Goal: Information Seeking & Learning: Learn about a topic

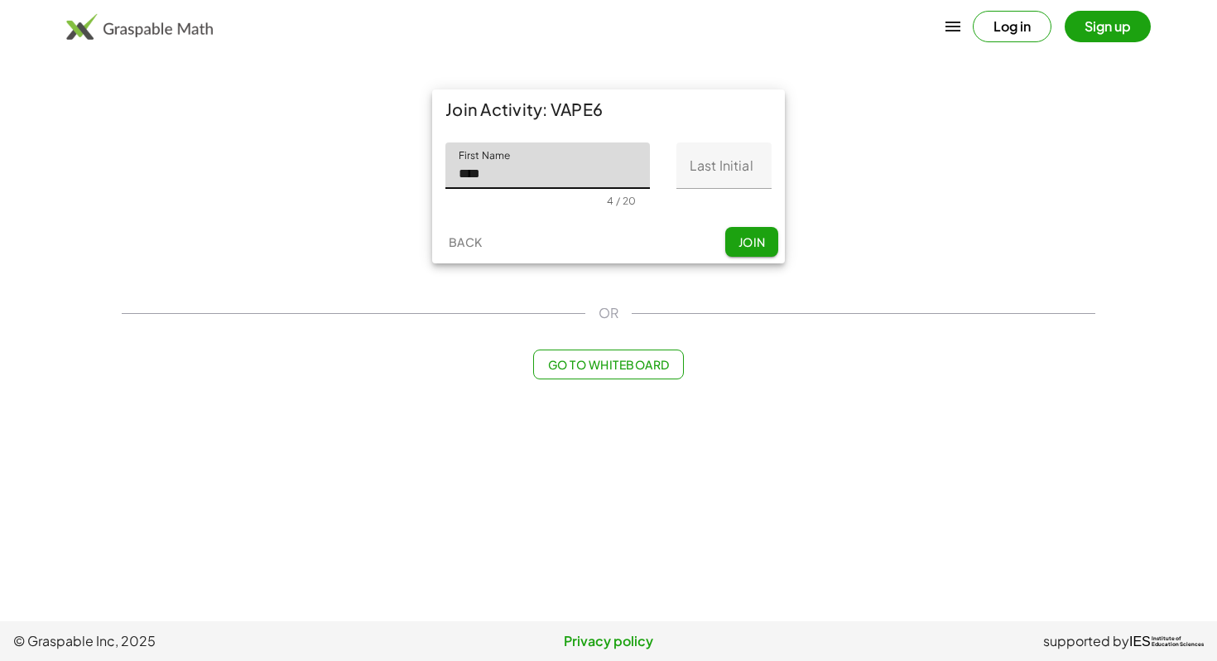
type input "****"
click at [701, 167] on input "Last Initial" at bounding box center [723, 165] width 95 height 46
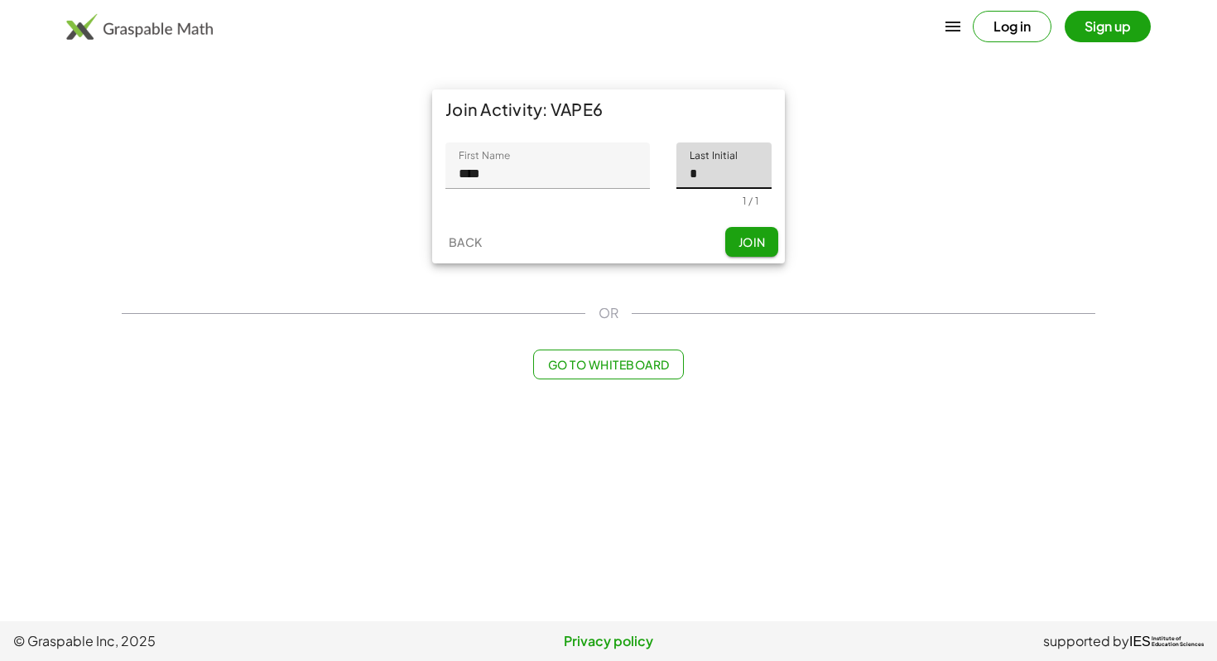
type input "*"
click at [761, 238] on span "Join" at bounding box center [751, 241] width 27 height 15
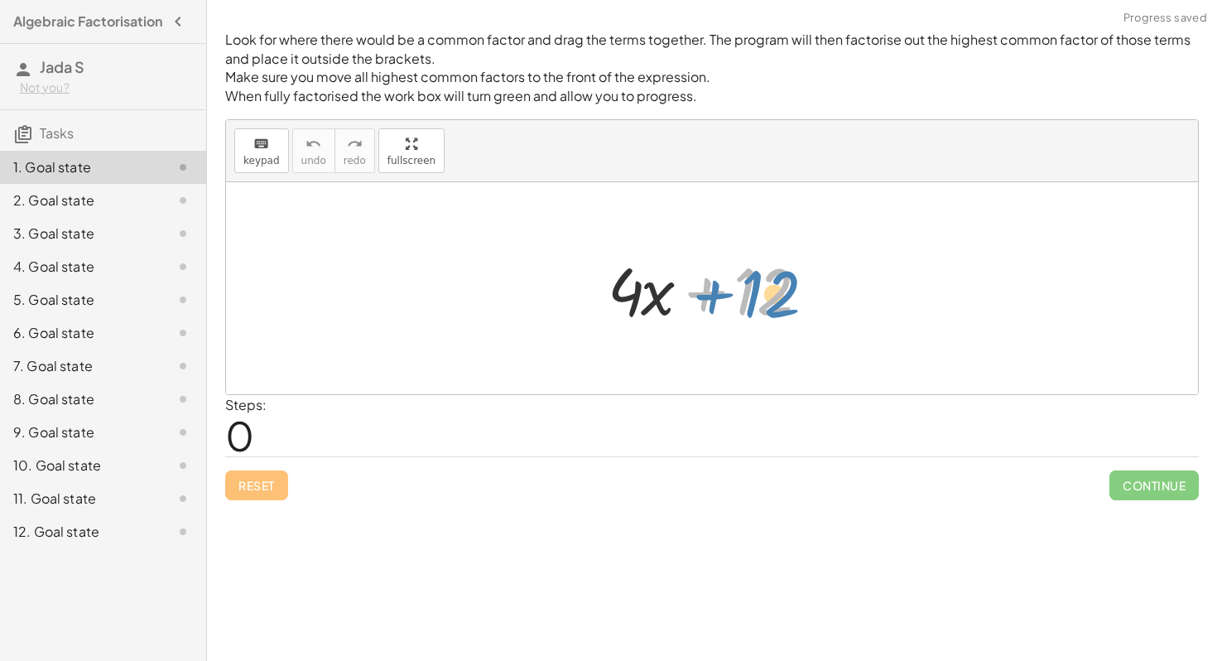
click at [761, 287] on div at bounding box center [718, 288] width 238 height 85
click at [754, 293] on div at bounding box center [718, 288] width 238 height 85
drag, startPoint x: 754, startPoint y: 293, endPoint x: 592, endPoint y: 295, distance: 162.3
click at [592, 295] on div "+ 12 + · 4 · x + 12" at bounding box center [712, 289] width 258 height 94
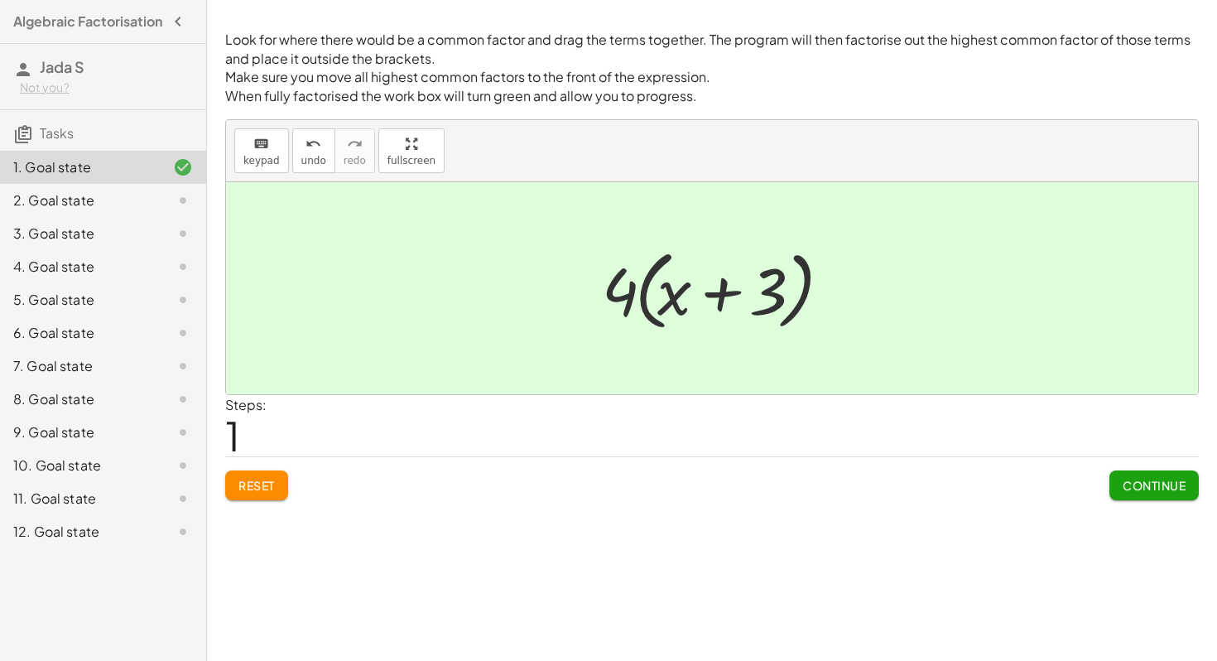
click at [1142, 483] on span "Continue" at bounding box center [1154, 485] width 63 height 15
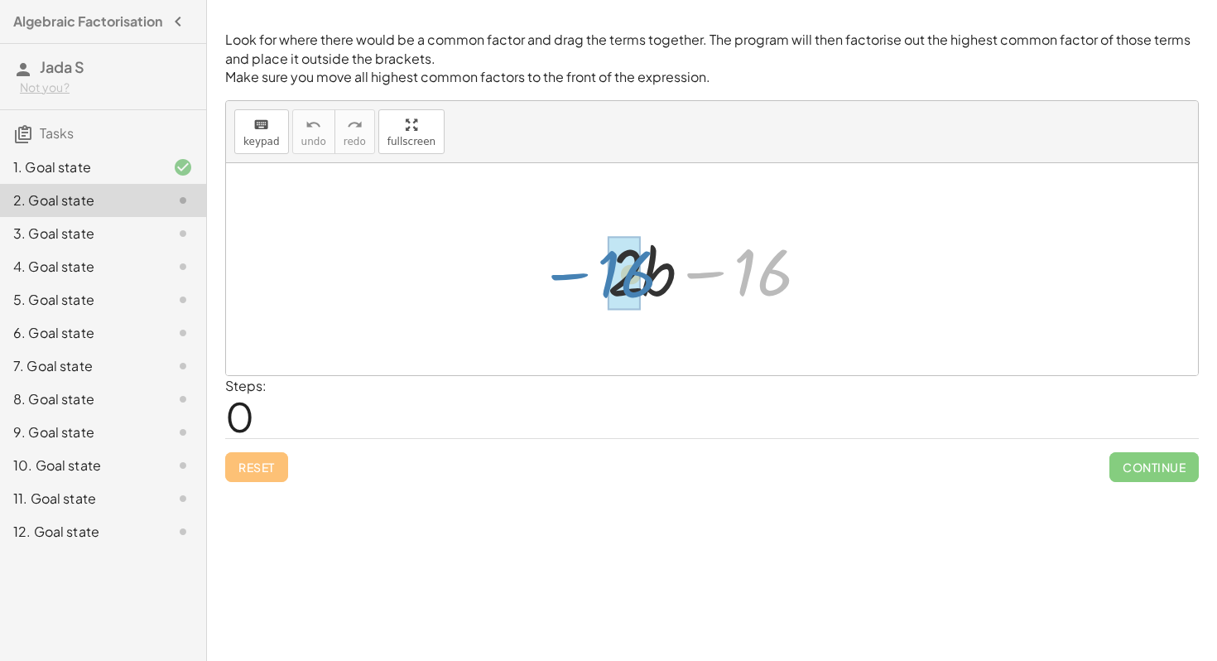
drag, startPoint x: 768, startPoint y: 275, endPoint x: 631, endPoint y: 277, distance: 136.6
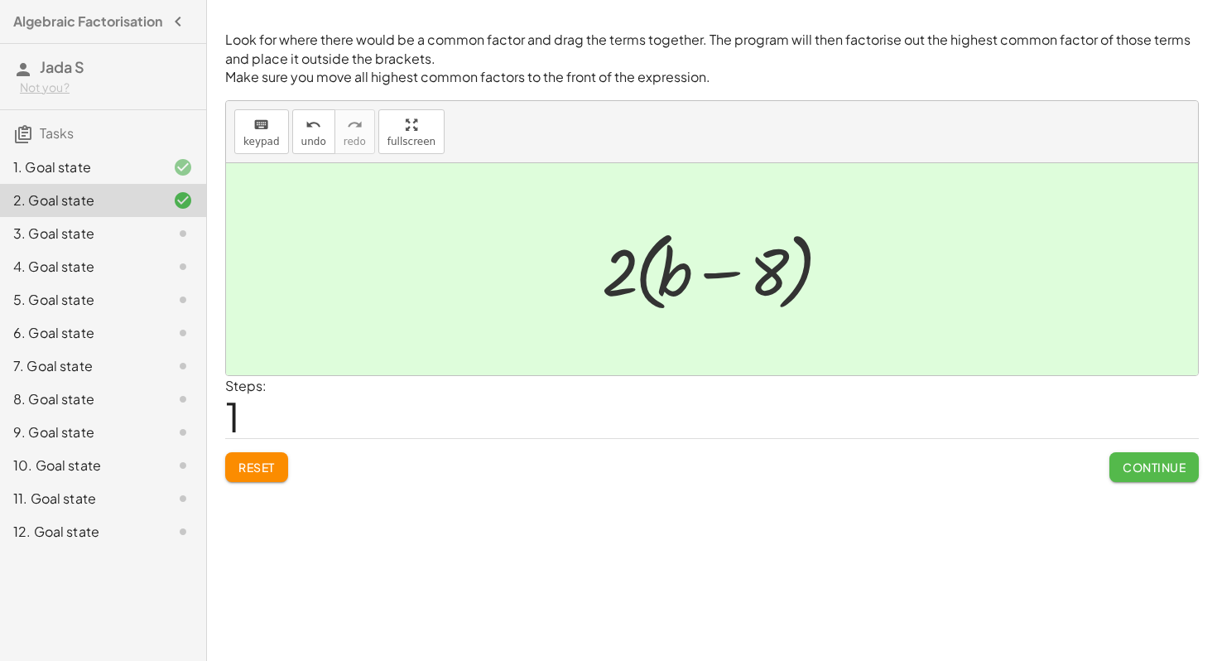
click at [1167, 469] on span "Continue" at bounding box center [1154, 467] width 63 height 15
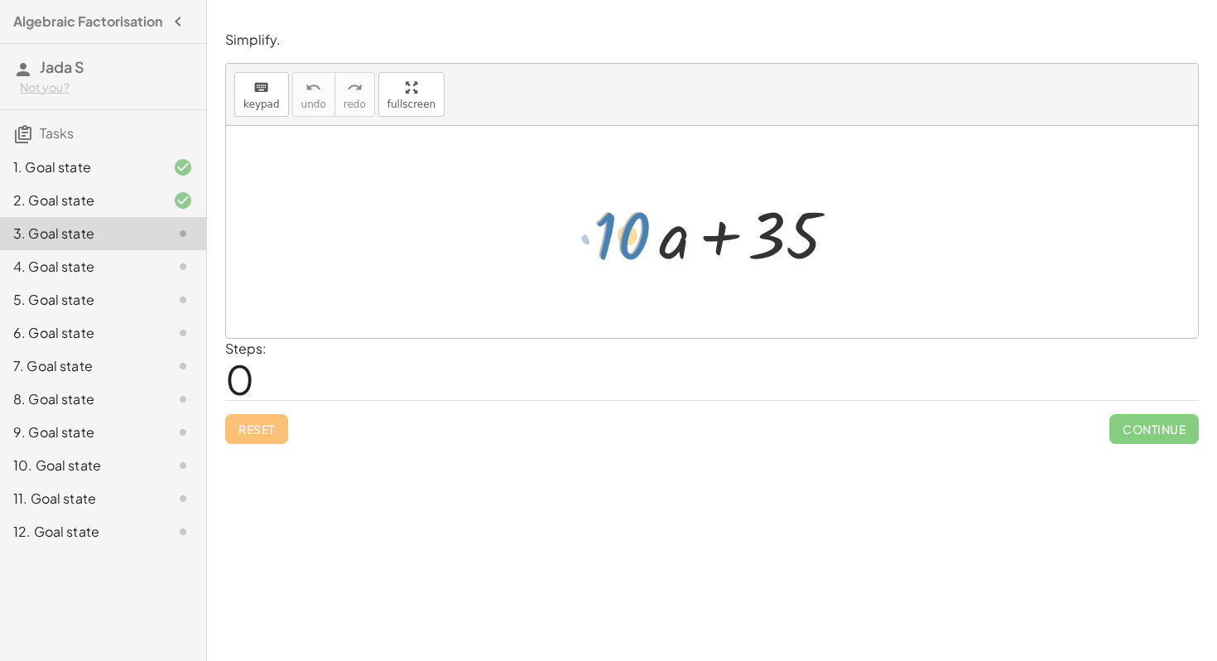
click at [615, 248] on div at bounding box center [718, 232] width 267 height 85
drag, startPoint x: 617, startPoint y: 232, endPoint x: 793, endPoint y: 250, distance: 177.3
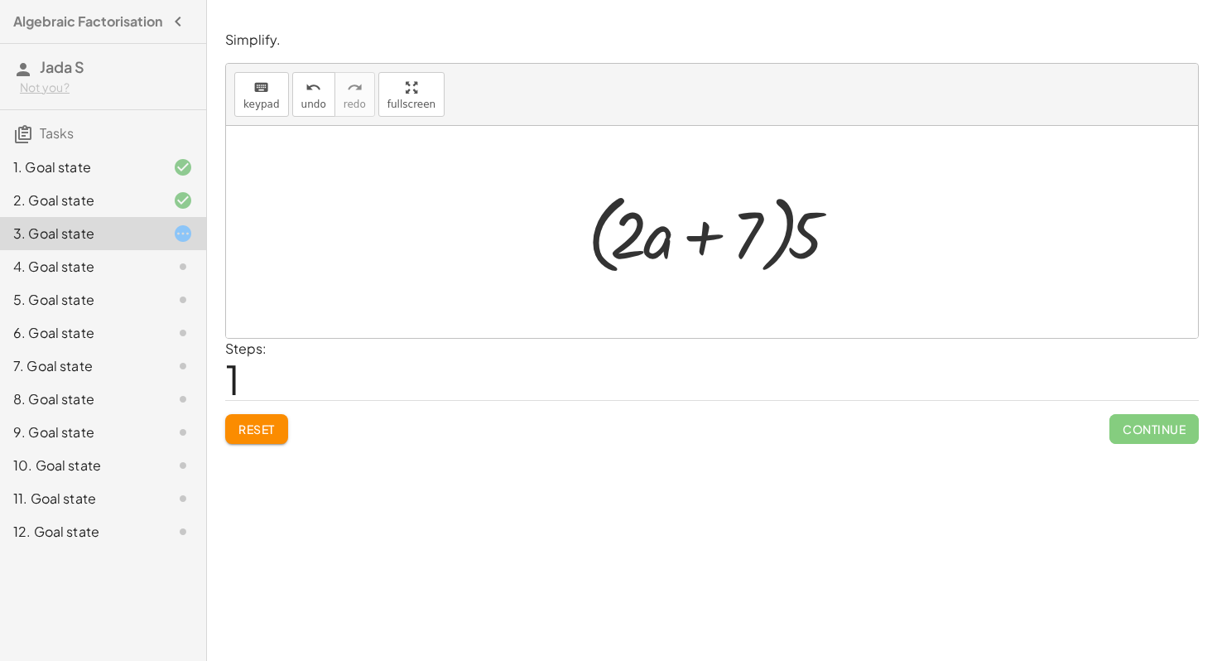
click at [252, 435] on span "Reset" at bounding box center [256, 428] width 36 height 15
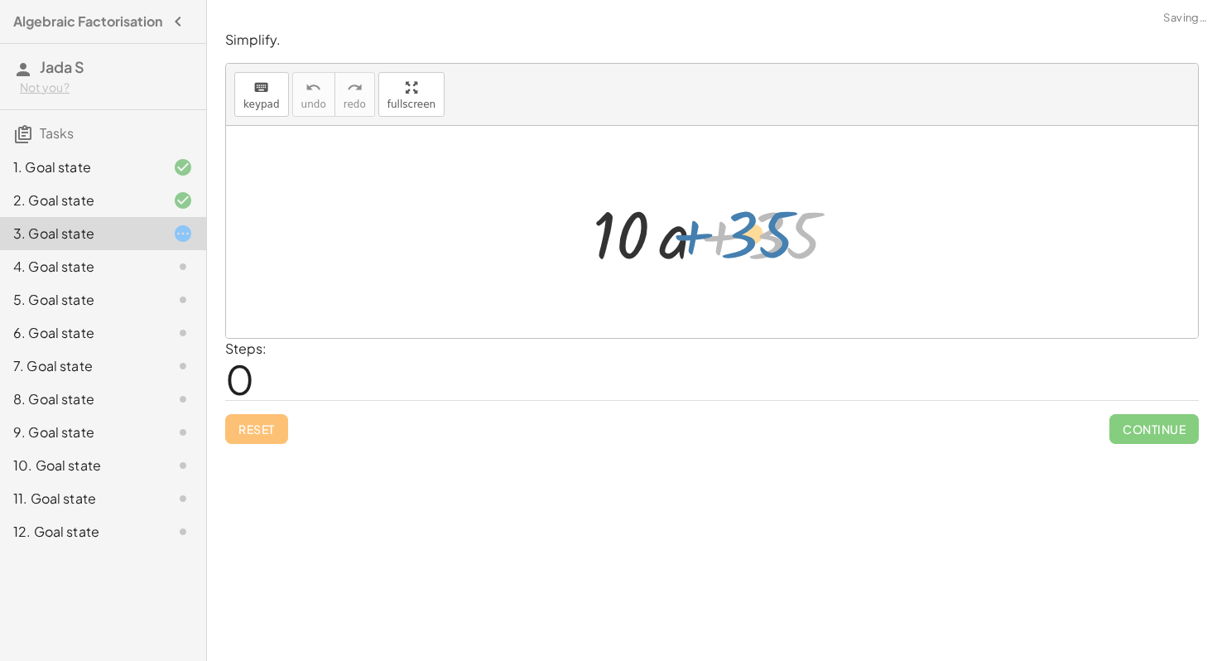
drag, startPoint x: 787, startPoint y: 239, endPoint x: 768, endPoint y: 239, distance: 18.2
click at [768, 239] on div at bounding box center [718, 232] width 267 height 85
click at [655, 231] on div at bounding box center [718, 232] width 267 height 85
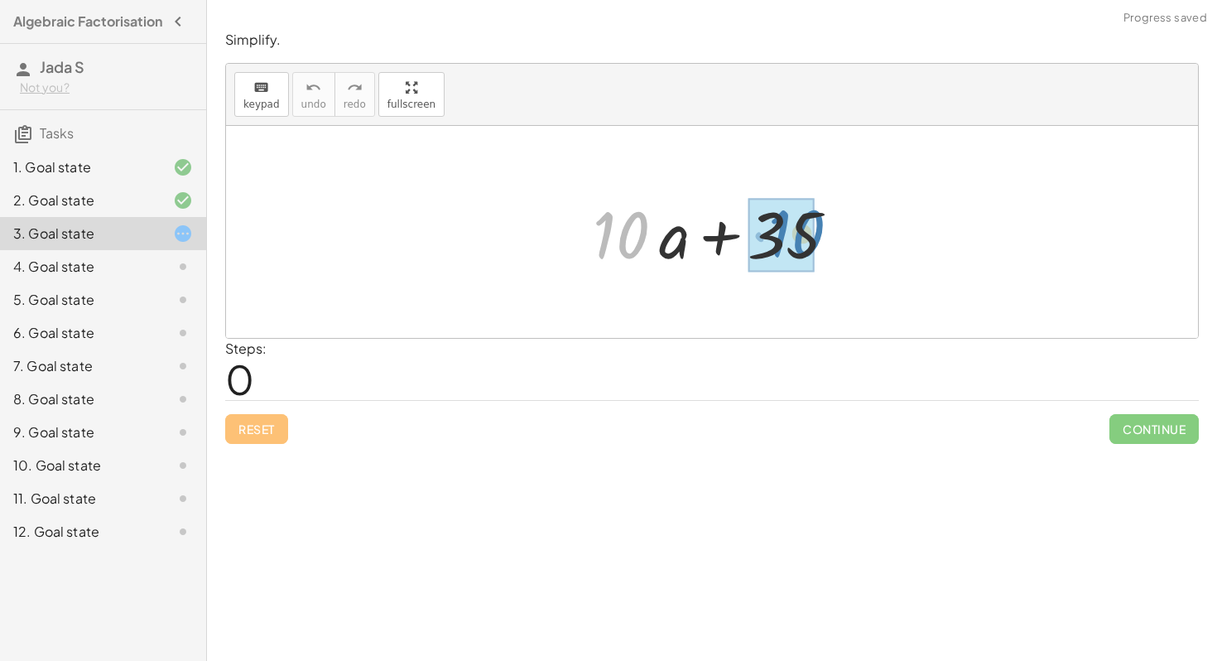
drag, startPoint x: 612, startPoint y: 230, endPoint x: 787, endPoint y: 229, distance: 174.7
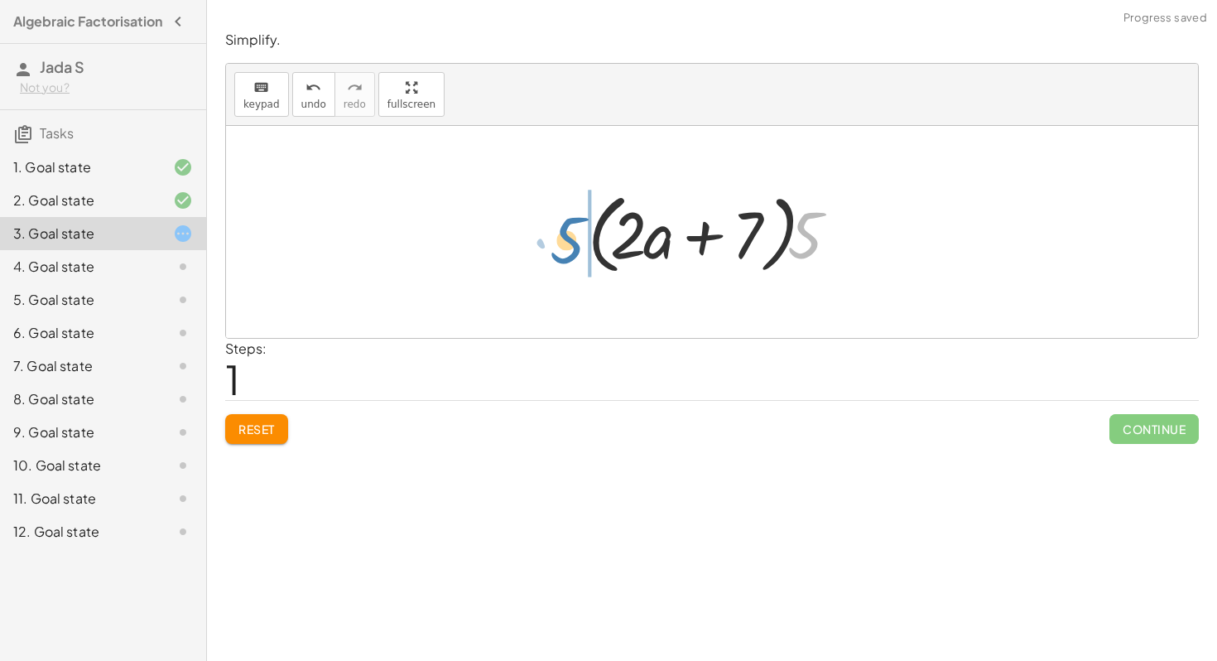
drag, startPoint x: 806, startPoint y: 231, endPoint x: 570, endPoint y: 236, distance: 236.9
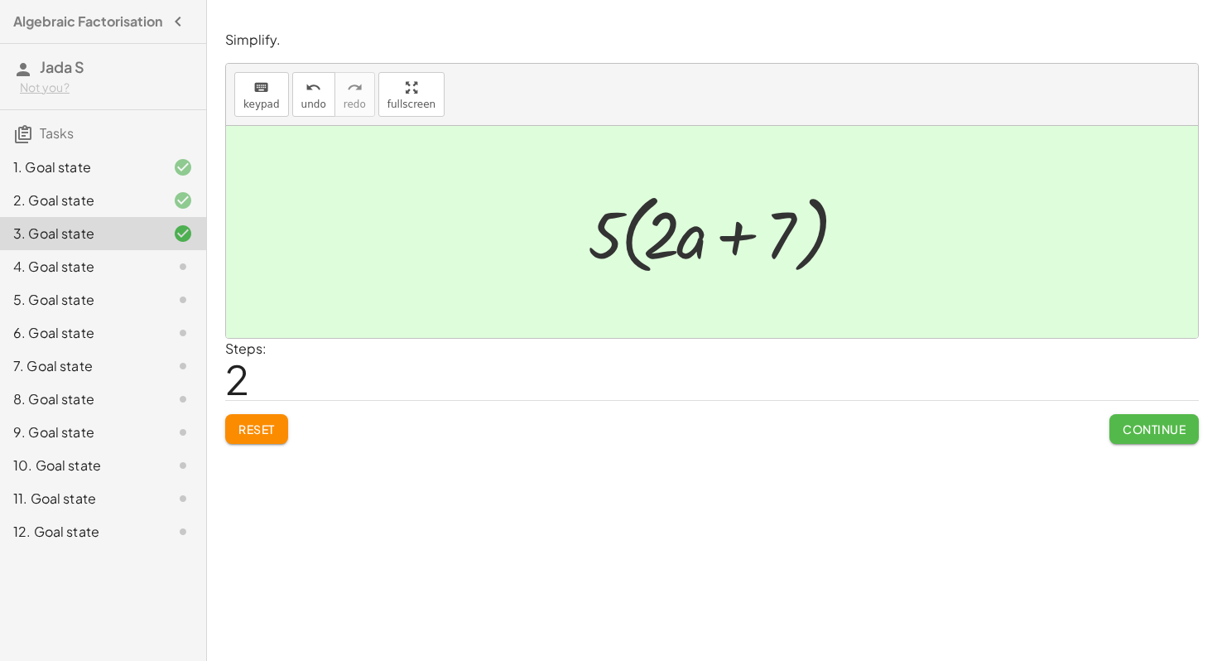
click at [1163, 426] on span "Continue" at bounding box center [1154, 428] width 63 height 15
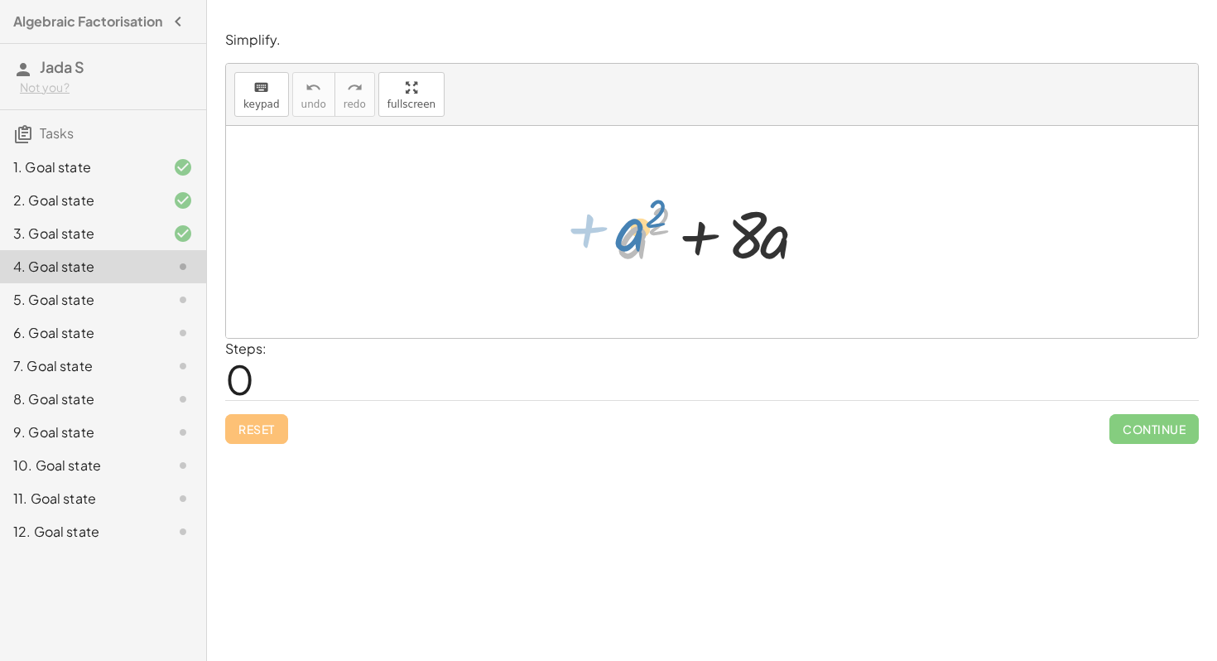
drag, startPoint x: 638, startPoint y: 239, endPoint x: 633, endPoint y: 232, distance: 9.0
click at [633, 232] on div at bounding box center [718, 232] width 217 height 85
drag, startPoint x: 637, startPoint y: 246, endPoint x: 640, endPoint y: 234, distance: 12.1
click at [640, 233] on div at bounding box center [718, 232] width 217 height 85
click at [638, 239] on div at bounding box center [718, 232] width 217 height 85
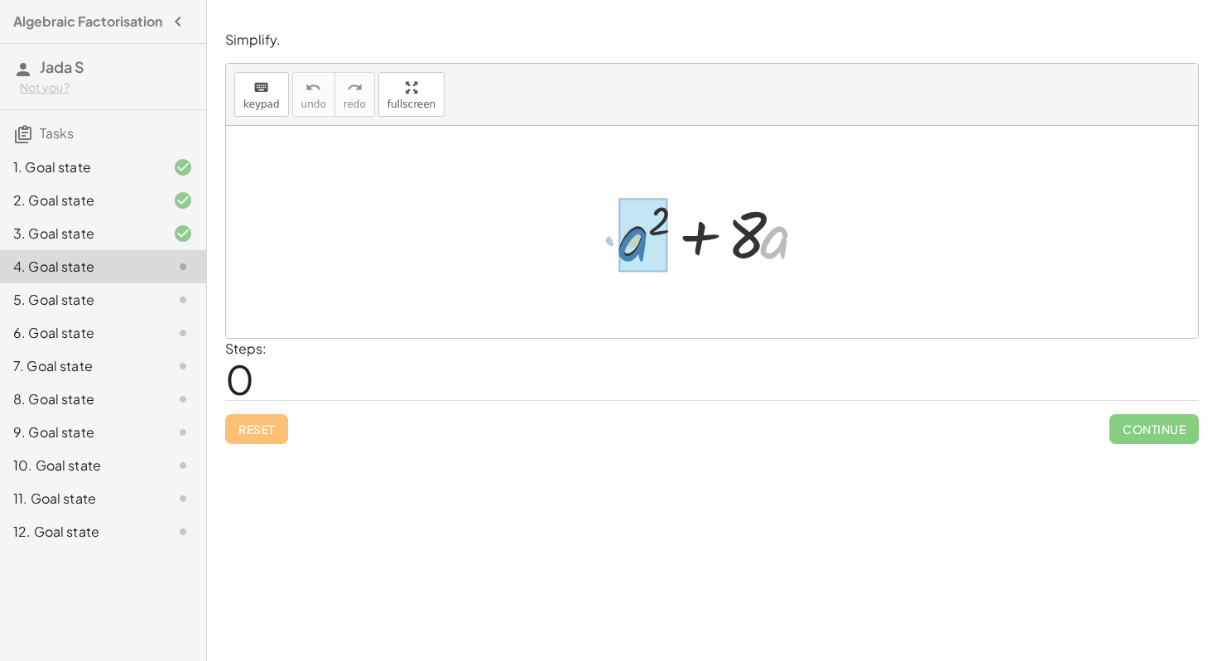
drag, startPoint x: 777, startPoint y: 229, endPoint x: 636, endPoint y: 233, distance: 140.8
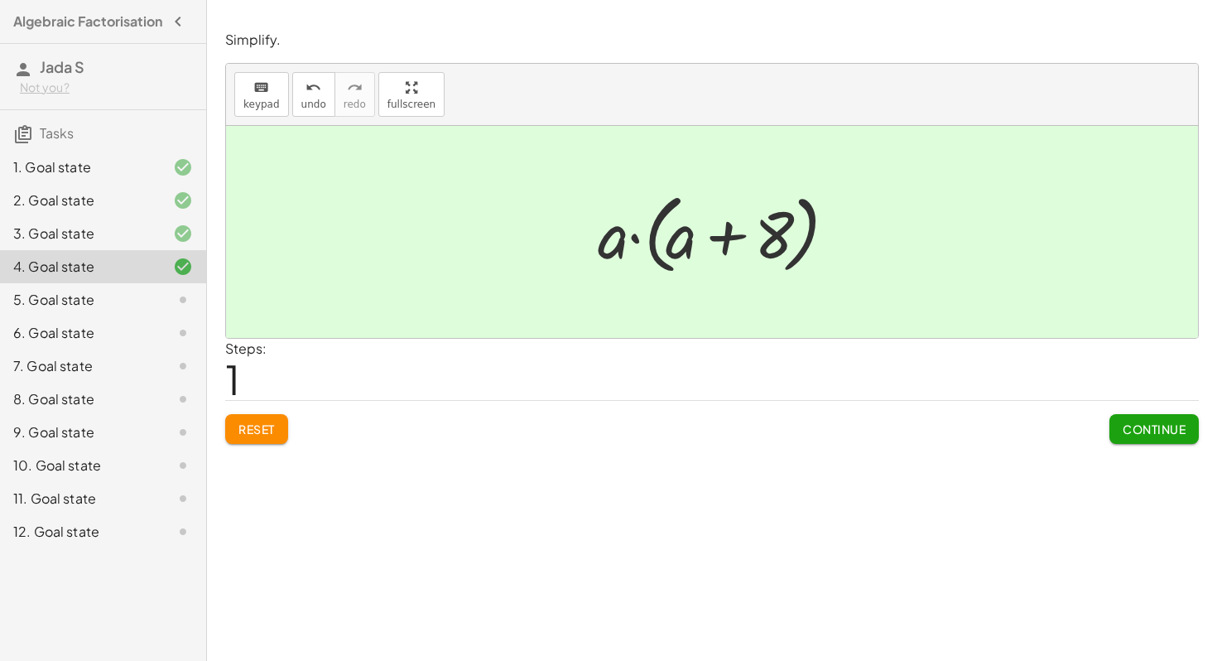
click at [1184, 420] on button "Continue" at bounding box center [1154, 429] width 89 height 30
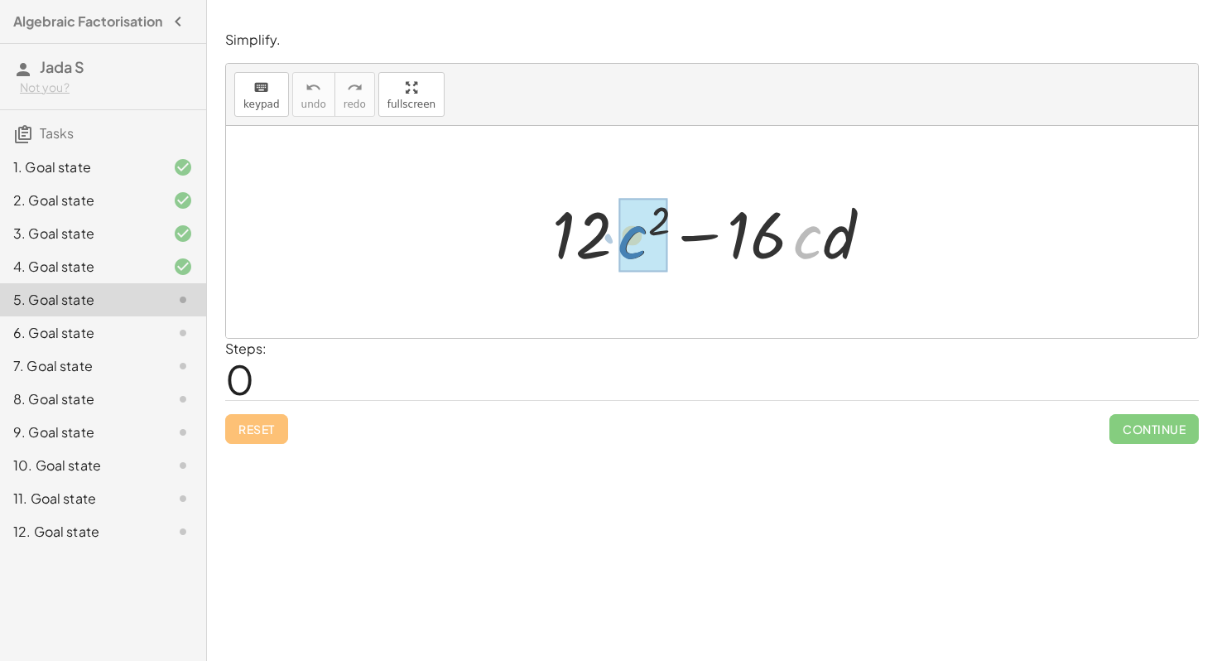
drag, startPoint x: 822, startPoint y: 243, endPoint x: 648, endPoint y: 245, distance: 173.9
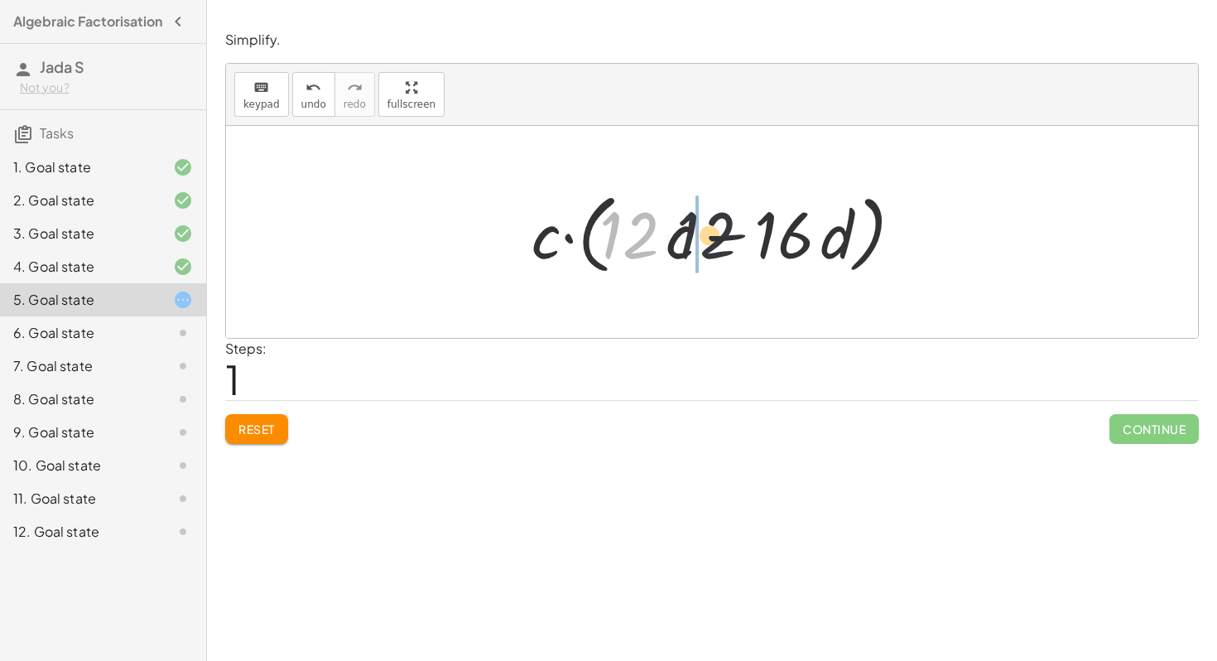
drag, startPoint x: 626, startPoint y: 224, endPoint x: 708, endPoint y: 224, distance: 82.0
click at [708, 224] on div at bounding box center [718, 232] width 390 height 95
drag, startPoint x: 660, startPoint y: 235, endPoint x: 628, endPoint y: 235, distance: 31.5
click at [628, 235] on div at bounding box center [718, 232] width 390 height 95
drag, startPoint x: 614, startPoint y: 239, endPoint x: 687, endPoint y: 237, distance: 73.7
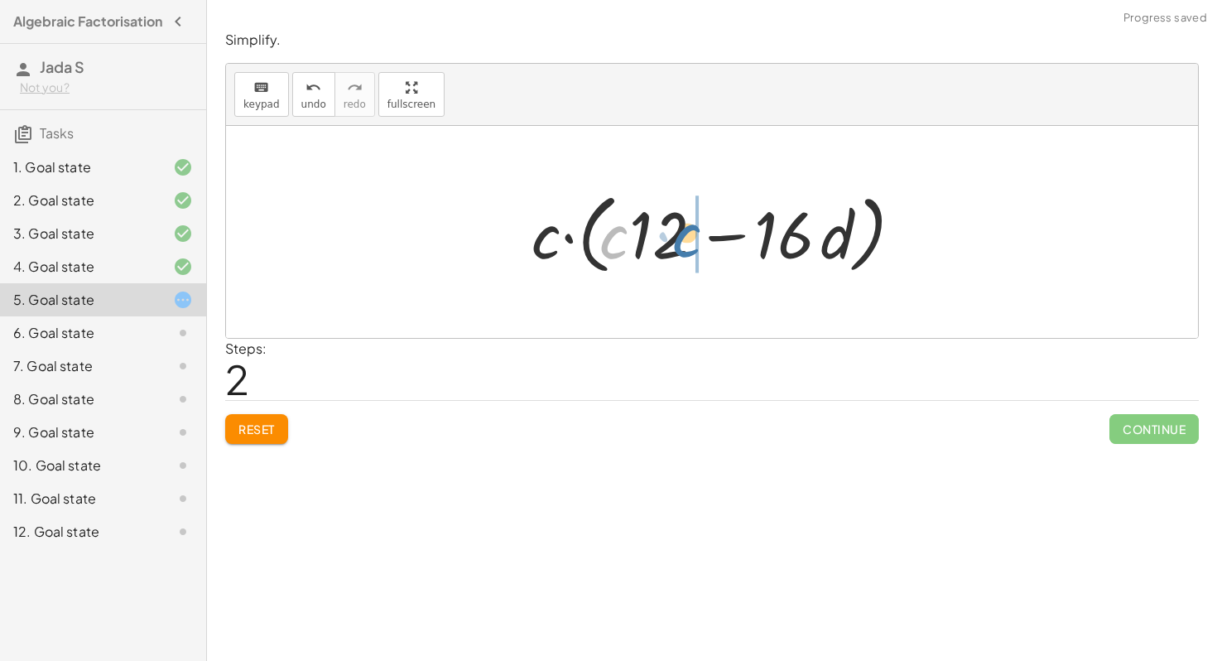
click at [687, 237] on div at bounding box center [718, 232] width 390 height 95
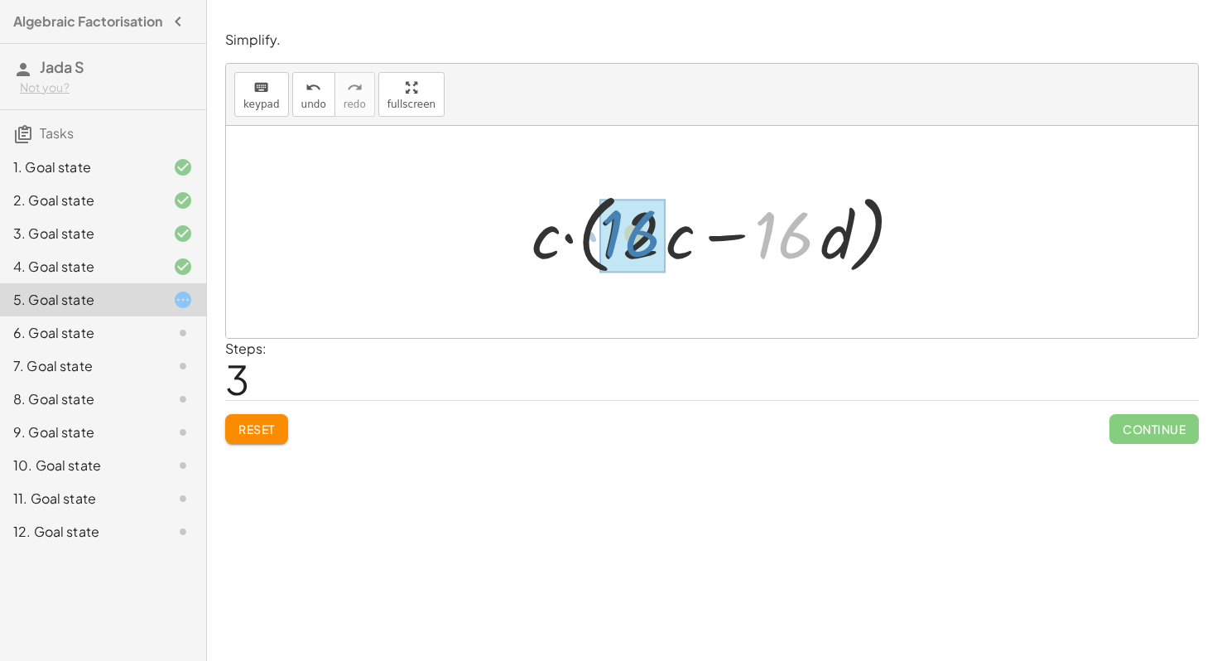
drag, startPoint x: 780, startPoint y: 232, endPoint x: 616, endPoint y: 230, distance: 164.0
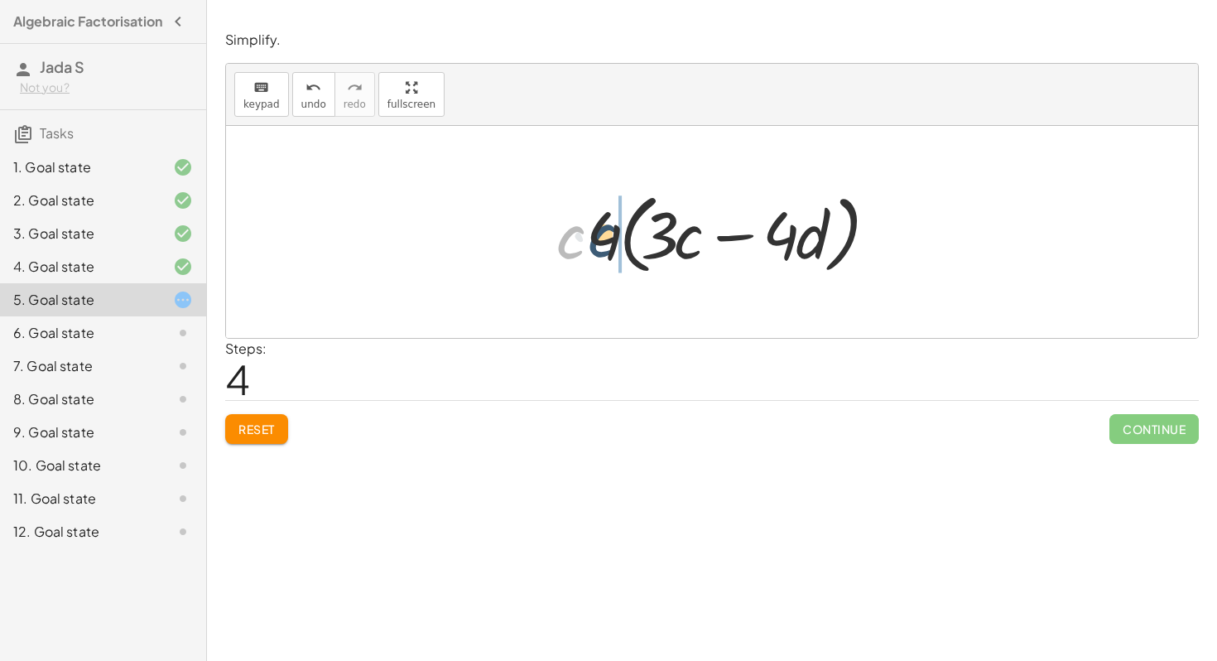
drag, startPoint x: 567, startPoint y: 243, endPoint x: 602, endPoint y: 241, distance: 34.9
click at [602, 241] on div at bounding box center [718, 232] width 340 height 95
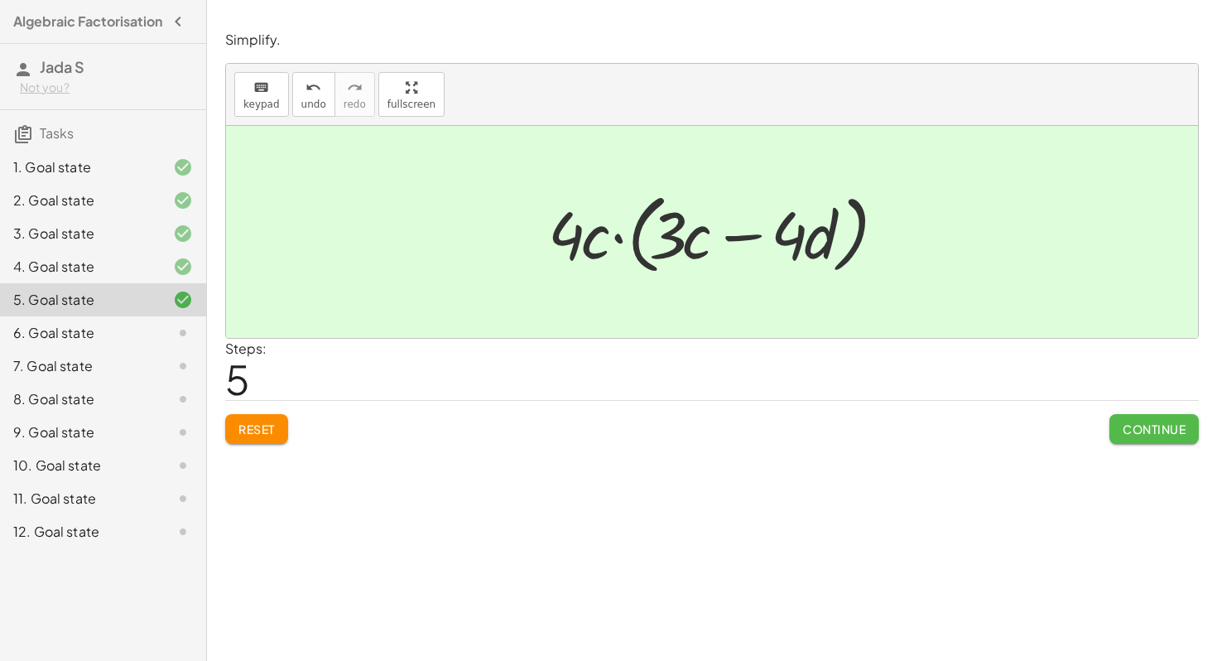
click at [1175, 437] on button "Continue" at bounding box center [1154, 429] width 89 height 30
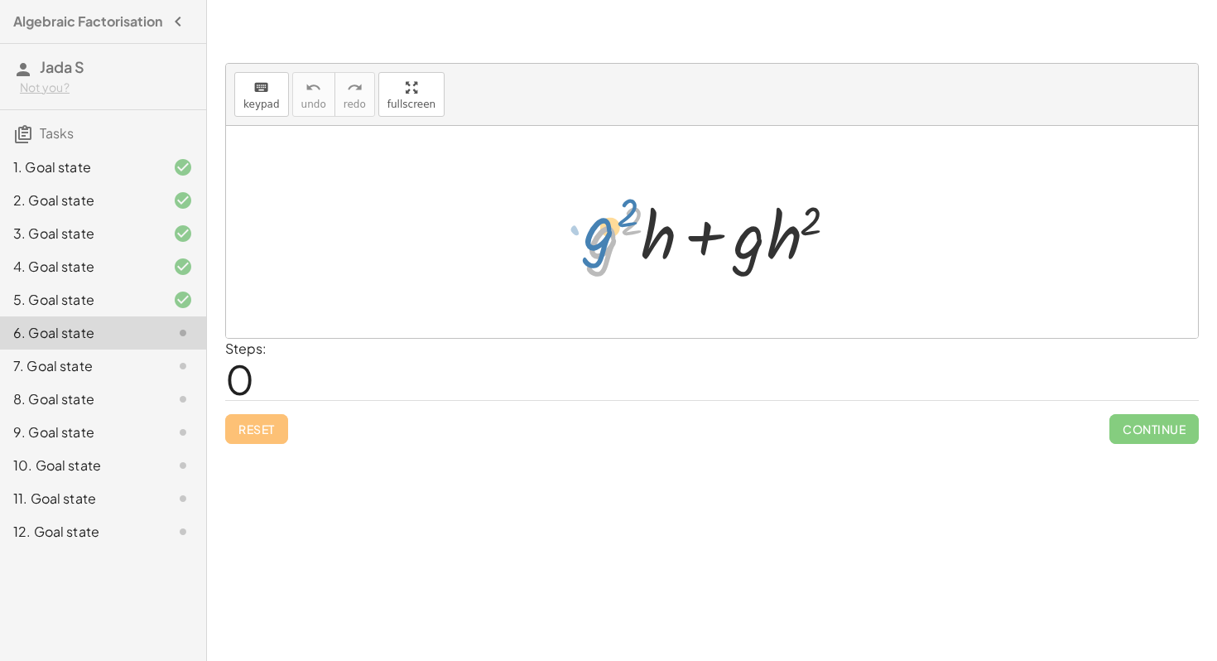
drag, startPoint x: 606, startPoint y: 248, endPoint x: 596, endPoint y: 240, distance: 12.9
click at [596, 240] on div at bounding box center [718, 232] width 277 height 85
drag, startPoint x: 741, startPoint y: 251, endPoint x: 589, endPoint y: 247, distance: 152.4
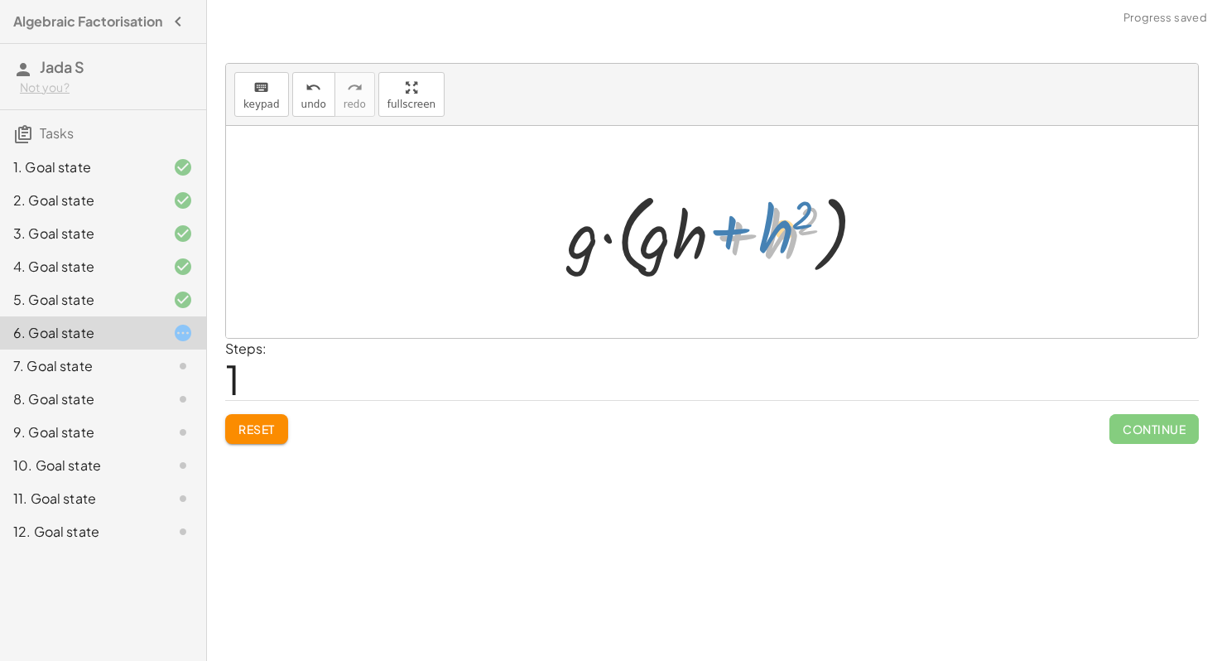
click at [770, 232] on div at bounding box center [718, 232] width 318 height 95
drag, startPoint x: 689, startPoint y: 239, endPoint x: 778, endPoint y: 240, distance: 89.4
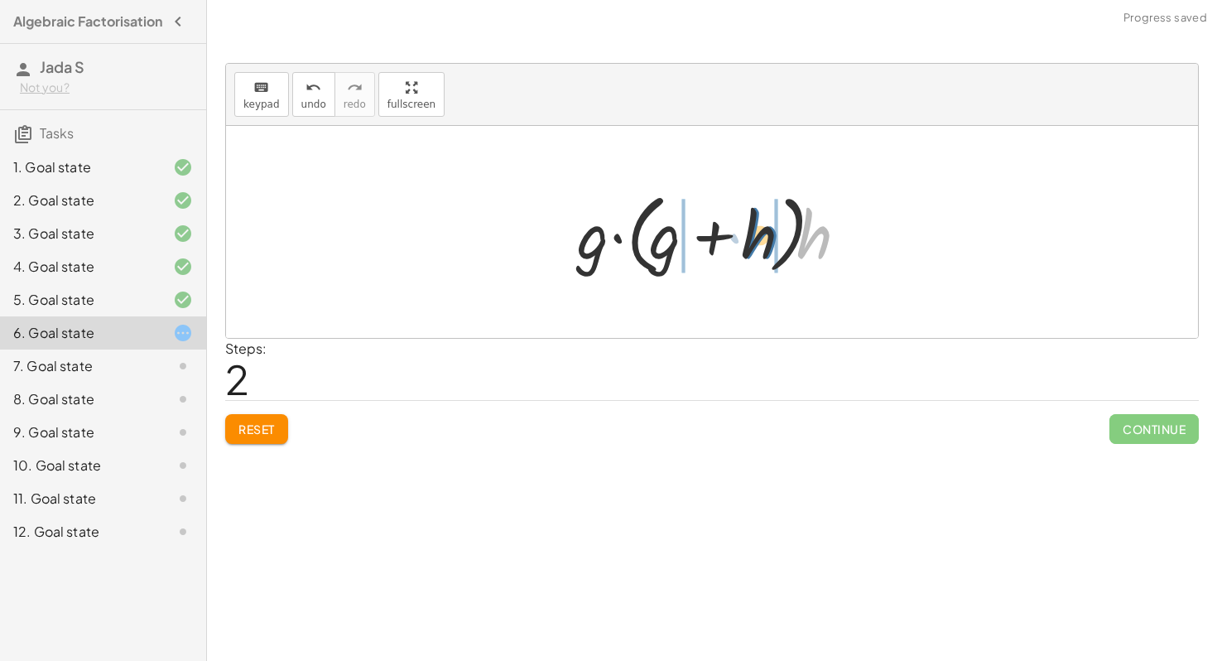
drag, startPoint x: 809, startPoint y: 243, endPoint x: 752, endPoint y: 245, distance: 57.2
click at [753, 244] on div at bounding box center [718, 232] width 298 height 95
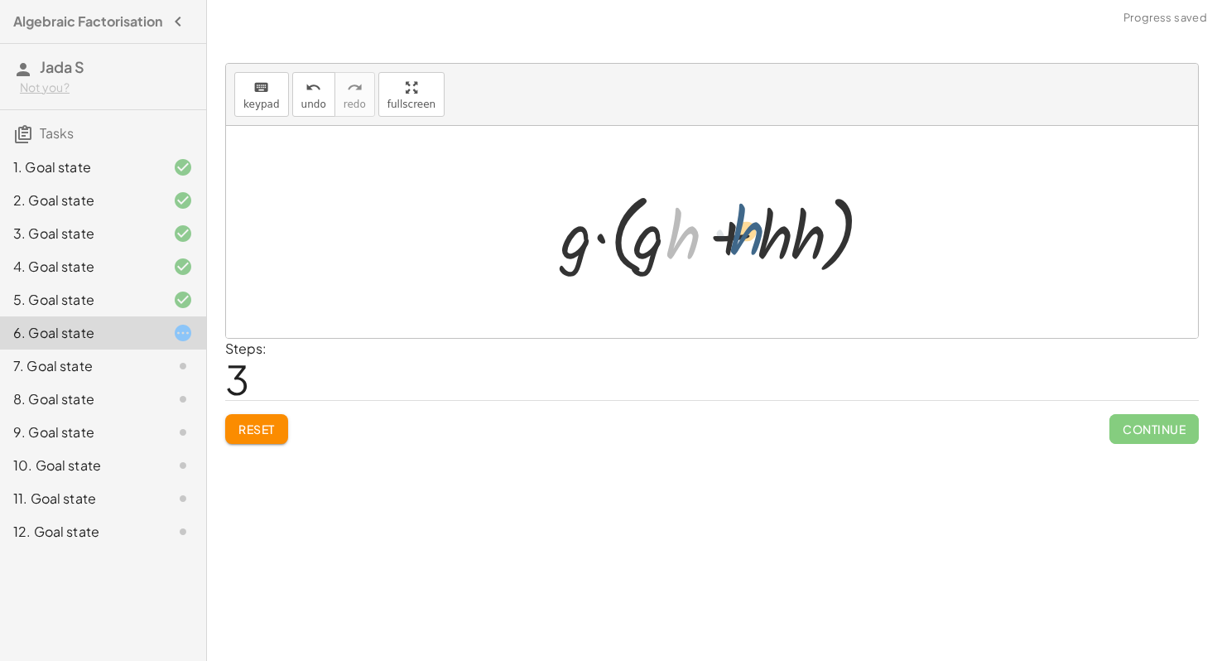
drag, startPoint x: 668, startPoint y: 235, endPoint x: 691, endPoint y: 239, distance: 23.6
click at [691, 239] on div at bounding box center [717, 232] width 331 height 95
click at [623, 244] on div at bounding box center [717, 232] width 331 height 95
drag, startPoint x: 640, startPoint y: 244, endPoint x: 575, endPoint y: 244, distance: 64.6
click at [575, 244] on div at bounding box center [717, 232] width 331 height 95
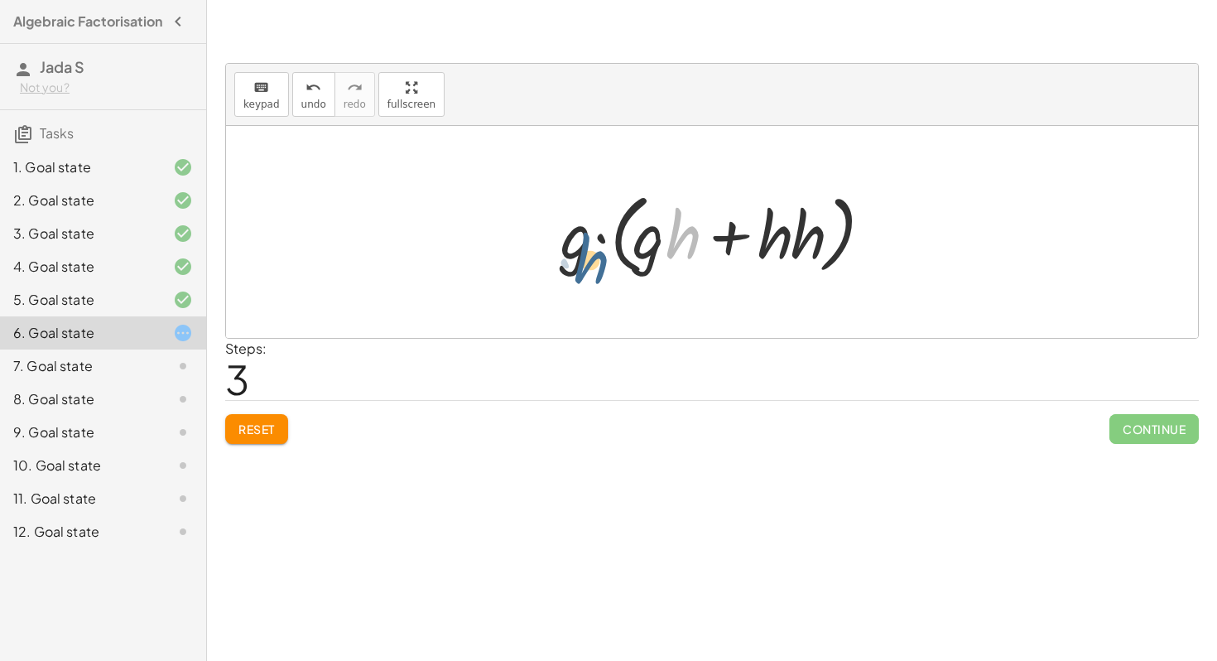
drag, startPoint x: 687, startPoint y: 218, endPoint x: 575, endPoint y: 230, distance: 112.5
click at [575, 230] on div at bounding box center [717, 232] width 331 height 95
drag, startPoint x: 777, startPoint y: 238, endPoint x: 688, endPoint y: 238, distance: 89.4
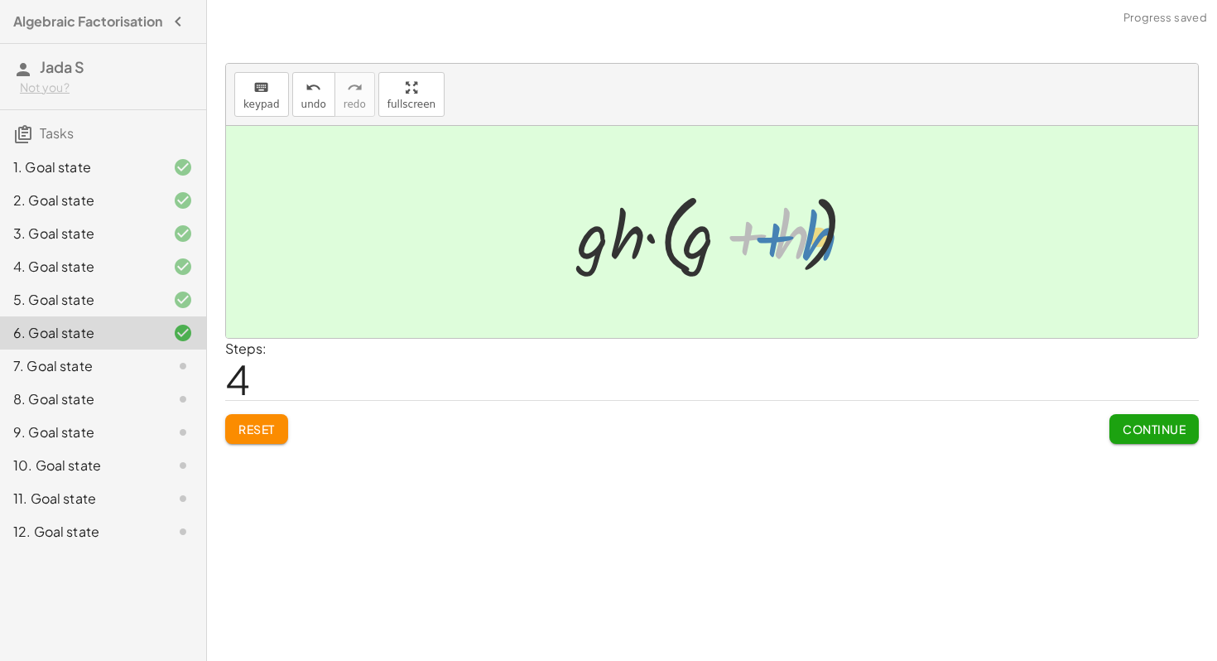
drag, startPoint x: 799, startPoint y: 234, endPoint x: 827, endPoint y: 236, distance: 28.2
click at [827, 236] on div at bounding box center [718, 232] width 298 height 95
click at [1158, 427] on span "Continue" at bounding box center [1154, 428] width 63 height 15
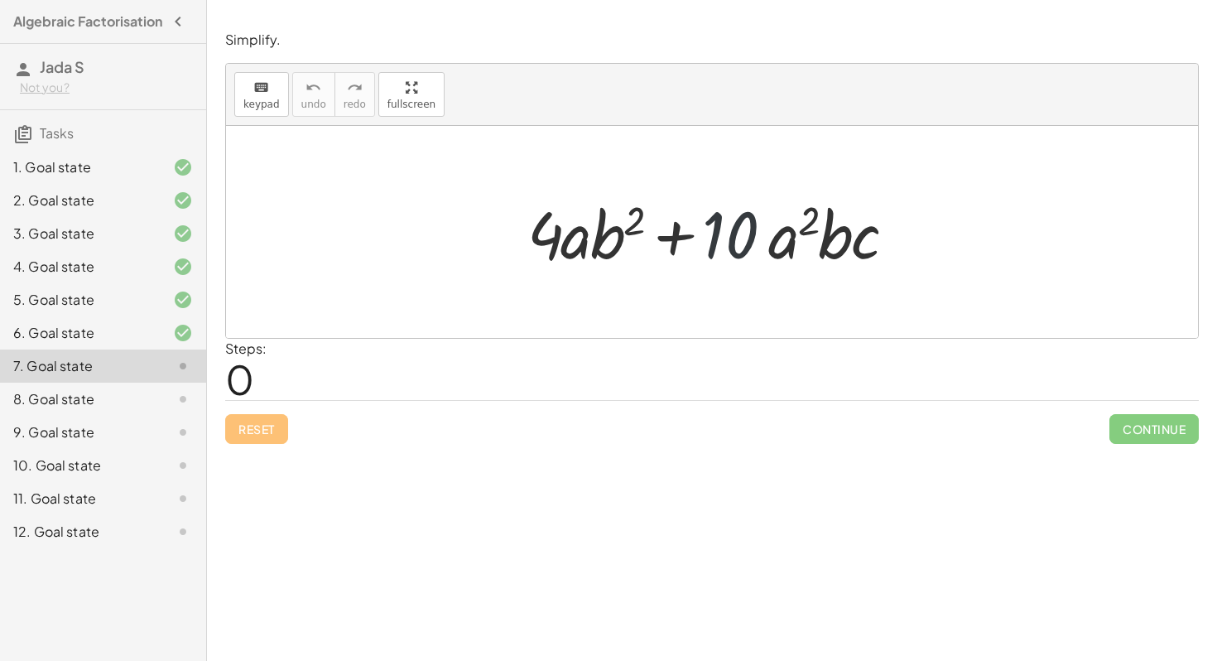
click at [738, 238] on div at bounding box center [718, 232] width 398 height 85
drag, startPoint x: 594, startPoint y: 234, endPoint x: 619, endPoint y: 231, distance: 25.1
click at [619, 231] on div at bounding box center [718, 232] width 398 height 85
drag, startPoint x: 575, startPoint y: 234, endPoint x: 792, endPoint y: 232, distance: 217.8
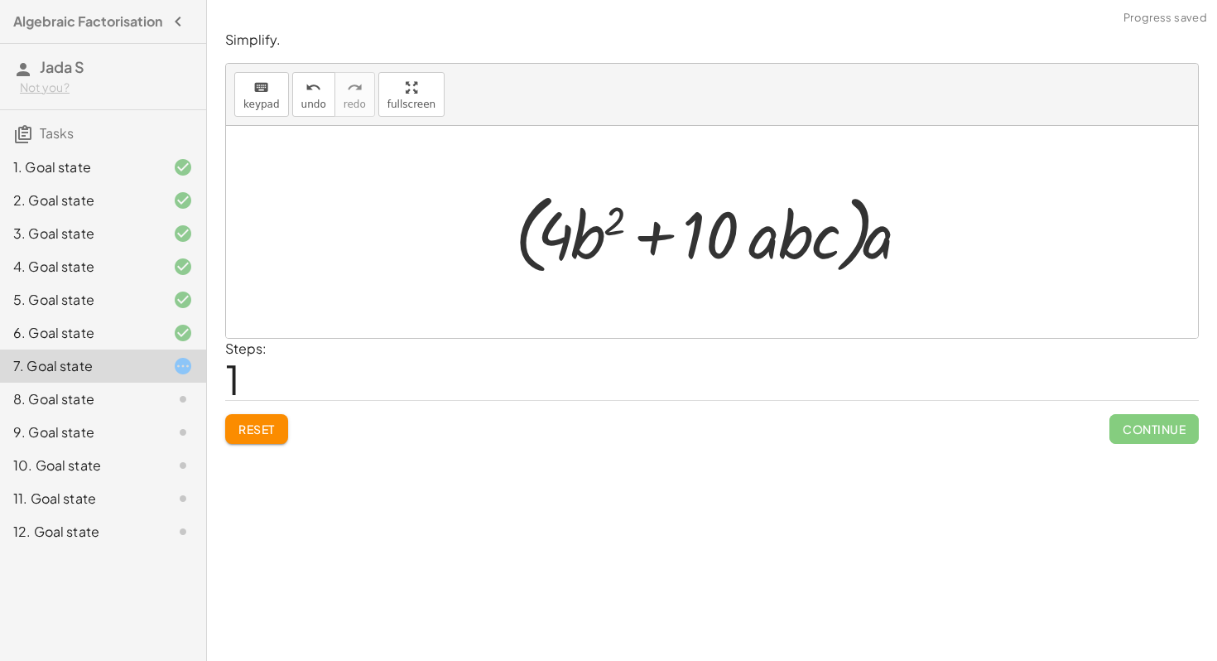
click at [879, 236] on div at bounding box center [718, 232] width 423 height 95
drag, startPoint x: 597, startPoint y: 236, endPoint x: 807, endPoint y: 235, distance: 210.3
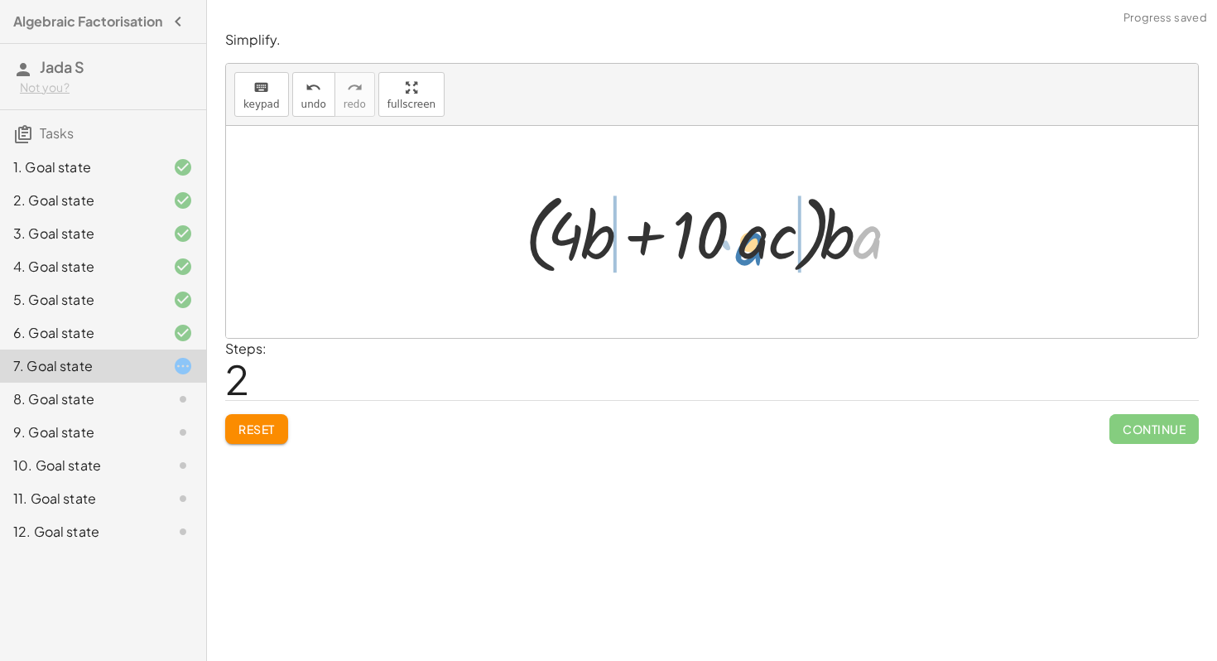
drag, startPoint x: 874, startPoint y: 244, endPoint x: 758, endPoint y: 251, distance: 116.9
click at [757, 251] on div at bounding box center [718, 232] width 403 height 95
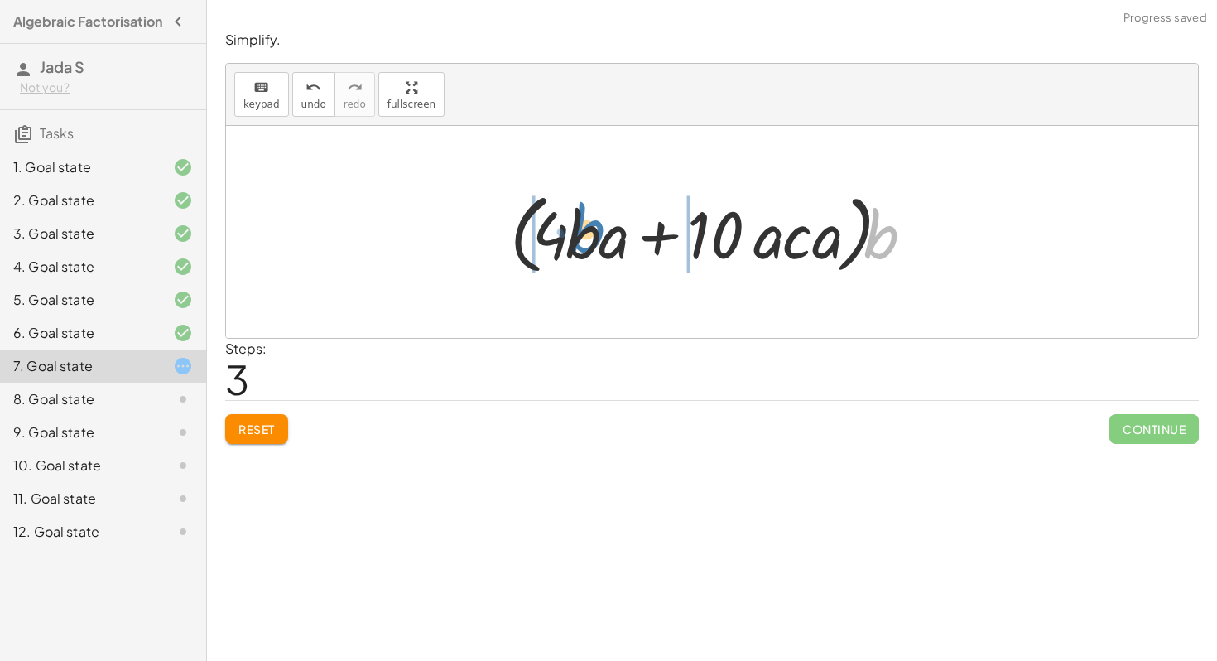
drag, startPoint x: 886, startPoint y: 232, endPoint x: 585, endPoint y: 231, distance: 301.4
click at [585, 231] on div at bounding box center [718, 232] width 432 height 95
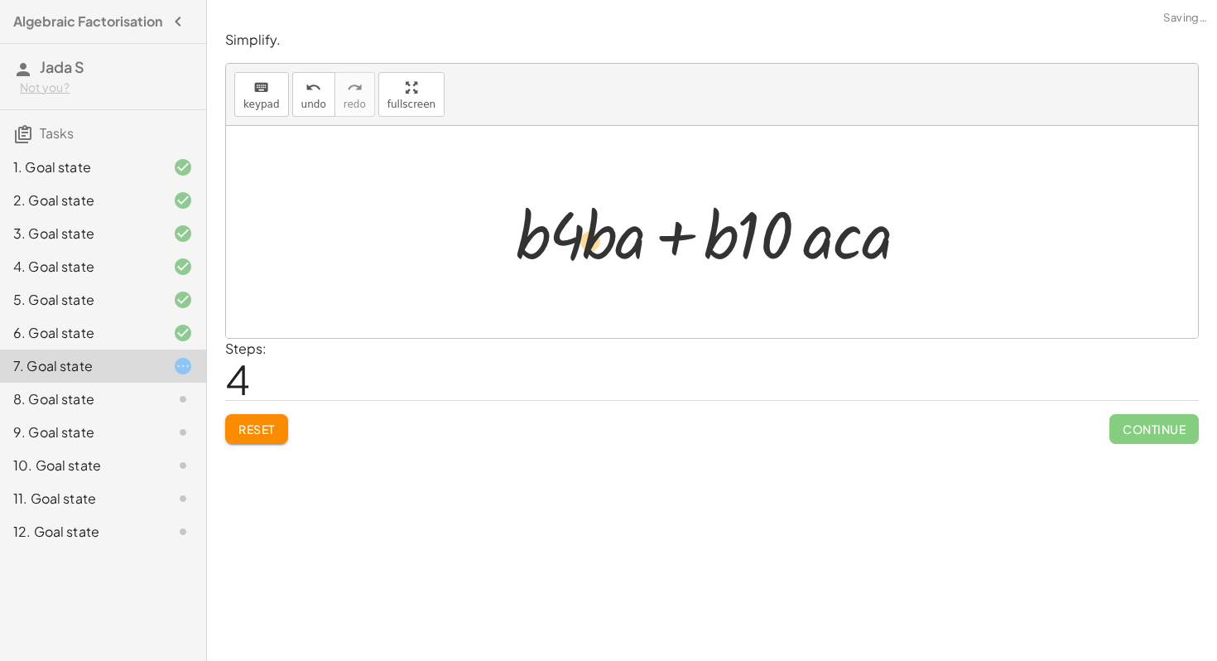
drag, startPoint x: 566, startPoint y: 235, endPoint x: 577, endPoint y: 242, distance: 13.4
click at [577, 242] on div at bounding box center [718, 232] width 421 height 85
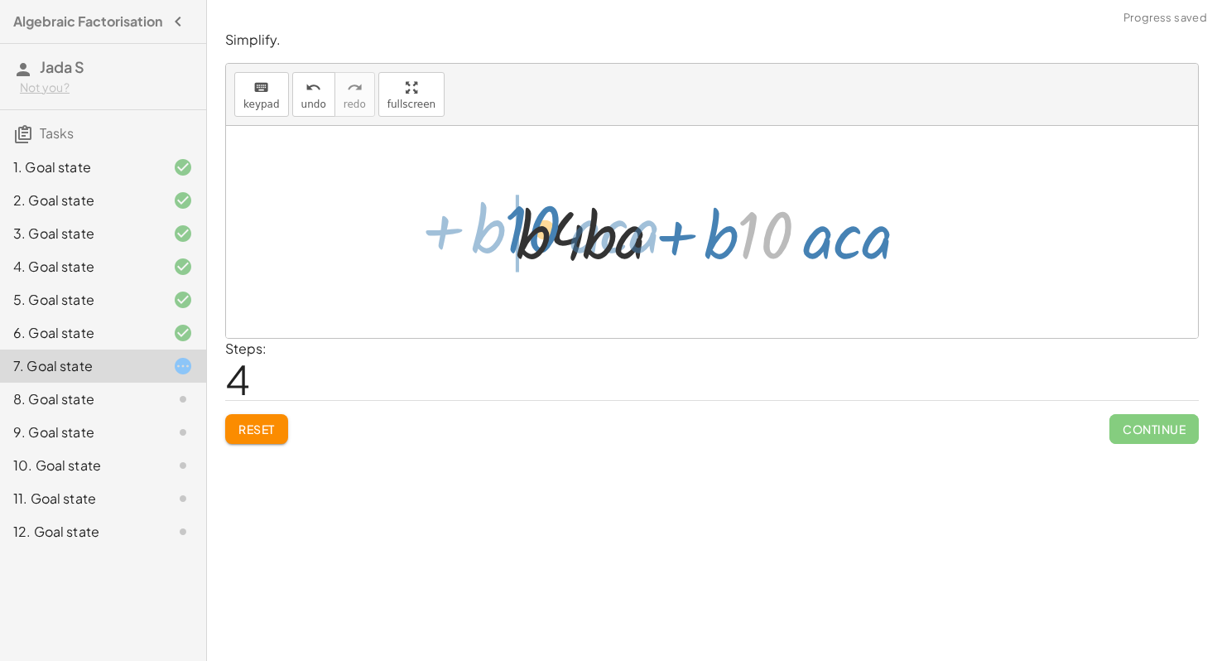
drag, startPoint x: 771, startPoint y: 240, endPoint x: 533, endPoint y: 233, distance: 237.7
click at [533, 233] on div at bounding box center [718, 232] width 421 height 85
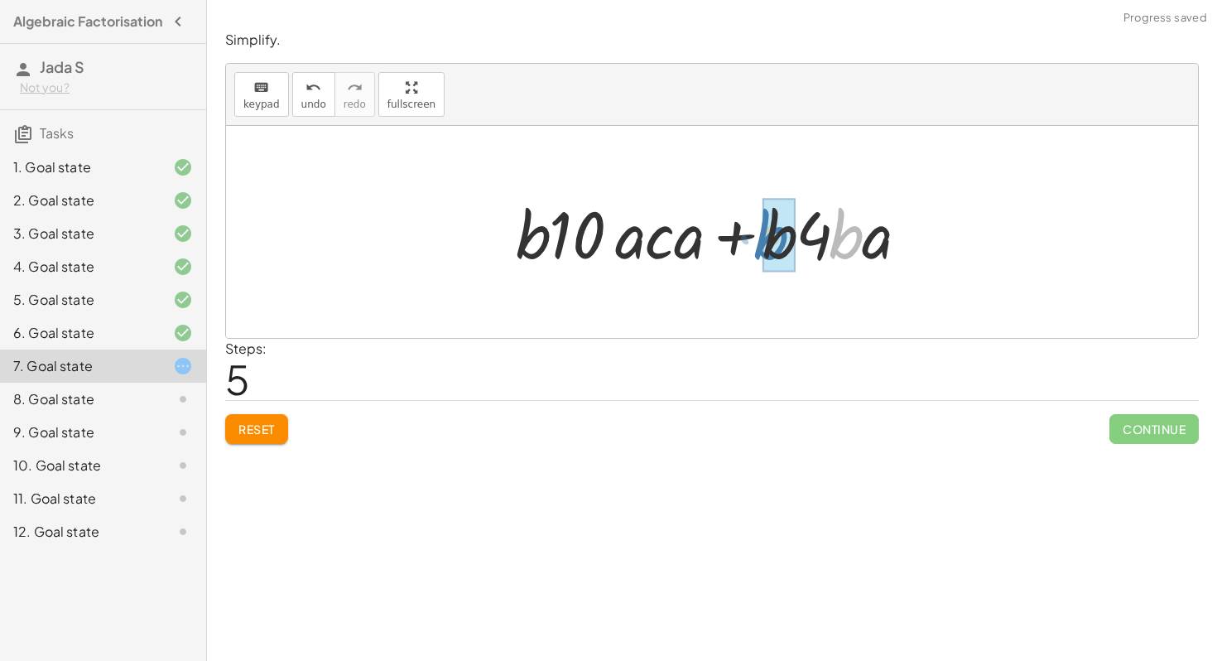
drag, startPoint x: 850, startPoint y: 244, endPoint x: 773, endPoint y: 245, distance: 77.0
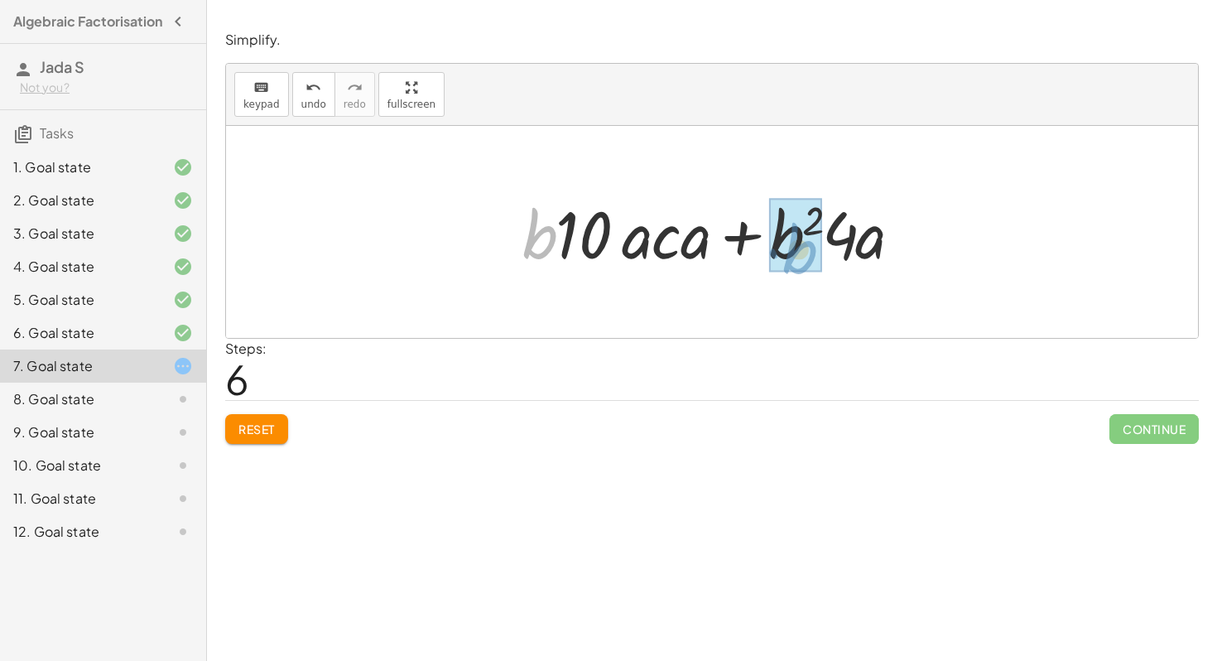
drag, startPoint x: 537, startPoint y: 248, endPoint x: 790, endPoint y: 253, distance: 253.4
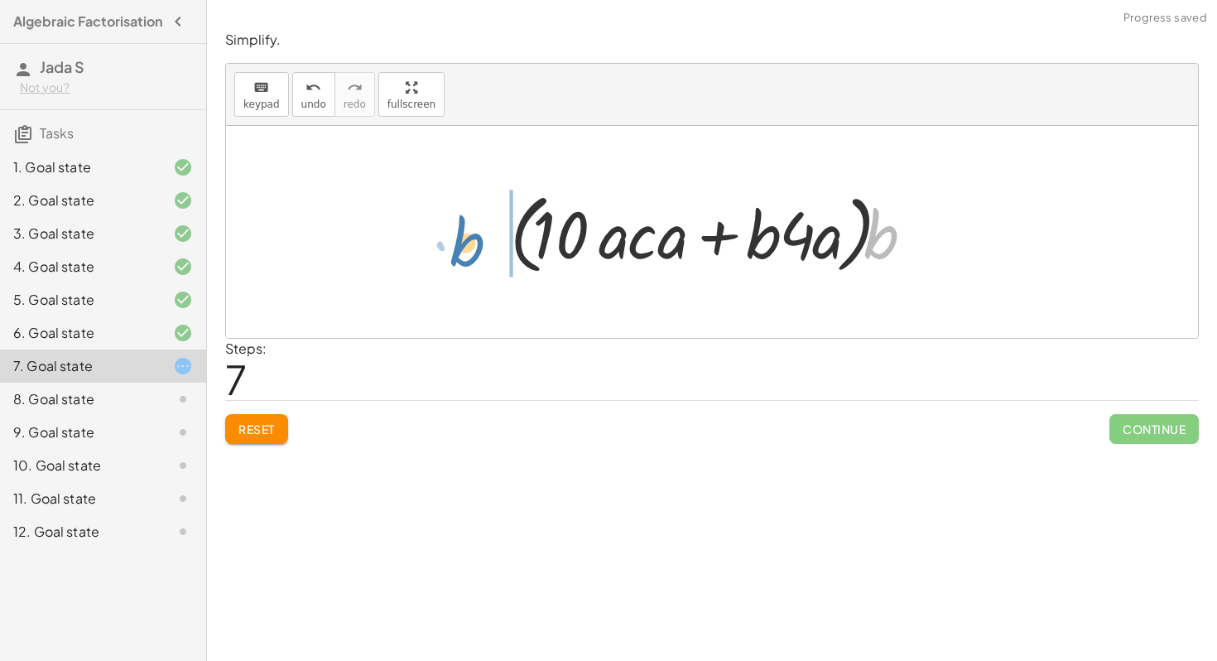
drag, startPoint x: 882, startPoint y: 231, endPoint x: 469, endPoint y: 238, distance: 412.4
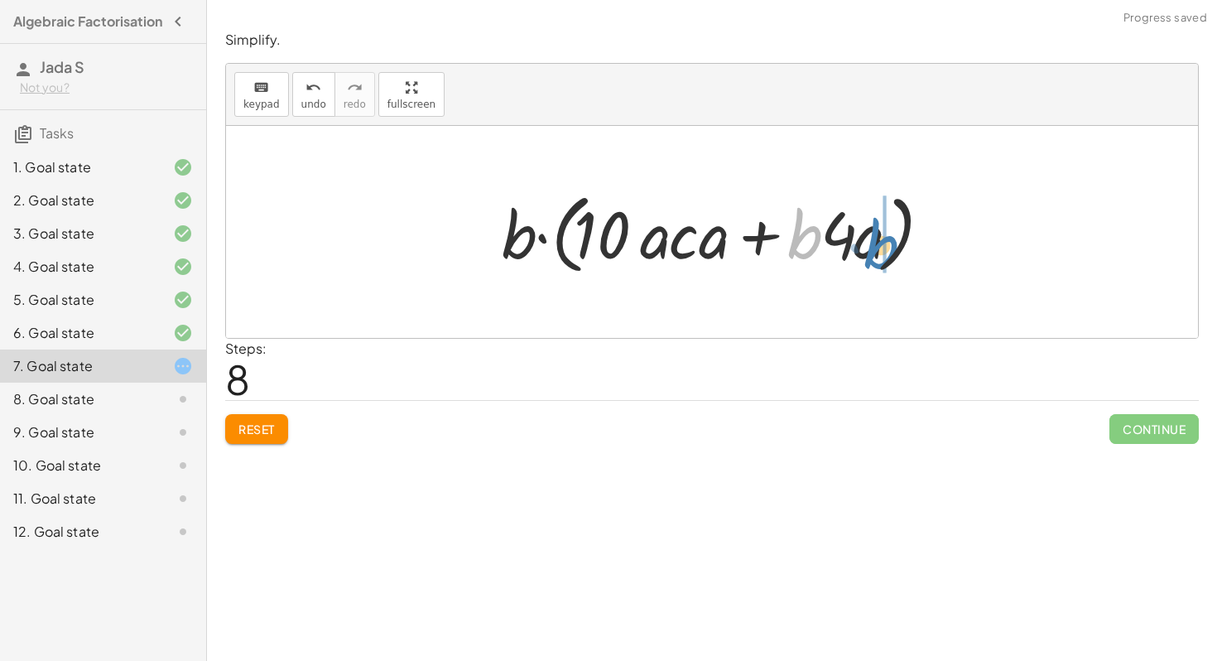
drag, startPoint x: 793, startPoint y: 238, endPoint x: 869, endPoint y: 248, distance: 76.8
click at [869, 248] on div at bounding box center [717, 232] width 449 height 95
drag, startPoint x: 692, startPoint y: 224, endPoint x: 741, endPoint y: 233, distance: 49.5
click at [741, 233] on div at bounding box center [717, 232] width 449 height 95
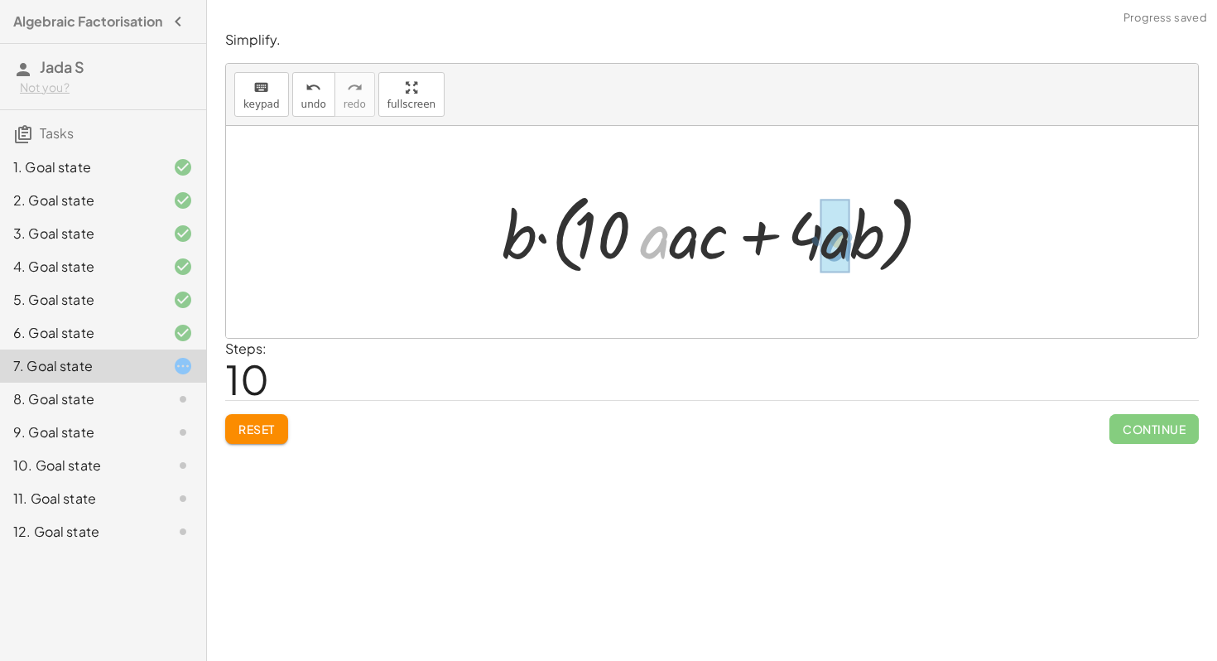
drag, startPoint x: 668, startPoint y: 243, endPoint x: 853, endPoint y: 246, distance: 184.7
click at [853, 246] on div at bounding box center [717, 232] width 449 height 95
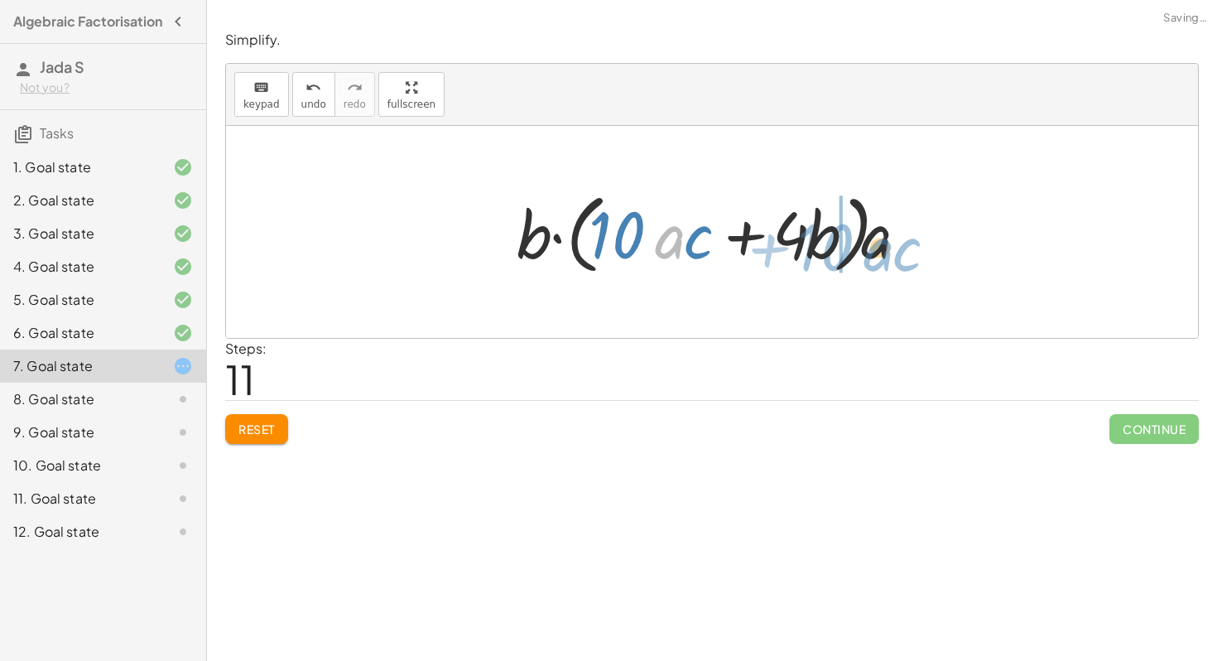
drag, startPoint x: 673, startPoint y: 239, endPoint x: 874, endPoint y: 252, distance: 201.6
click at [874, 252] on div at bounding box center [718, 232] width 420 height 95
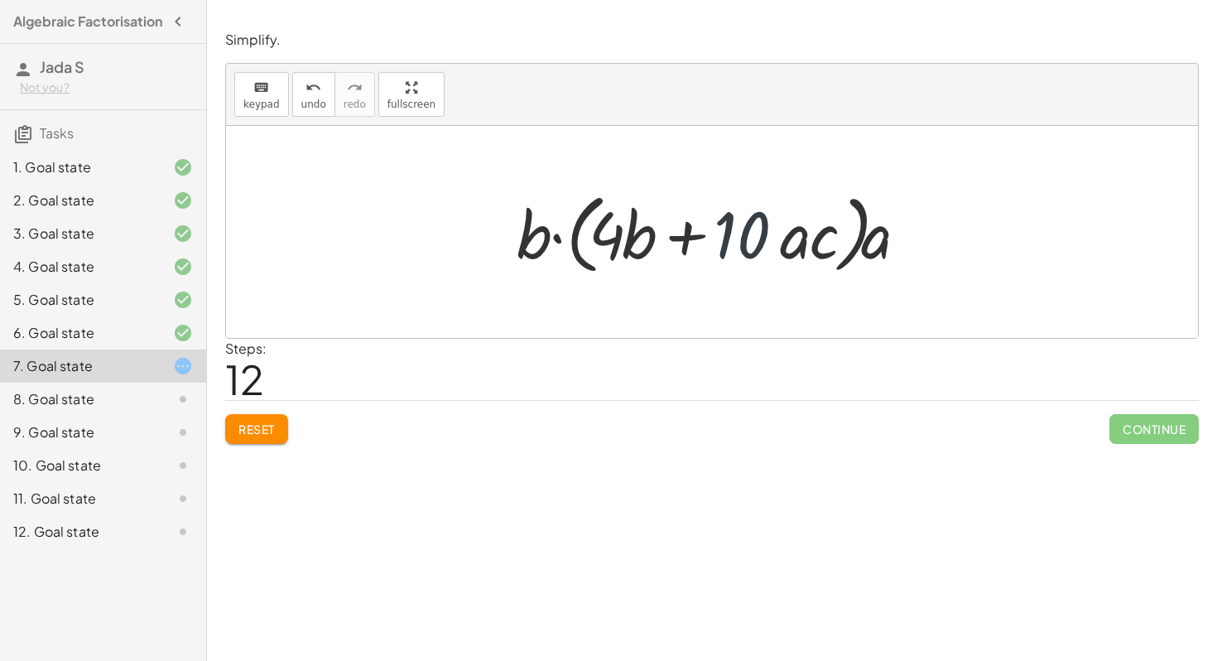
click at [749, 238] on div at bounding box center [718, 232] width 420 height 95
drag, startPoint x: 877, startPoint y: 248, endPoint x: 798, endPoint y: 249, distance: 78.7
click at [798, 250] on div at bounding box center [718, 232] width 420 height 95
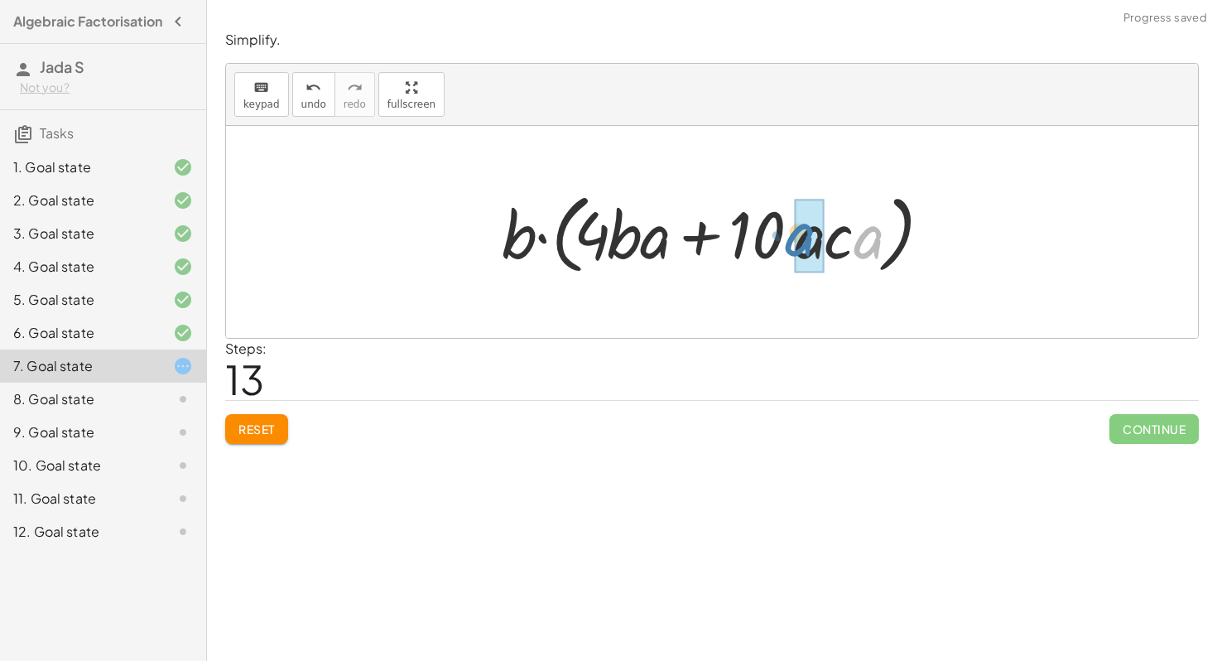
drag, startPoint x: 864, startPoint y: 236, endPoint x: 801, endPoint y: 235, distance: 63.8
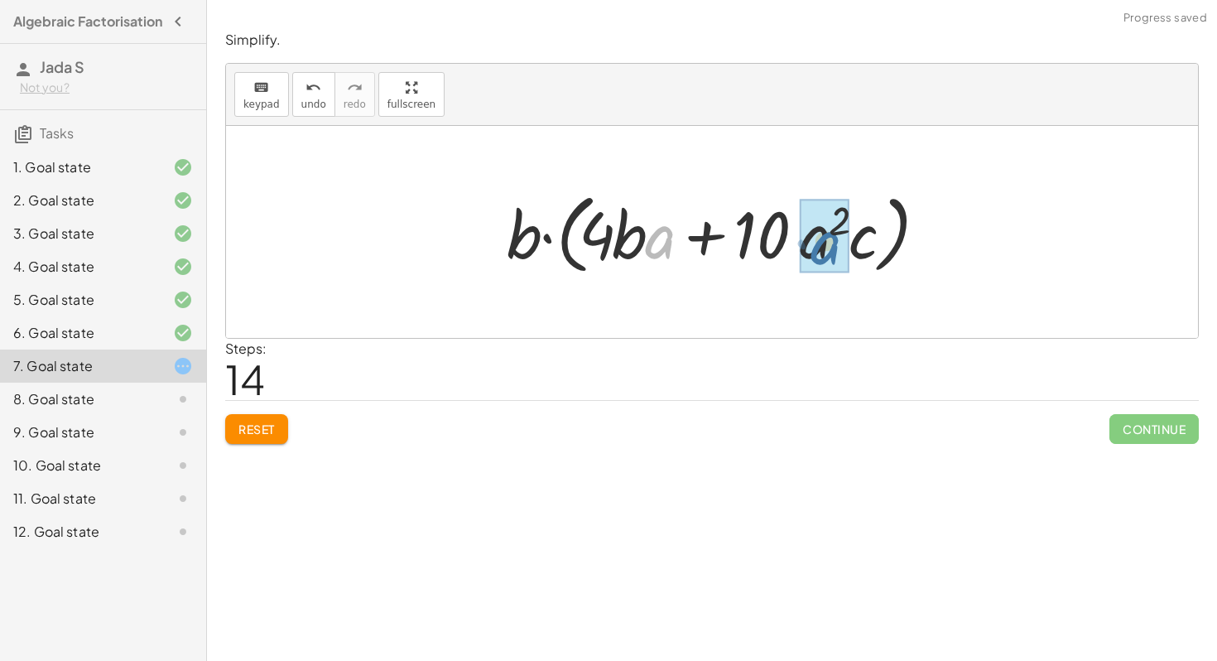
drag, startPoint x: 669, startPoint y: 237, endPoint x: 835, endPoint y: 243, distance: 166.5
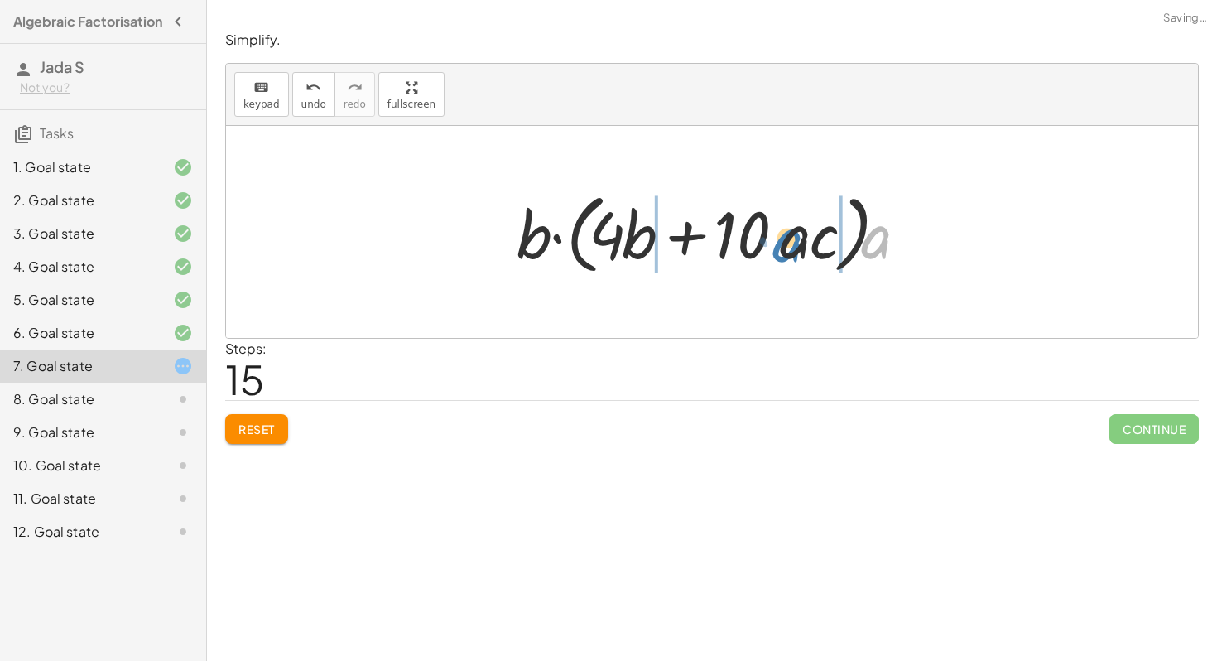
drag, startPoint x: 875, startPoint y: 241, endPoint x: 792, endPoint y: 245, distance: 82.9
click at [793, 245] on div at bounding box center [718, 232] width 420 height 95
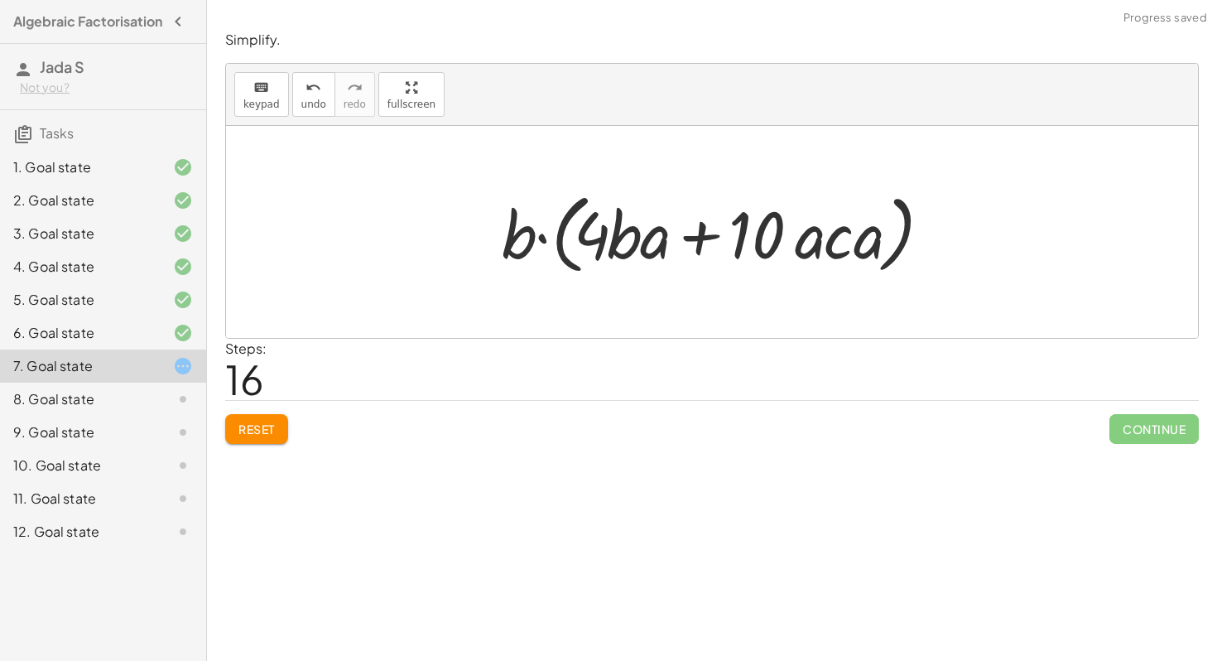
click at [271, 421] on span "Reset" at bounding box center [256, 428] width 36 height 15
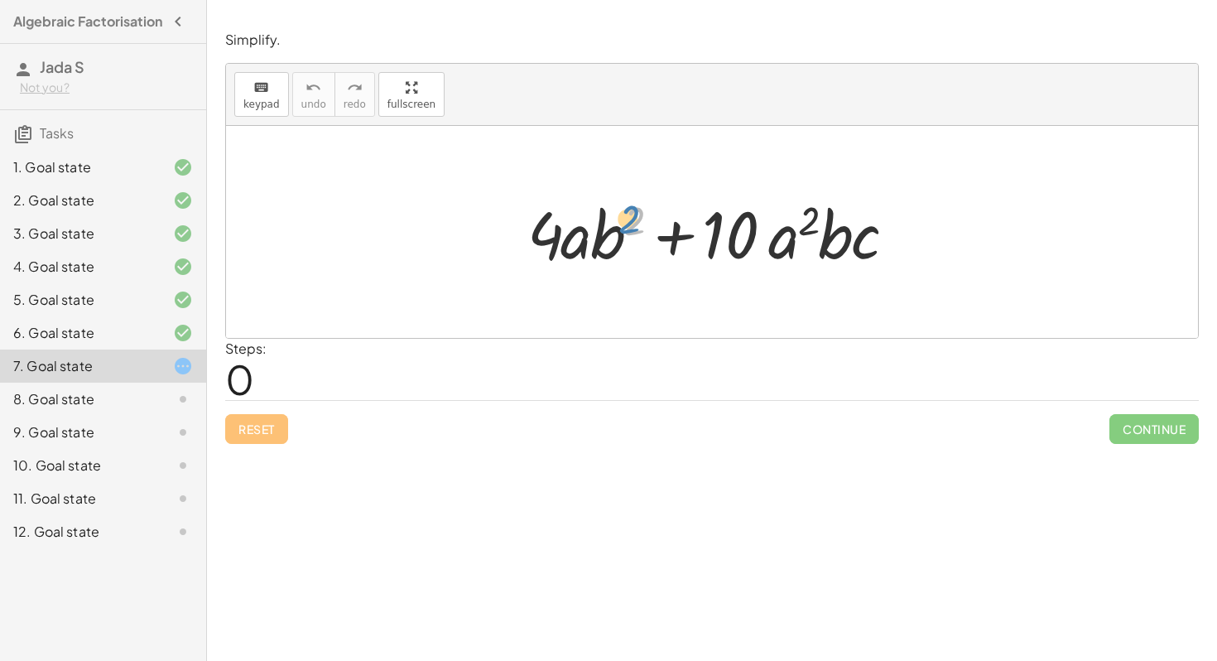
click at [625, 212] on div at bounding box center [718, 232] width 398 height 85
drag, startPoint x: 835, startPoint y: 240, endPoint x: 608, endPoint y: 238, distance: 226.9
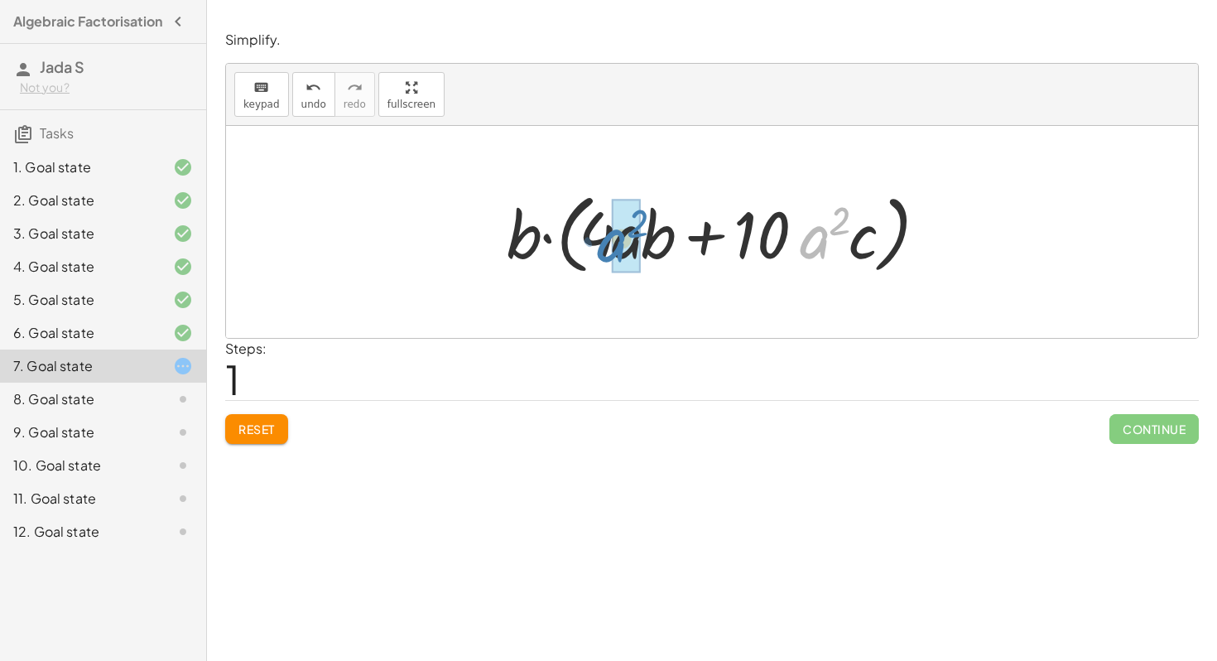
drag, startPoint x: 813, startPoint y: 243, endPoint x: 611, endPoint y: 245, distance: 202.0
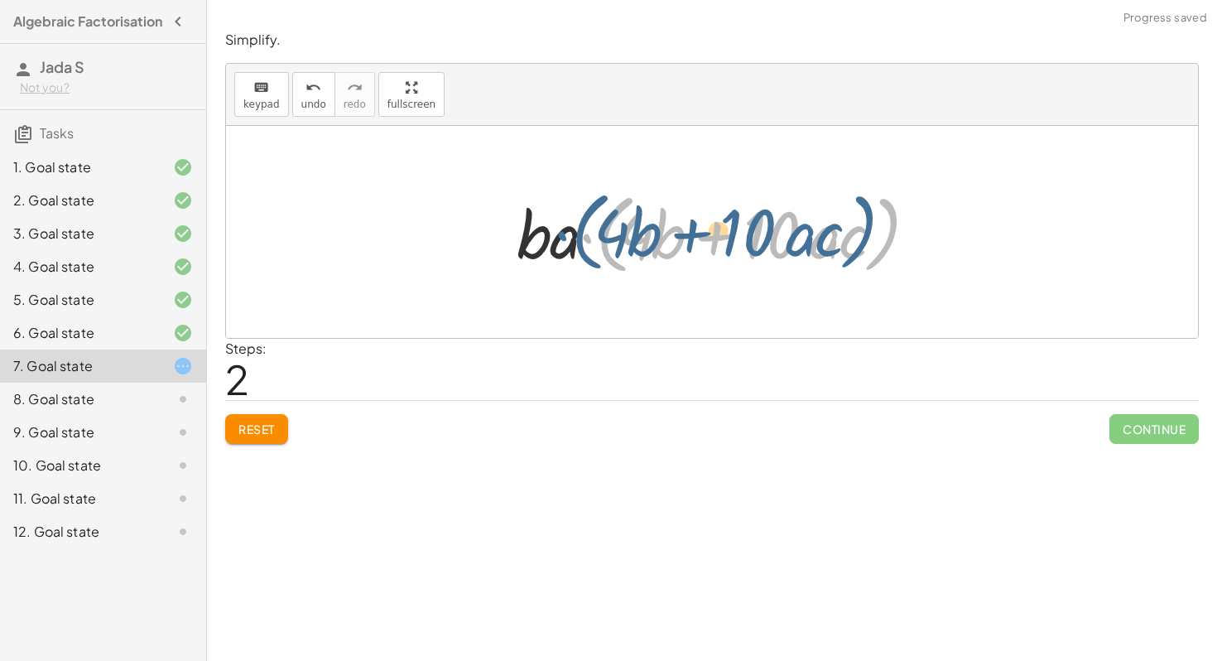
click at [585, 243] on div at bounding box center [718, 232] width 420 height 95
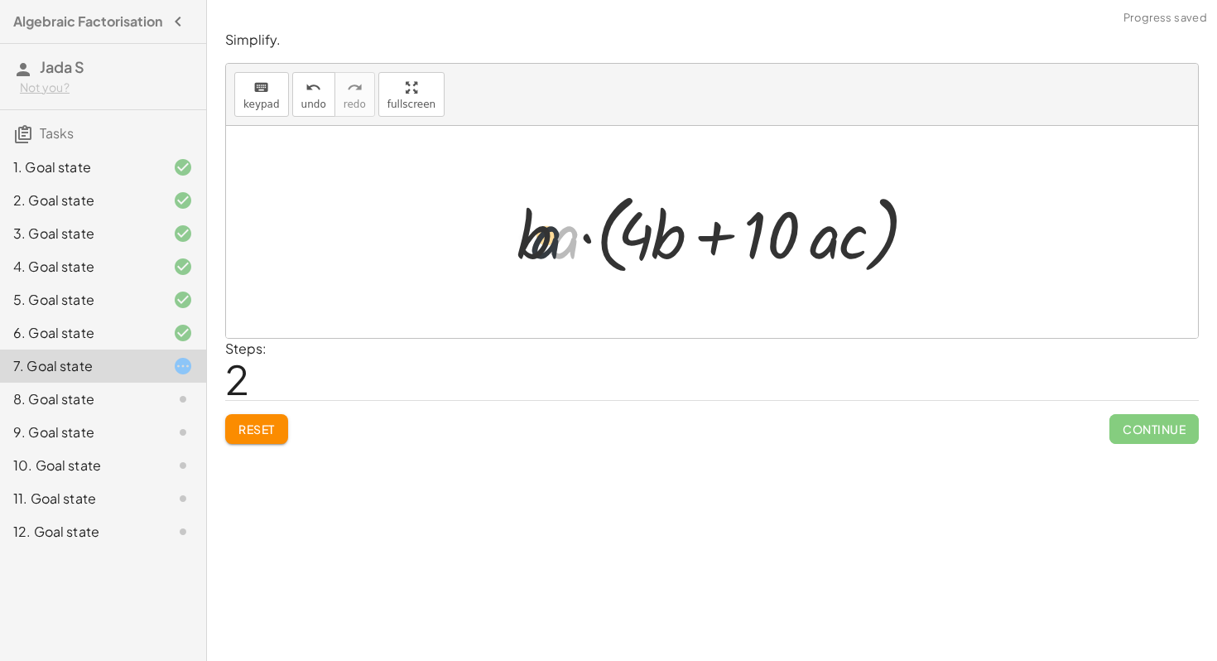
drag, startPoint x: 570, startPoint y: 246, endPoint x: 547, endPoint y: 246, distance: 23.2
click at [547, 246] on div at bounding box center [718, 232] width 420 height 95
drag, startPoint x: 567, startPoint y: 233, endPoint x: 525, endPoint y: 236, distance: 42.4
click at [523, 236] on div at bounding box center [718, 232] width 420 height 95
drag, startPoint x: 823, startPoint y: 245, endPoint x: 752, endPoint y: 237, distance: 71.7
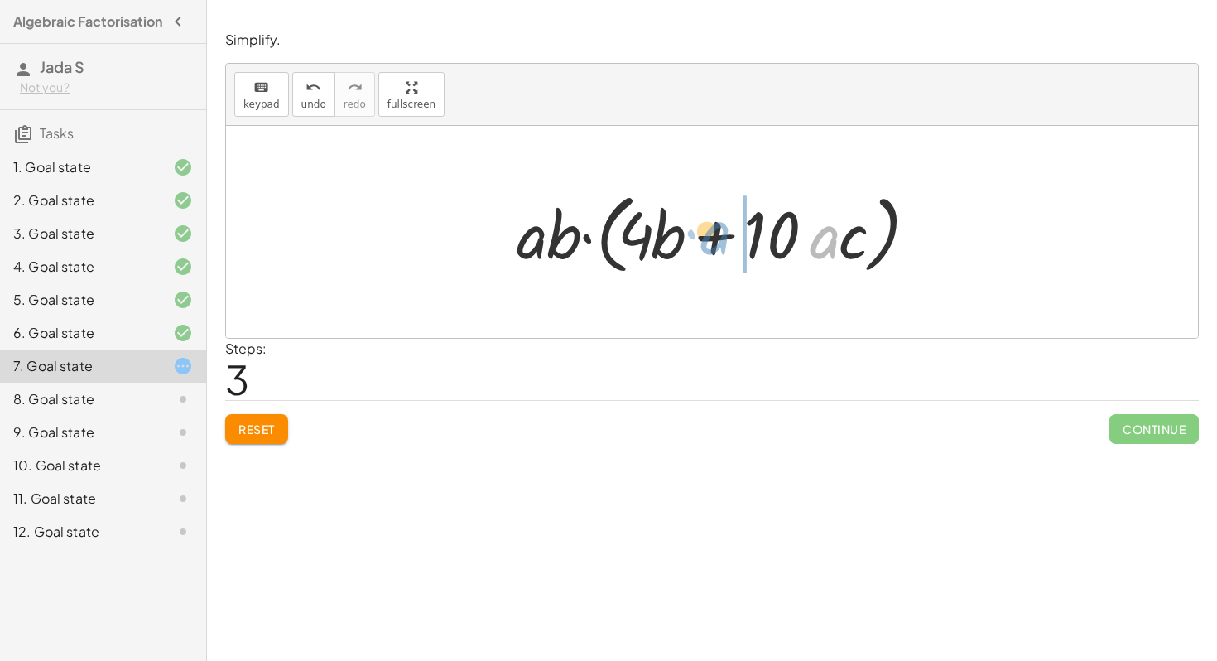
click at [752, 237] on div at bounding box center [718, 232] width 420 height 95
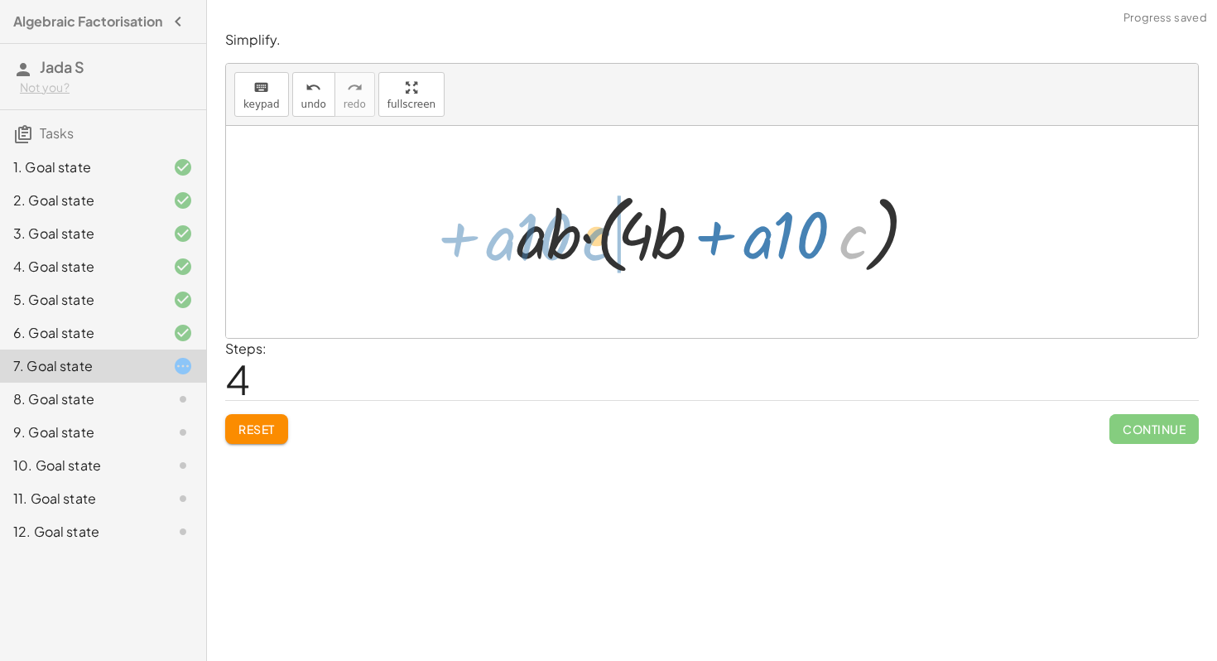
drag, startPoint x: 854, startPoint y: 243, endPoint x: 947, endPoint y: 209, distance: 99.0
click at [947, 209] on div "+ · 4 · a · b 2 + · 10 · a 2 · b · c + · 4 · a · b · b + · 10 · a 2 · b · c · b…" at bounding box center [712, 232] width 972 height 212
drag, startPoint x: 854, startPoint y: 243, endPoint x: 599, endPoint y: 257, distance: 255.4
click at [599, 257] on div at bounding box center [718, 232] width 420 height 95
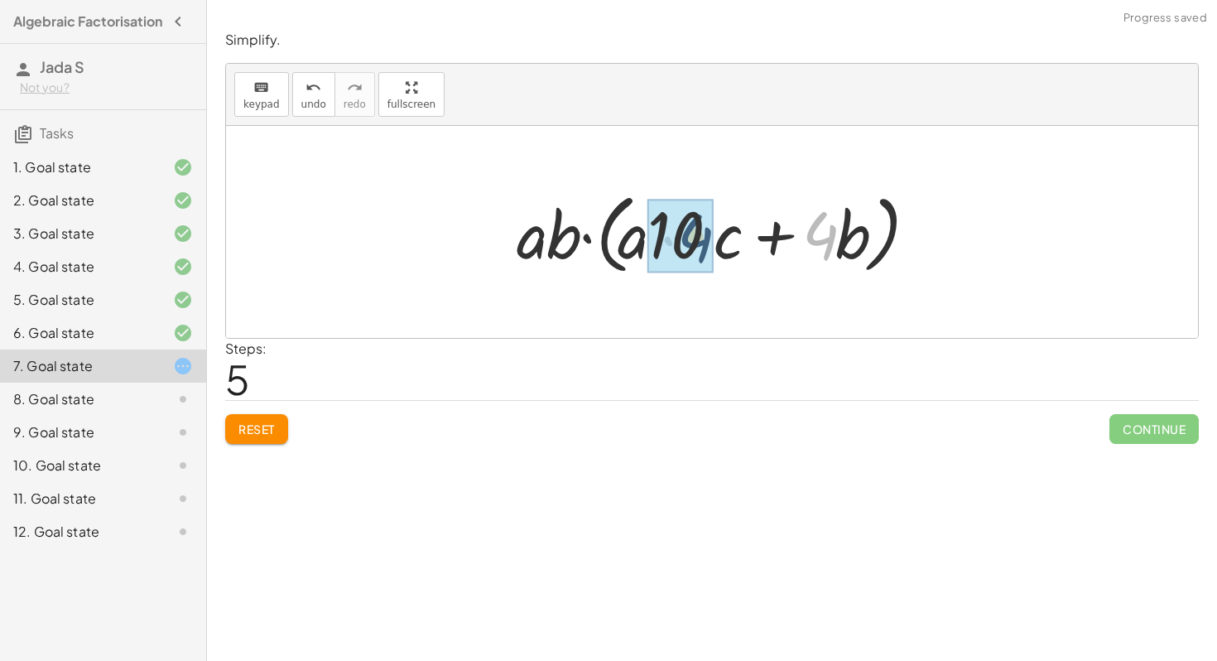
drag, startPoint x: 817, startPoint y: 233, endPoint x: 681, endPoint y: 239, distance: 135.9
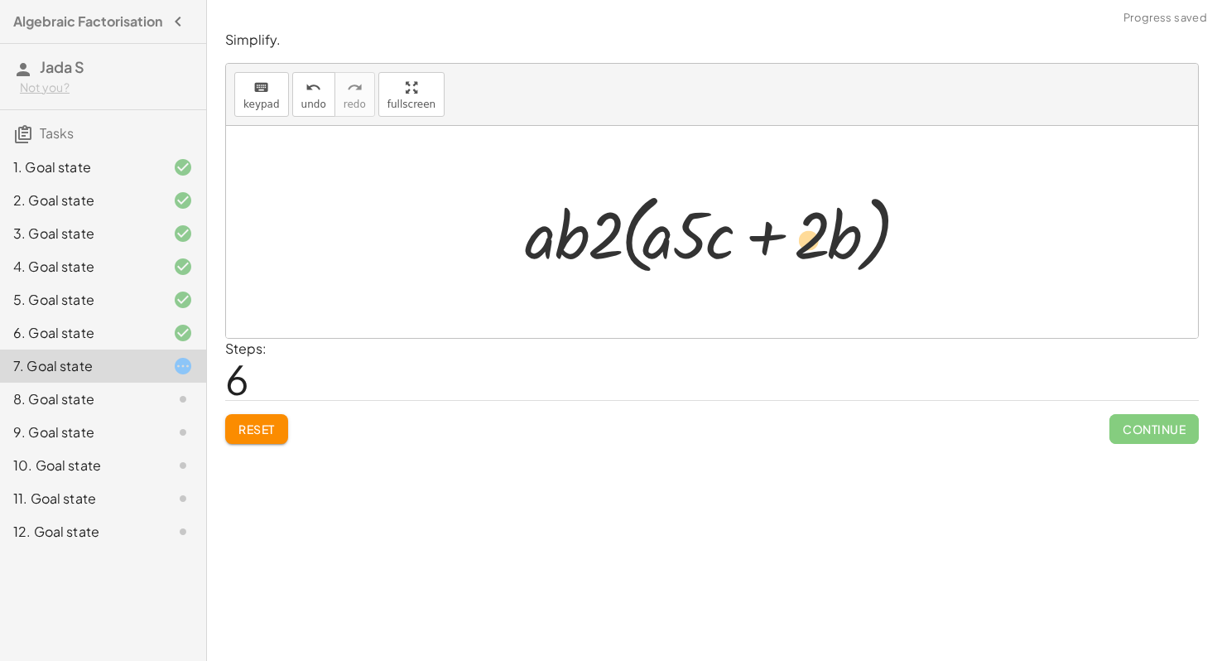
drag, startPoint x: 686, startPoint y: 244, endPoint x: 806, endPoint y: 250, distance: 121.0
click at [806, 250] on div at bounding box center [718, 232] width 403 height 95
drag, startPoint x: 694, startPoint y: 228, endPoint x: 813, endPoint y: 223, distance: 119.3
click at [814, 223] on div at bounding box center [718, 232] width 403 height 95
drag, startPoint x: 656, startPoint y: 244, endPoint x: 696, endPoint y: 244, distance: 39.7
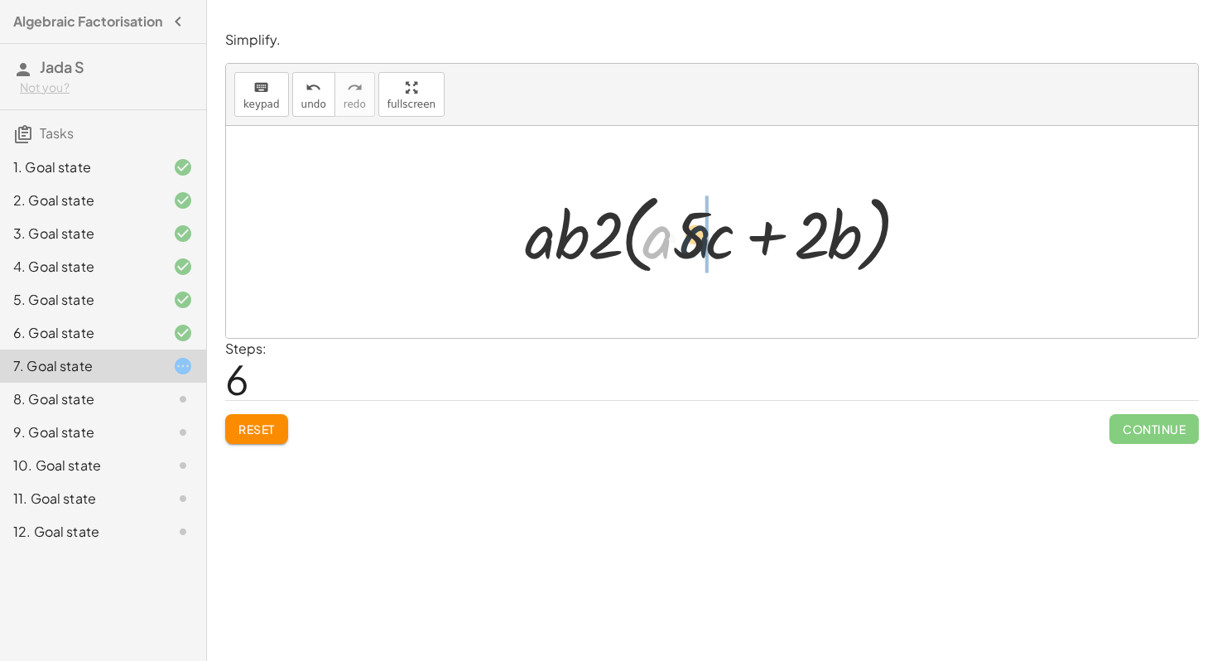
click at [696, 244] on div at bounding box center [718, 232] width 403 height 95
drag, startPoint x: 610, startPoint y: 237, endPoint x: 520, endPoint y: 236, distance: 90.3
click at [519, 236] on div at bounding box center [718, 232] width 403 height 95
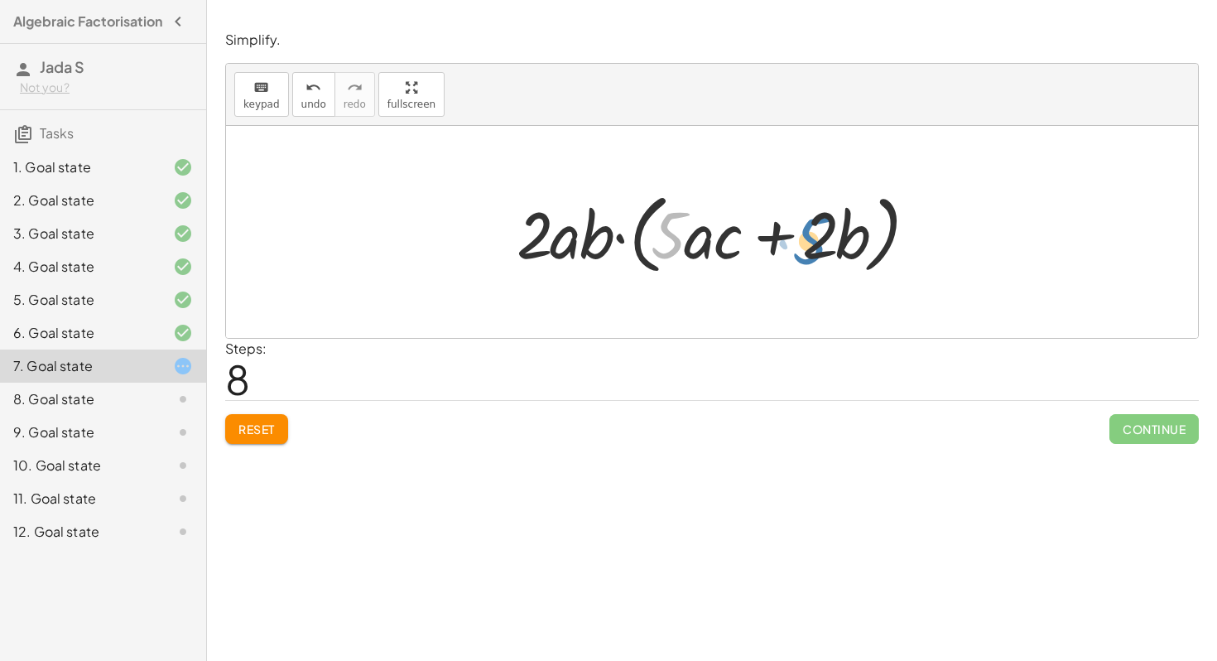
drag, startPoint x: 661, startPoint y: 236, endPoint x: 804, endPoint y: 242, distance: 143.4
click at [804, 242] on div at bounding box center [718, 232] width 420 height 95
drag, startPoint x: 823, startPoint y: 242, endPoint x: 680, endPoint y: 245, distance: 143.3
click at [680, 245] on div at bounding box center [718, 232] width 420 height 95
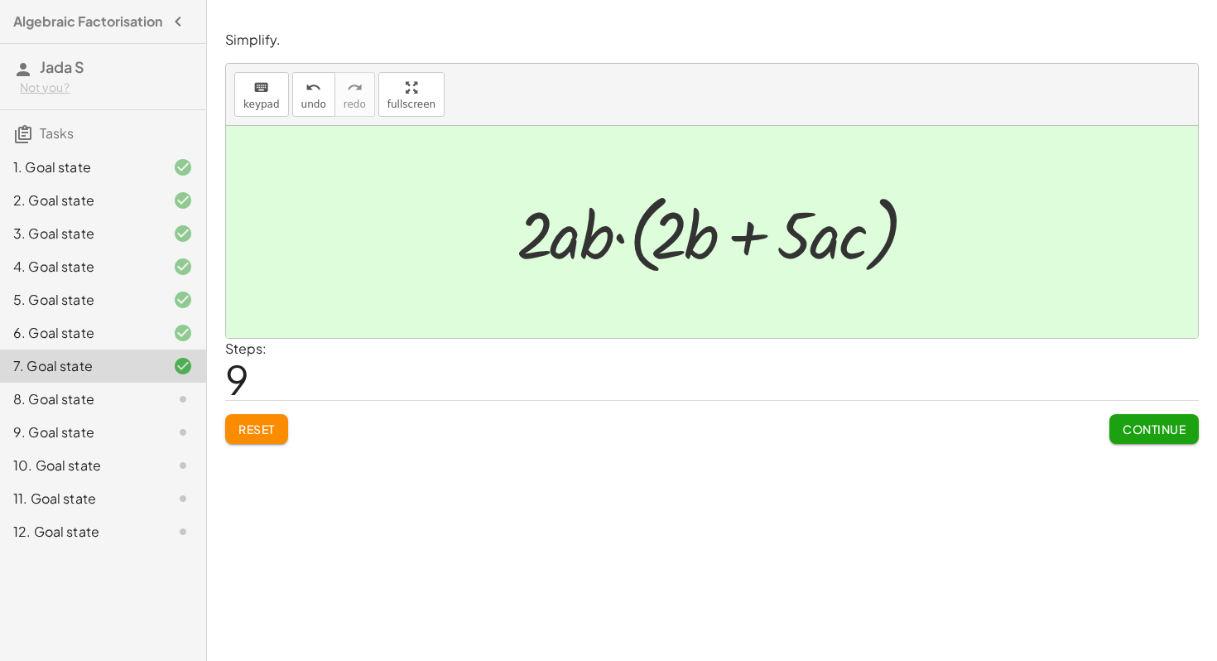
click at [1167, 418] on button "Continue" at bounding box center [1154, 429] width 89 height 30
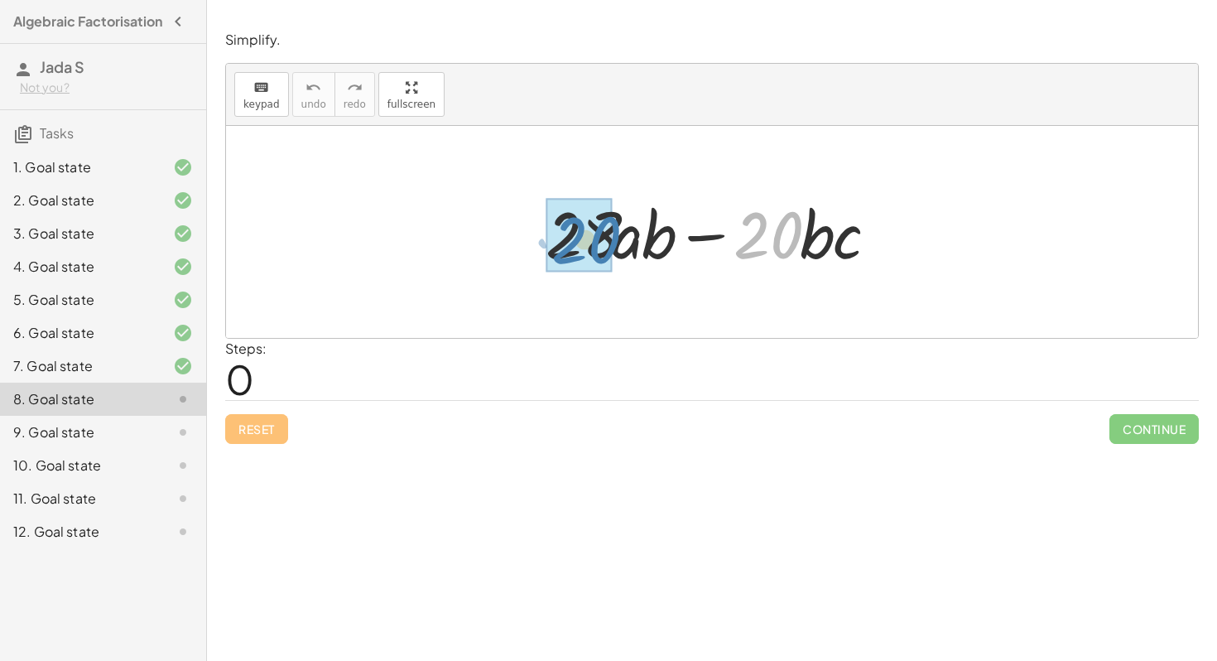
drag, startPoint x: 762, startPoint y: 229, endPoint x: 576, endPoint y: 233, distance: 185.5
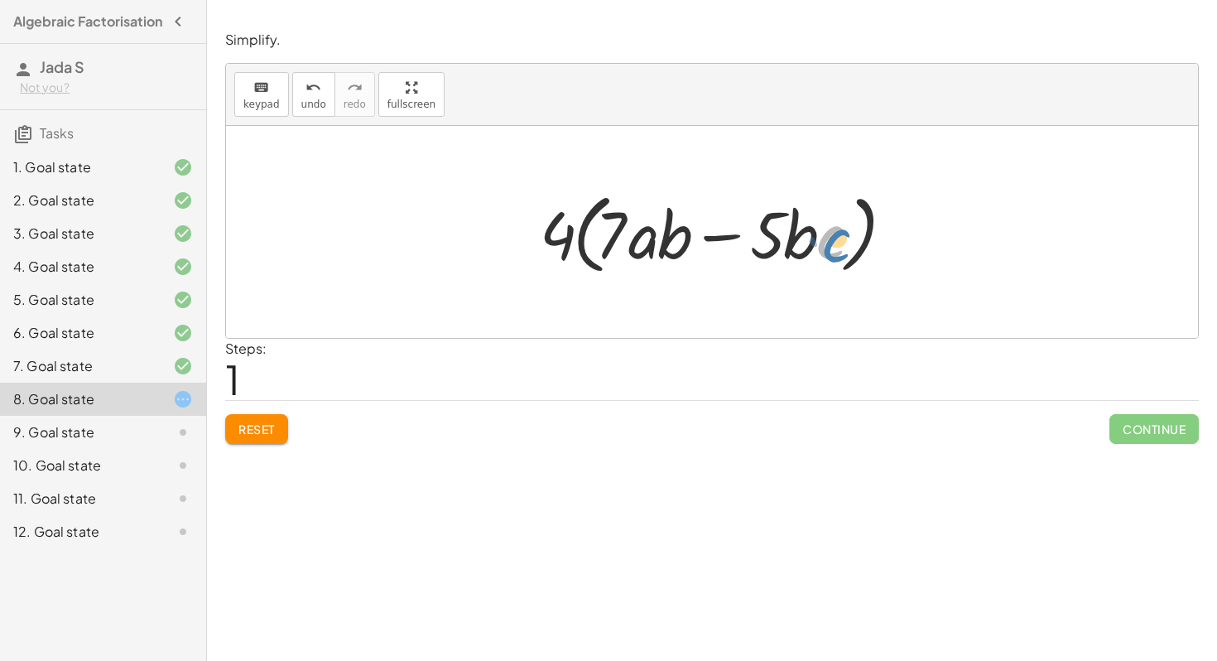
click at [826, 234] on div at bounding box center [718, 232] width 373 height 95
drag, startPoint x: 617, startPoint y: 234, endPoint x: 783, endPoint y: 235, distance: 166.4
click at [783, 235] on div at bounding box center [718, 232] width 373 height 95
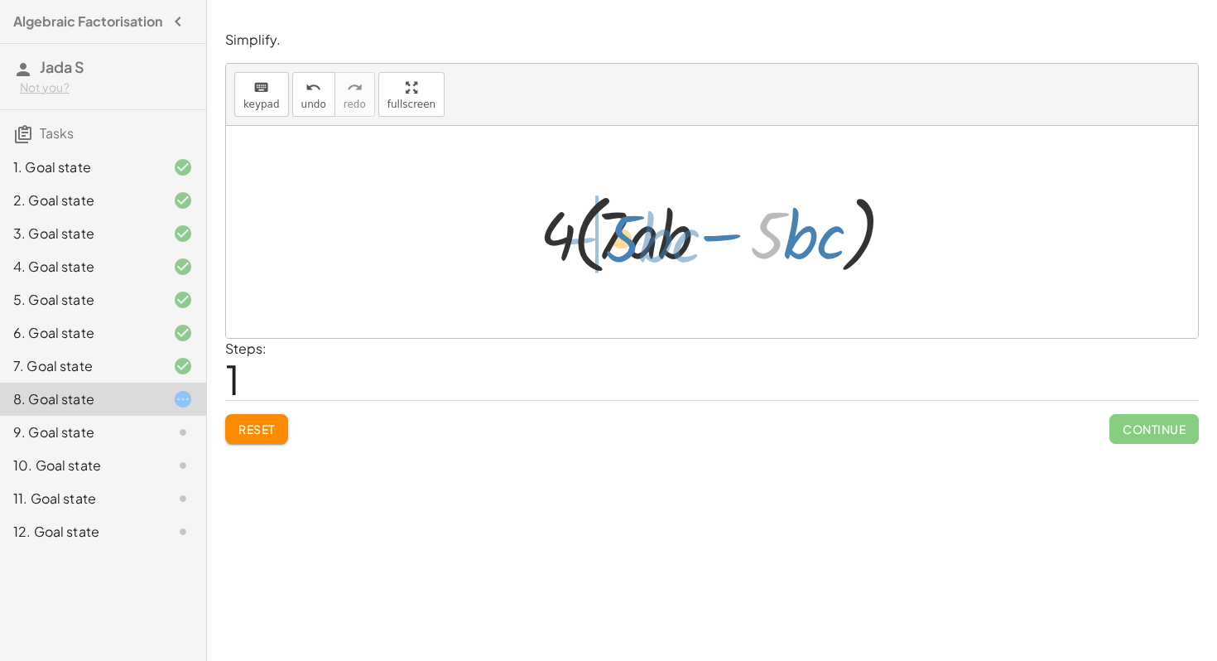
drag, startPoint x: 770, startPoint y: 234, endPoint x: 624, endPoint y: 237, distance: 145.7
click at [624, 237] on div at bounding box center [718, 232] width 373 height 95
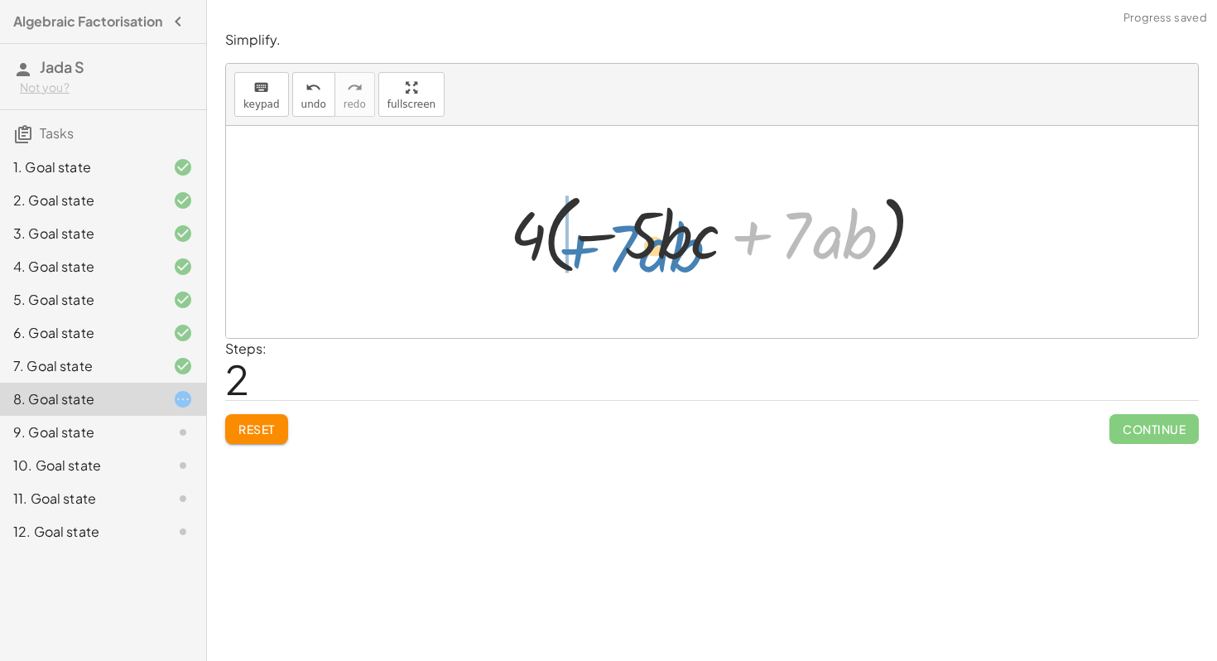
drag, startPoint x: 749, startPoint y: 233, endPoint x: 567, endPoint y: 241, distance: 181.5
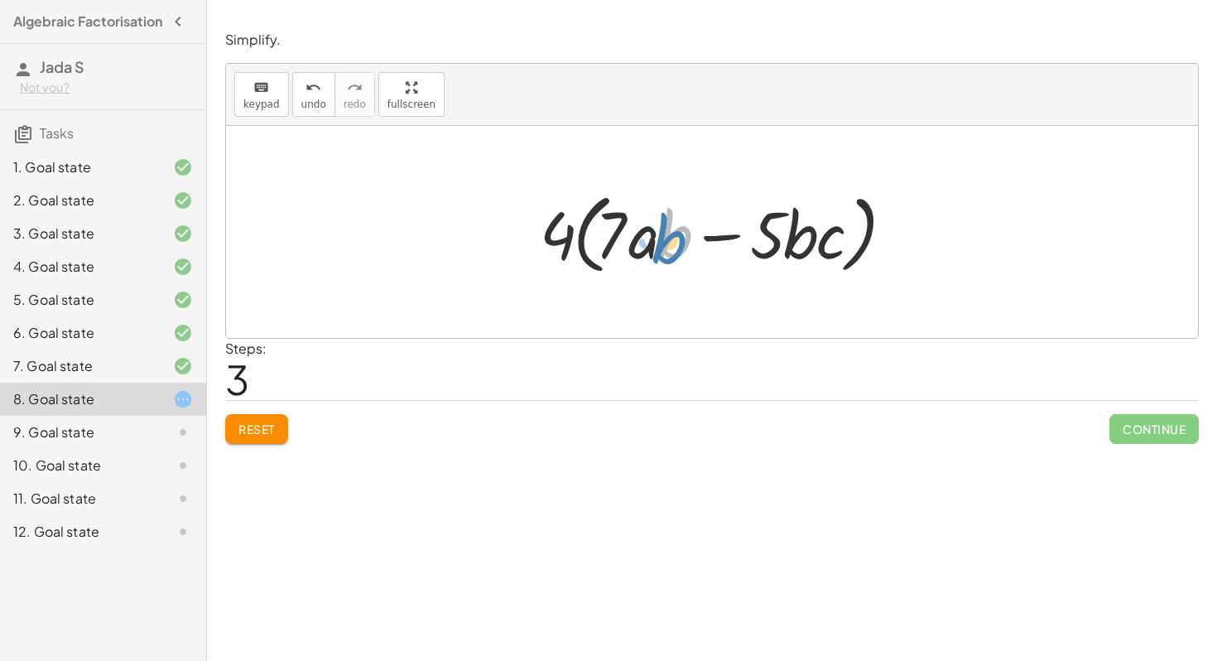
click at [659, 251] on div at bounding box center [718, 232] width 373 height 95
drag, startPoint x: 647, startPoint y: 249, endPoint x: 571, endPoint y: 247, distance: 75.4
click at [571, 247] on div at bounding box center [718, 232] width 373 height 95
drag, startPoint x: 611, startPoint y: 246, endPoint x: 662, endPoint y: 242, distance: 51.5
click at [662, 242] on div at bounding box center [718, 232] width 373 height 95
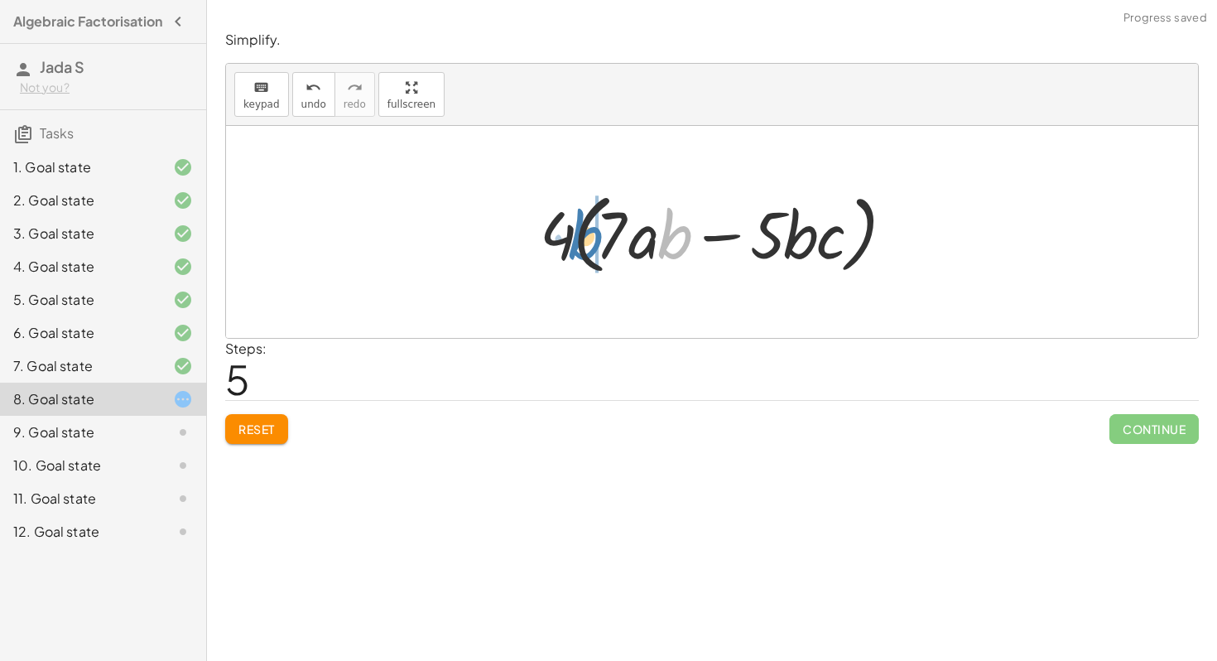
drag, startPoint x: 677, startPoint y: 229, endPoint x: 582, endPoint y: 233, distance: 95.3
click at [582, 233] on div at bounding box center [718, 232] width 373 height 95
drag, startPoint x: 611, startPoint y: 229, endPoint x: 549, endPoint y: 228, distance: 62.1
click at [549, 228] on div at bounding box center [718, 232] width 373 height 95
drag, startPoint x: 597, startPoint y: 238, endPoint x: 677, endPoint y: 238, distance: 80.3
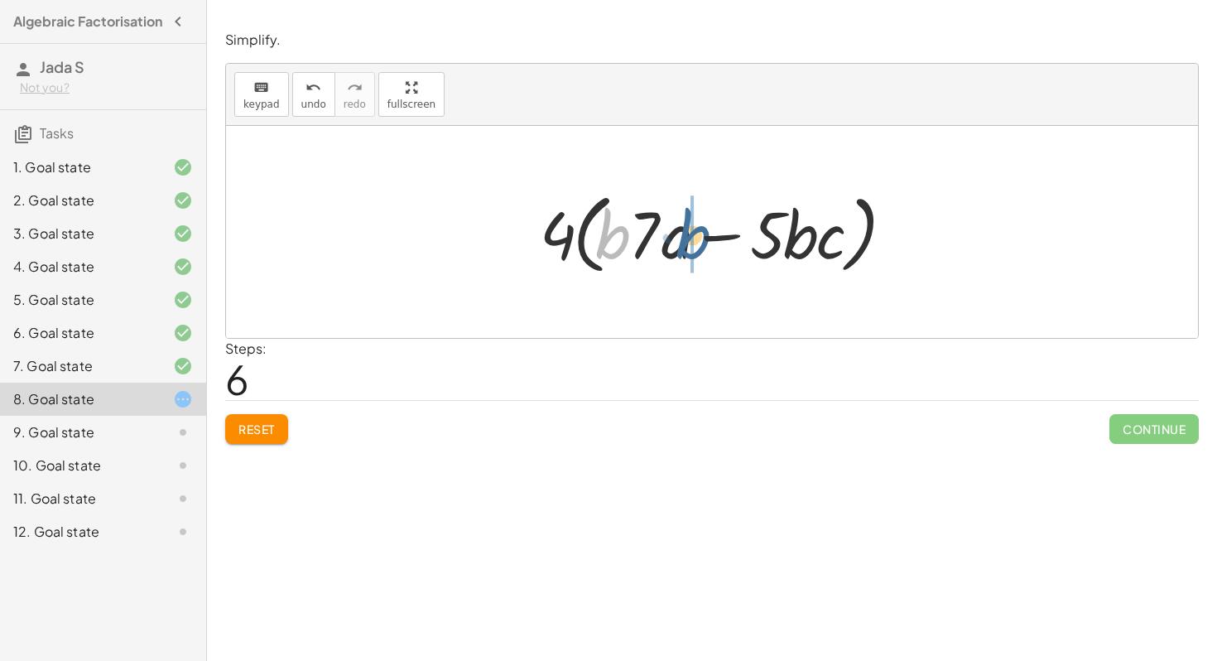
click at [677, 238] on div at bounding box center [718, 232] width 373 height 95
drag, startPoint x: 790, startPoint y: 238, endPoint x: 665, endPoint y: 238, distance: 125.0
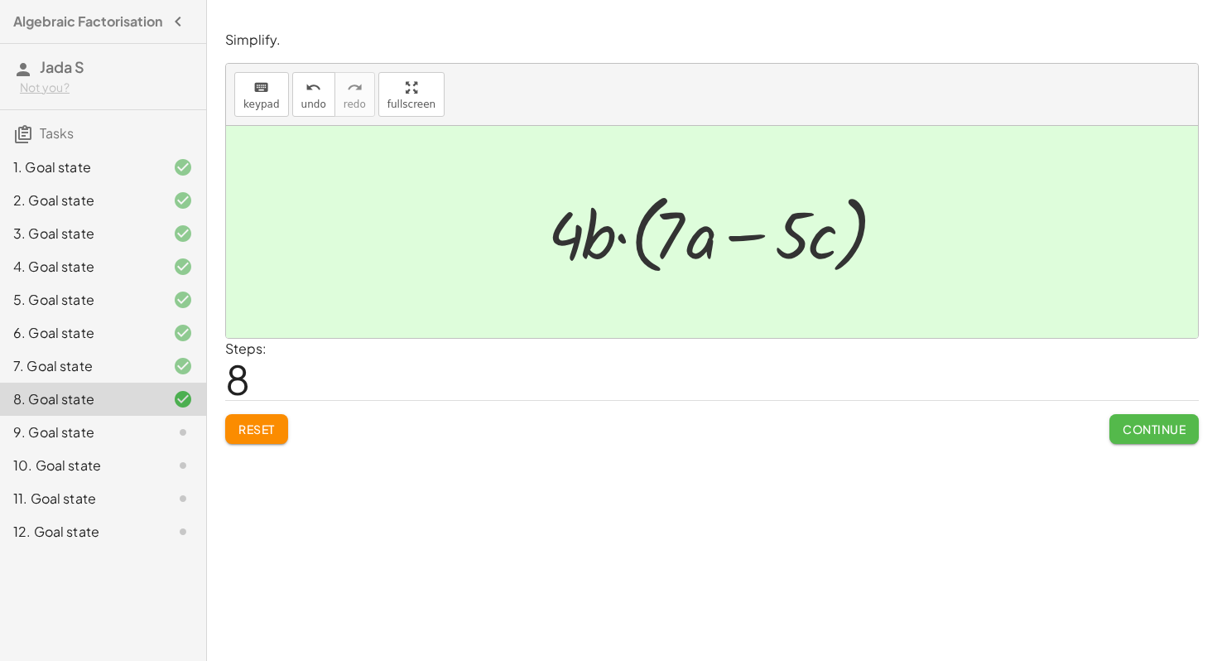
click at [1167, 429] on span "Continue" at bounding box center [1154, 428] width 63 height 15
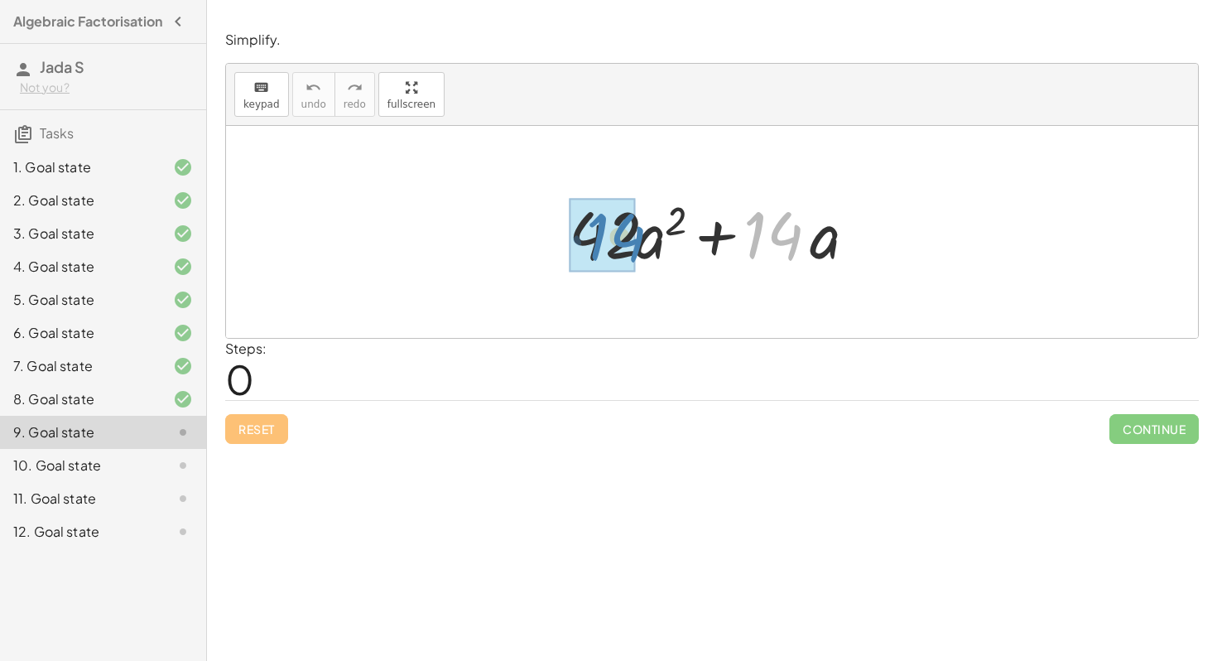
drag, startPoint x: 781, startPoint y: 250, endPoint x: 623, endPoint y: 252, distance: 157.3
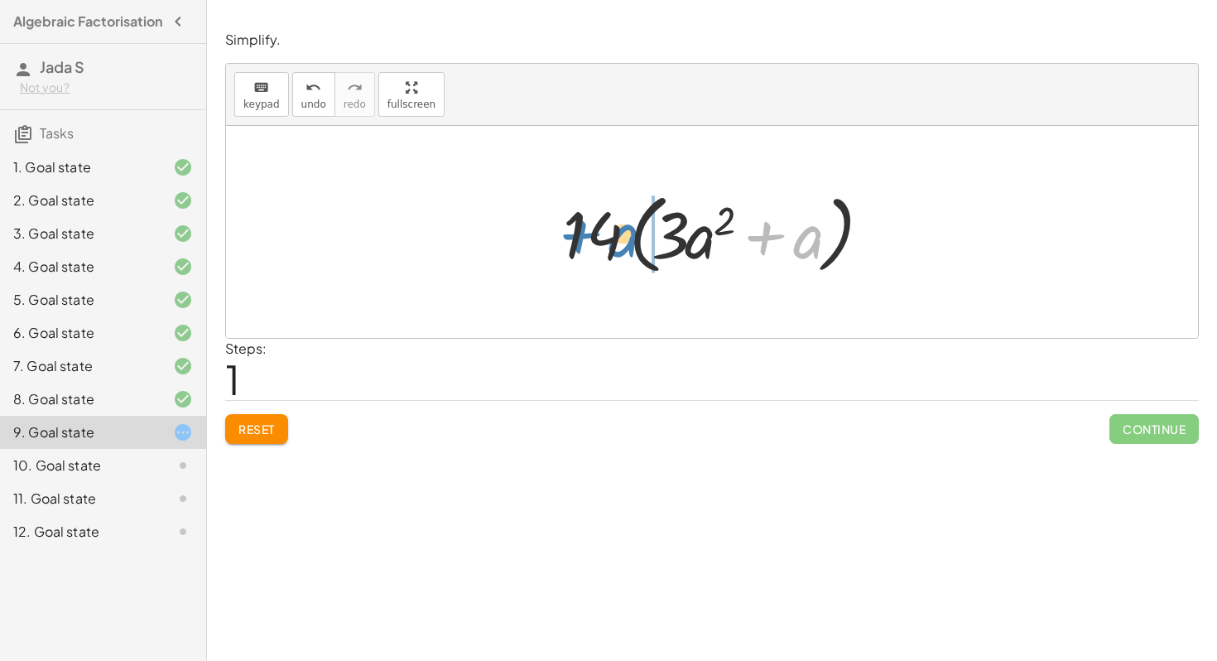
drag, startPoint x: 811, startPoint y: 246, endPoint x: 626, endPoint y: 244, distance: 184.7
click at [626, 244] on div at bounding box center [718, 232] width 327 height 95
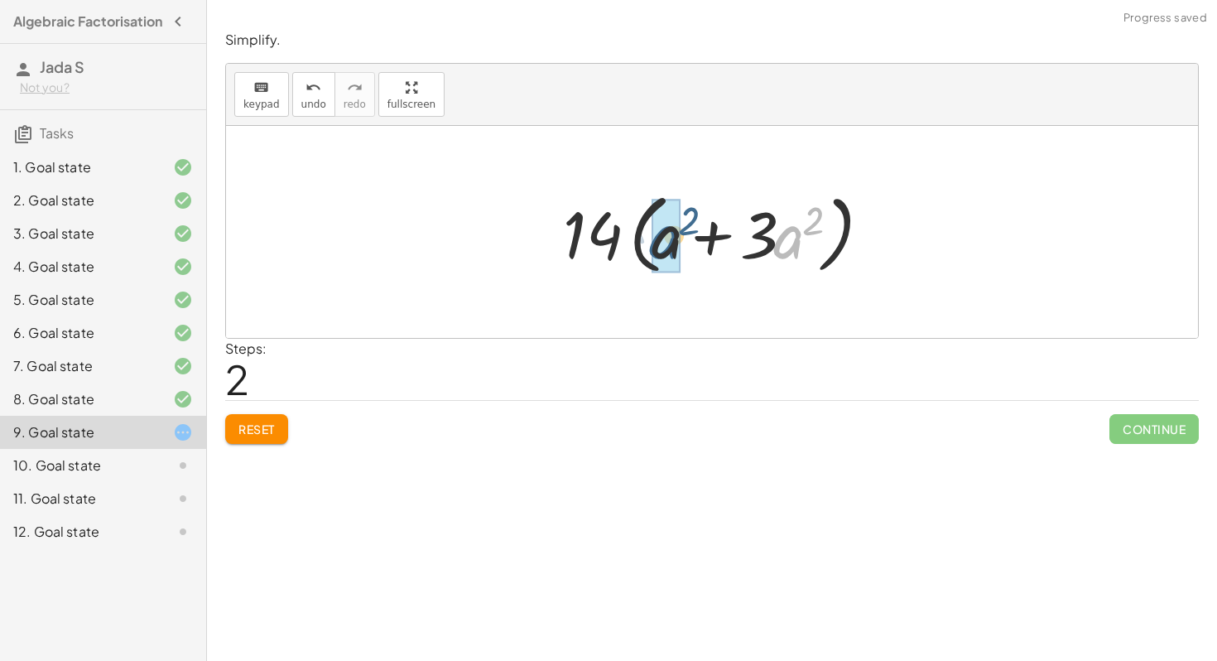
drag, startPoint x: 782, startPoint y: 243, endPoint x: 657, endPoint y: 243, distance: 125.0
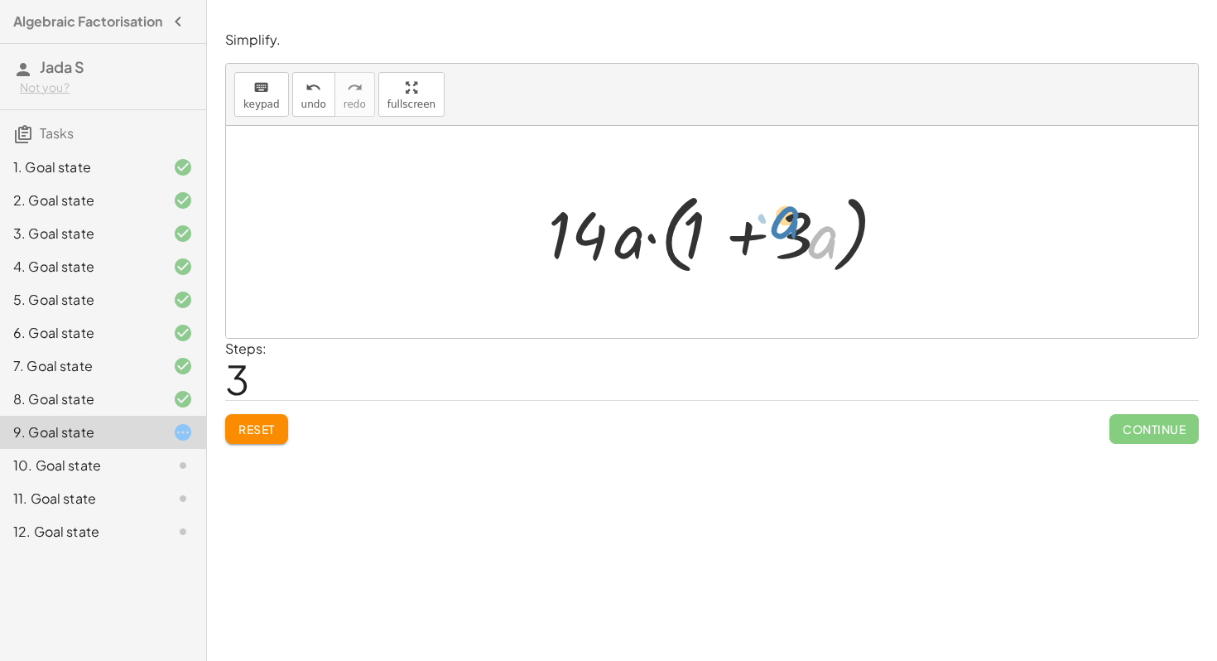
drag, startPoint x: 808, startPoint y: 241, endPoint x: 811, endPoint y: 230, distance: 11.0
click at [808, 228] on div at bounding box center [718, 232] width 357 height 95
drag, startPoint x: 792, startPoint y: 240, endPoint x: 704, endPoint y: 236, distance: 88.7
click at [704, 236] on div at bounding box center [718, 232] width 357 height 95
drag, startPoint x: 823, startPoint y: 239, endPoint x: 782, endPoint y: 239, distance: 41.4
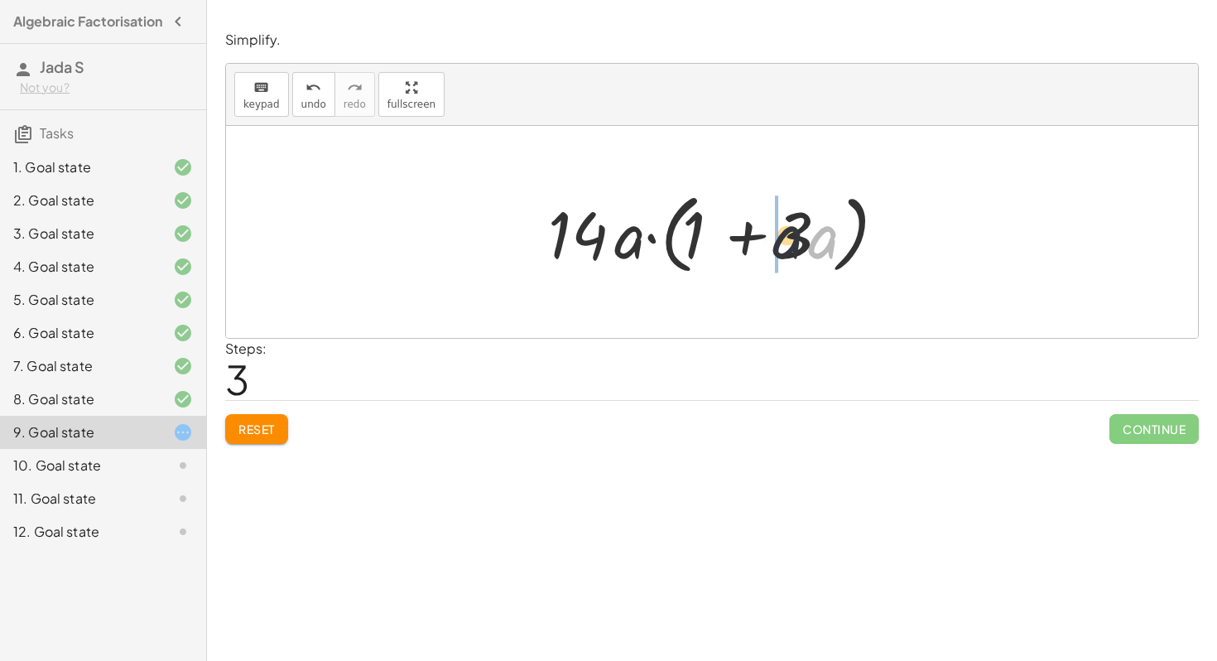
click at [782, 239] on div at bounding box center [718, 232] width 357 height 95
drag, startPoint x: 695, startPoint y: 233, endPoint x: 835, endPoint y: 242, distance: 141.0
click at [835, 242] on div at bounding box center [718, 232] width 357 height 95
drag, startPoint x: 689, startPoint y: 226, endPoint x: 743, endPoint y: 226, distance: 53.8
click at [743, 226] on div at bounding box center [718, 232] width 357 height 95
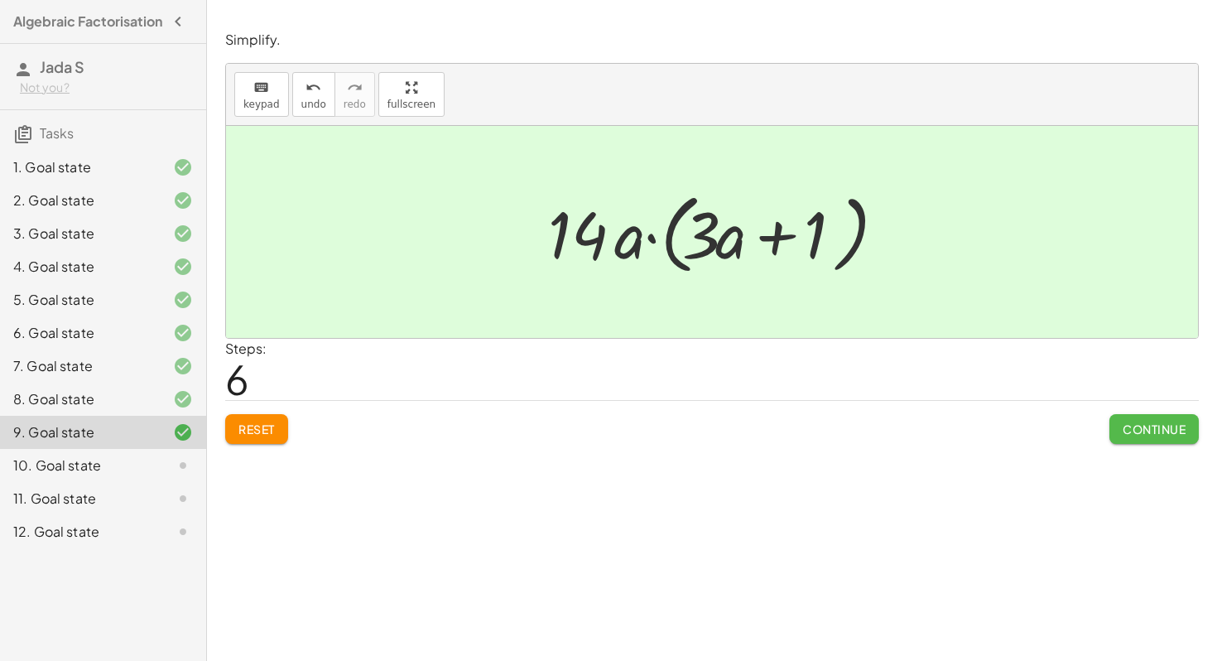
click at [1155, 431] on span "Continue" at bounding box center [1154, 428] width 63 height 15
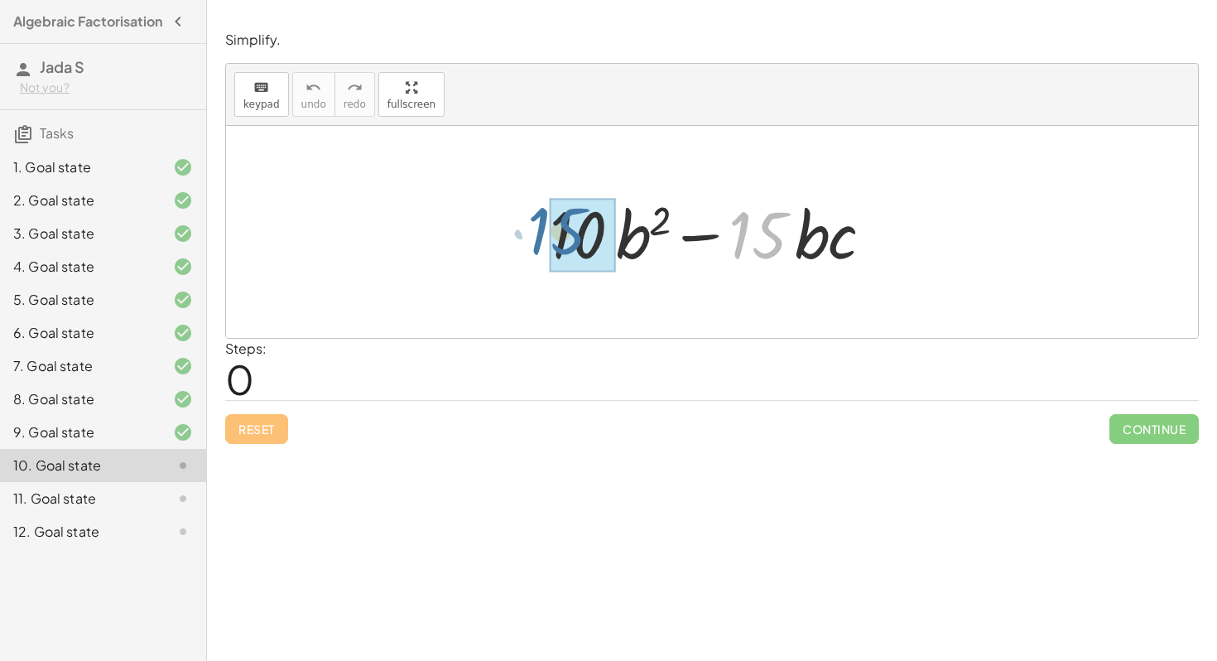
drag, startPoint x: 763, startPoint y: 249, endPoint x: 562, endPoint y: 245, distance: 200.4
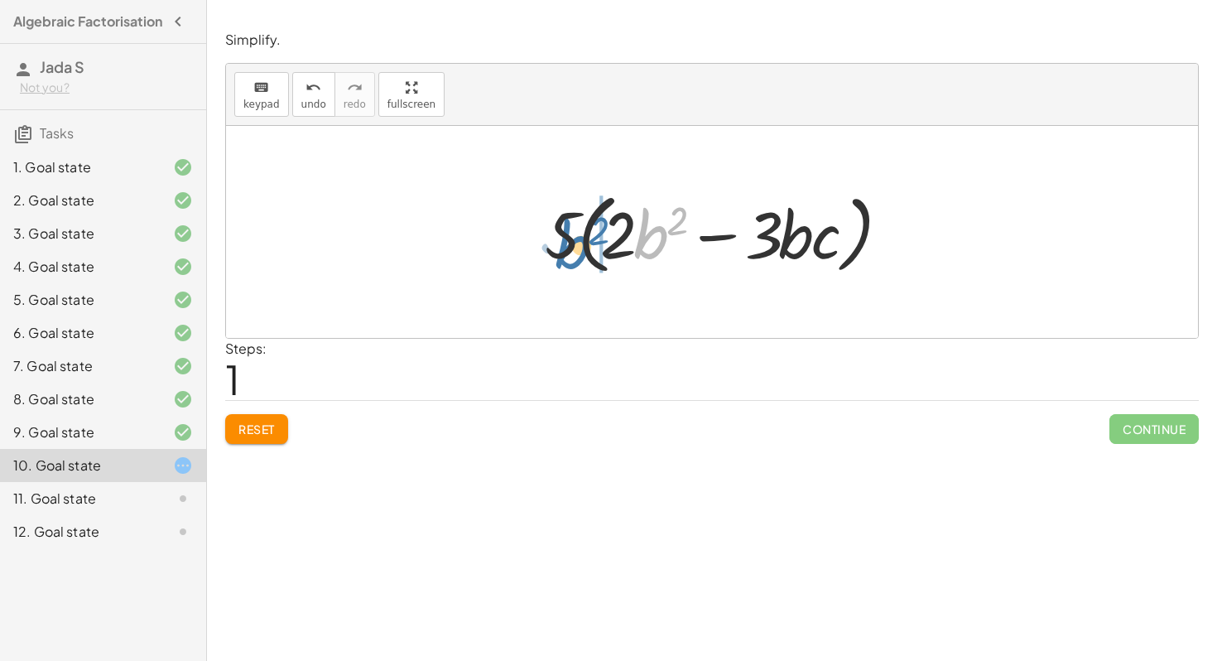
drag, startPoint x: 653, startPoint y: 227, endPoint x: 575, endPoint y: 237, distance: 78.5
click at [575, 237] on div at bounding box center [719, 232] width 364 height 95
drag, startPoint x: 628, startPoint y: 225, endPoint x: 687, endPoint y: 224, distance: 58.8
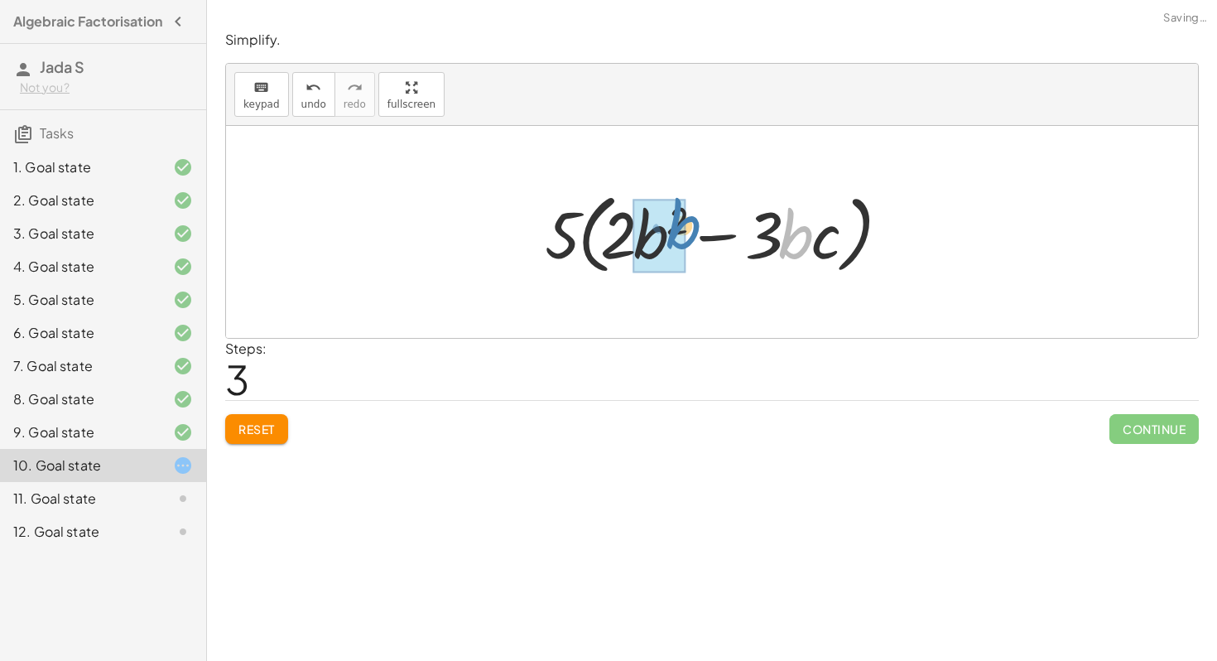
drag, startPoint x: 792, startPoint y: 238, endPoint x: 661, endPoint y: 232, distance: 131.0
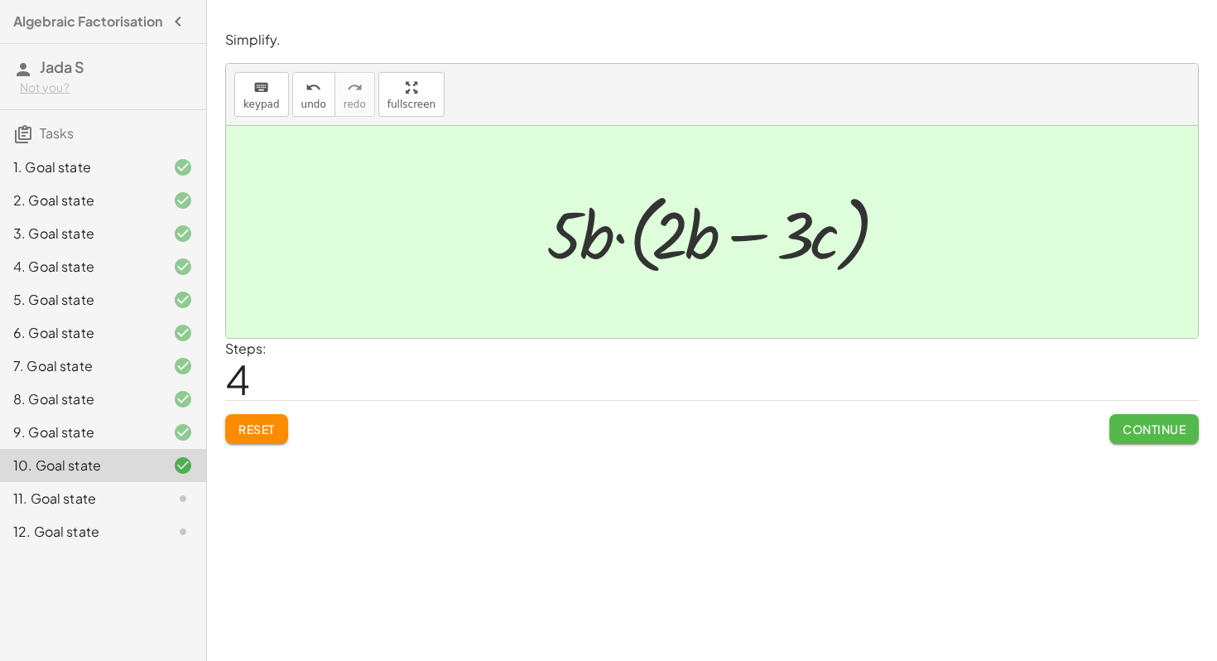
click at [1165, 431] on span "Continue" at bounding box center [1154, 428] width 63 height 15
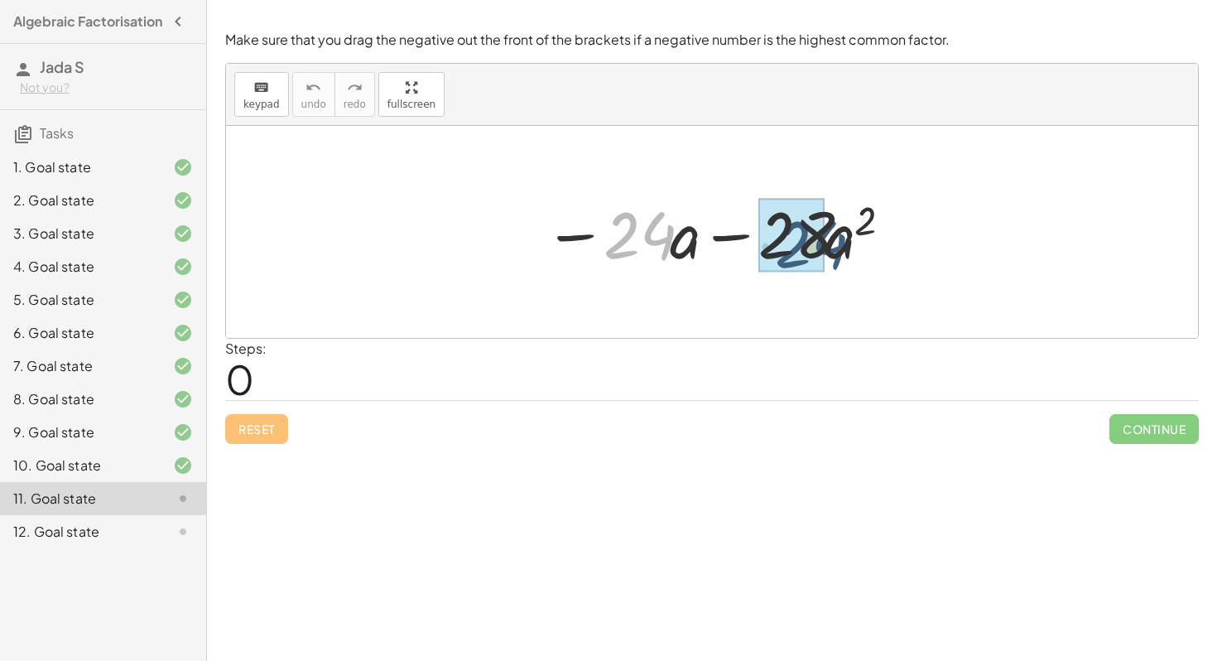
drag, startPoint x: 651, startPoint y: 242, endPoint x: 826, endPoint y: 253, distance: 175.1
click at [826, 253] on div at bounding box center [718, 232] width 364 height 85
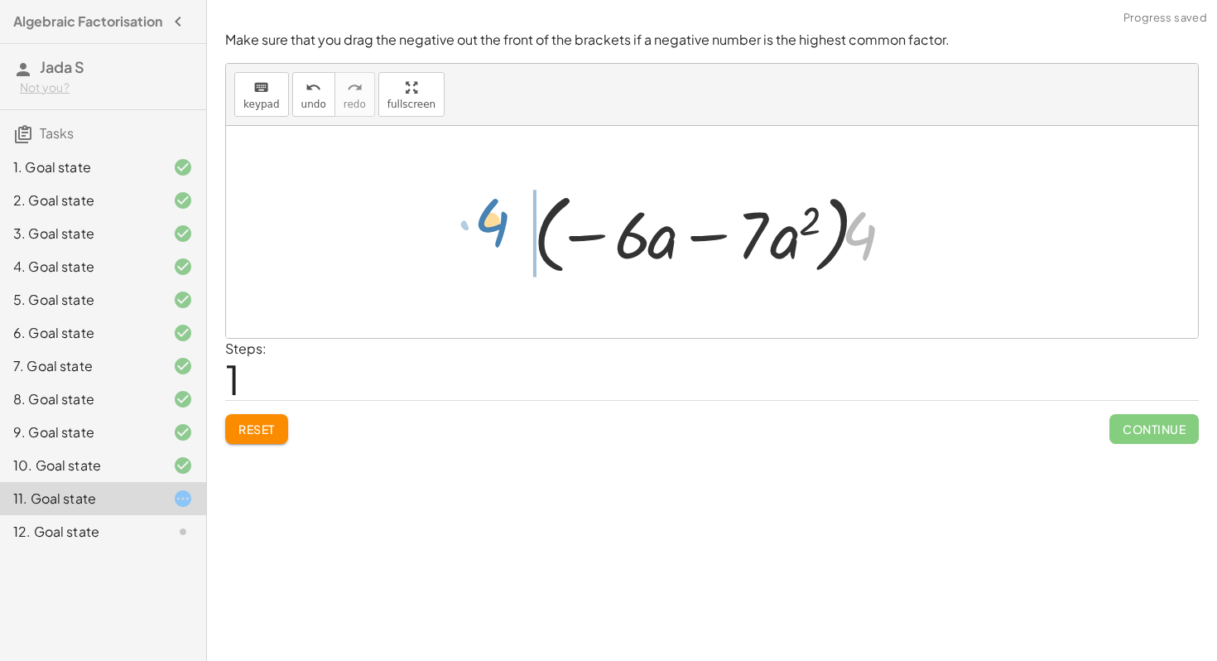
drag, startPoint x: 870, startPoint y: 245, endPoint x: 507, endPoint y: 235, distance: 363.6
click at [507, 235] on div "− · 24 · a − · 28 · a 2 − · 4 · 6 · a − · 4 · 7 · a 2 · 4 − · · a − · a 2 4 · 6…" at bounding box center [712, 232] width 972 height 212
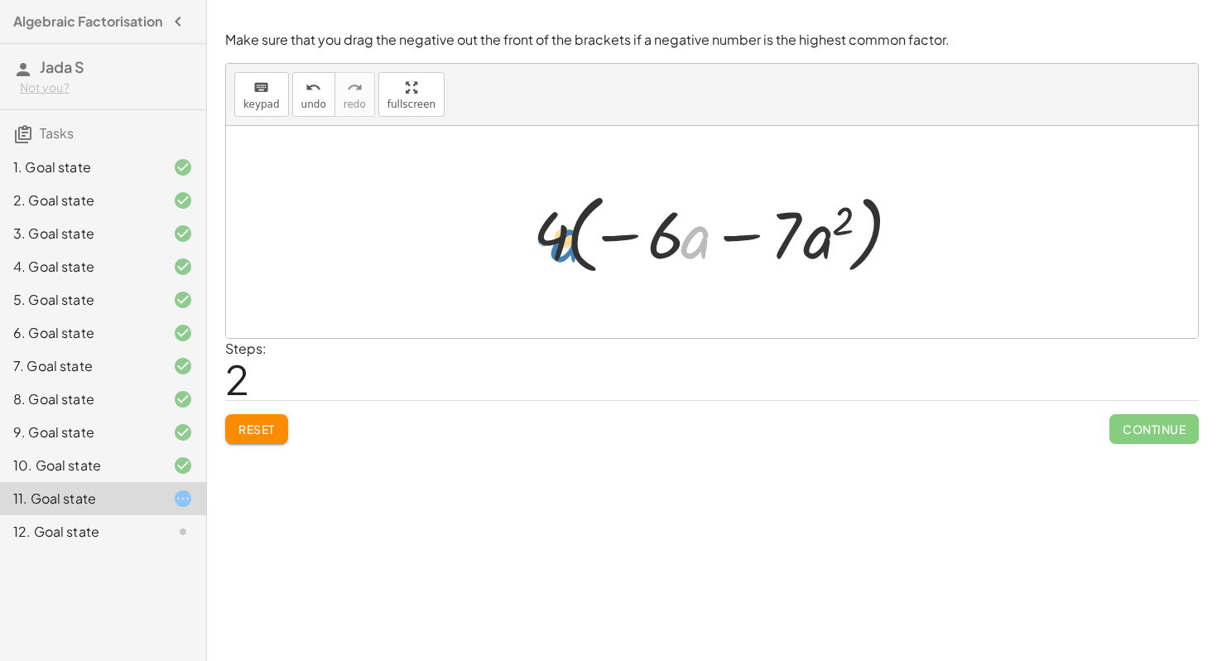
drag, startPoint x: 701, startPoint y: 248, endPoint x: 568, endPoint y: 245, distance: 133.3
click at [568, 245] on div at bounding box center [718, 232] width 387 height 95
drag, startPoint x: 836, startPoint y: 241, endPoint x: 809, endPoint y: 240, distance: 27.3
click at [809, 240] on div at bounding box center [718, 232] width 387 height 95
drag, startPoint x: 696, startPoint y: 237, endPoint x: 824, endPoint y: 236, distance: 128.3
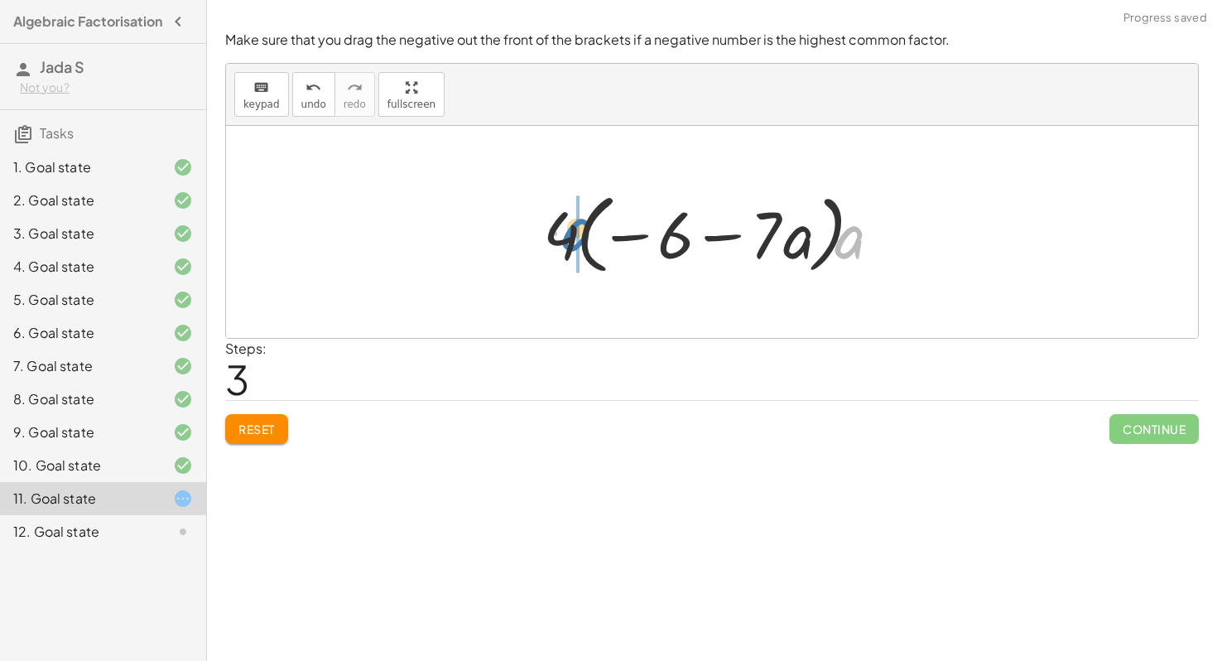
drag, startPoint x: 854, startPoint y: 243, endPoint x: 582, endPoint y: 236, distance: 272.5
click at [582, 236] on div at bounding box center [718, 232] width 367 height 95
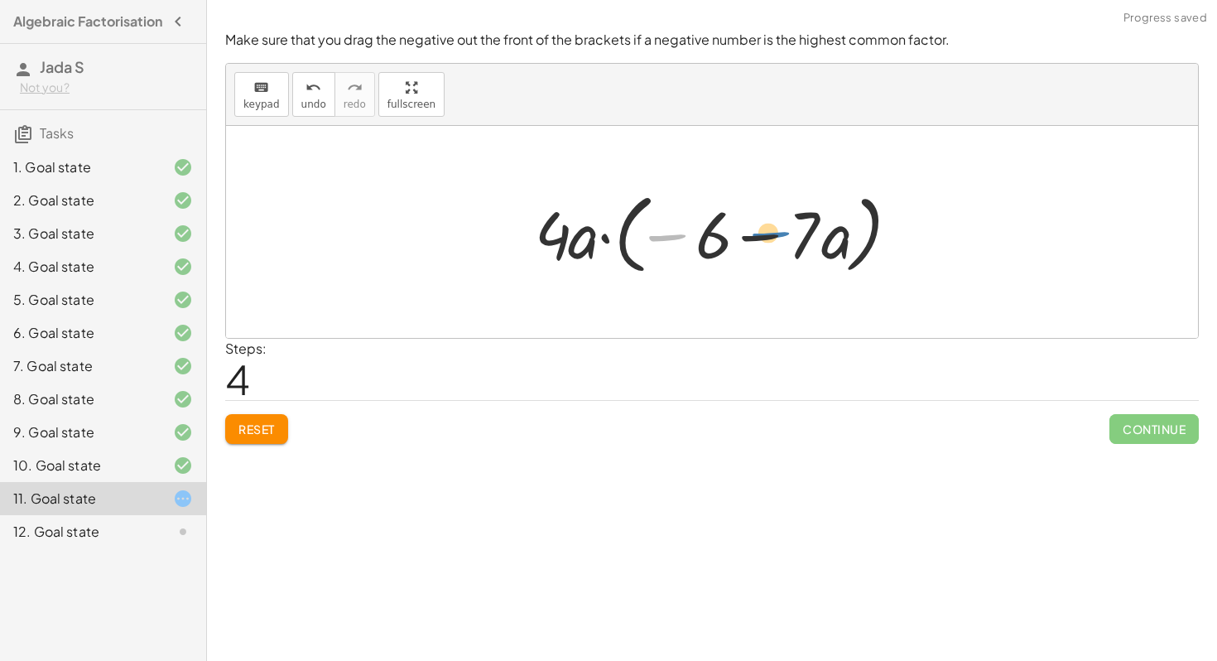
drag, startPoint x: 660, startPoint y: 233, endPoint x: 763, endPoint y: 229, distance: 103.6
click at [763, 229] on div at bounding box center [718, 232] width 383 height 95
drag, startPoint x: 705, startPoint y: 238, endPoint x: 649, endPoint y: 234, distance: 55.6
click at [649, 234] on div at bounding box center [718, 232] width 383 height 95
drag, startPoint x: 699, startPoint y: 231, endPoint x: 792, endPoint y: 231, distance: 93.6
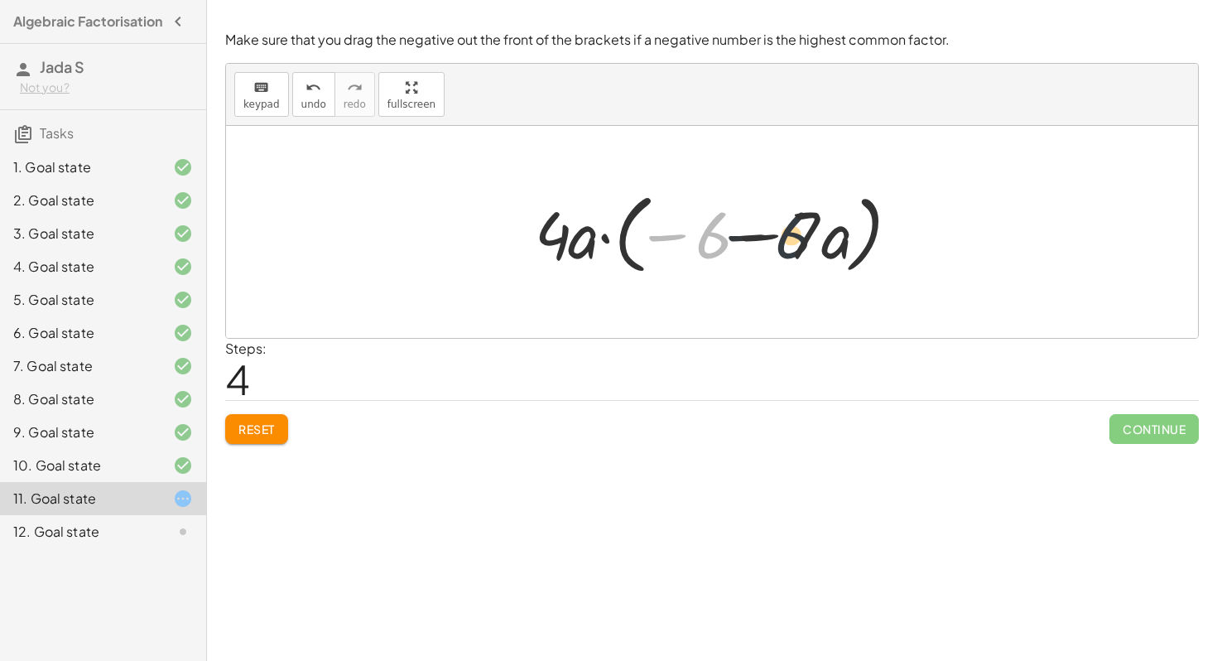
click at [792, 231] on div at bounding box center [718, 232] width 383 height 95
drag, startPoint x: 826, startPoint y: 234, endPoint x: 676, endPoint y: 225, distance: 149.3
click at [677, 225] on div at bounding box center [718, 232] width 383 height 95
drag, startPoint x: 833, startPoint y: 245, endPoint x: 698, endPoint y: 243, distance: 135.0
click at [698, 243] on div at bounding box center [718, 232] width 383 height 95
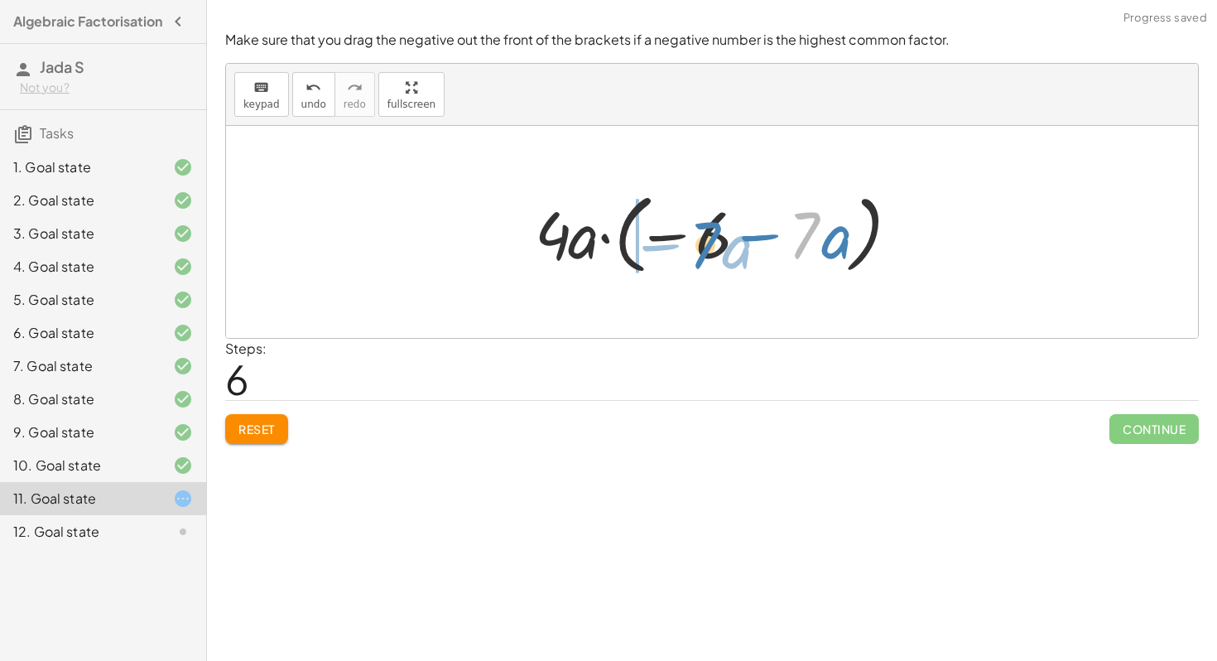
drag, startPoint x: 804, startPoint y: 215, endPoint x: 705, endPoint y: 220, distance: 99.5
click at [705, 220] on div at bounding box center [718, 232] width 383 height 95
drag, startPoint x: 832, startPoint y: 234, endPoint x: 852, endPoint y: 228, distance: 20.9
click at [852, 228] on div at bounding box center [718, 232] width 383 height 95
drag, startPoint x: 845, startPoint y: 237, endPoint x: 685, endPoint y: 242, distance: 160.7
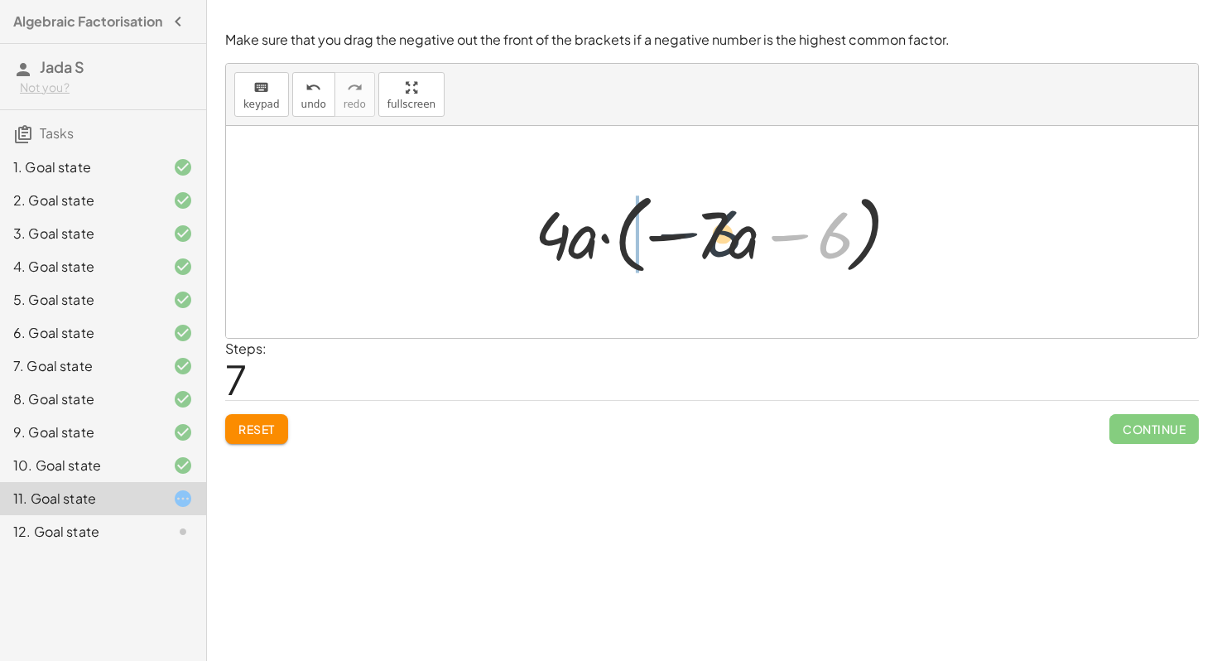
click at [685, 241] on div at bounding box center [718, 232] width 383 height 95
drag, startPoint x: 754, startPoint y: 238, endPoint x: 661, endPoint y: 235, distance: 93.6
click at [661, 235] on div at bounding box center [718, 232] width 383 height 95
drag, startPoint x: 752, startPoint y: 238, endPoint x: 525, endPoint y: 247, distance: 227.0
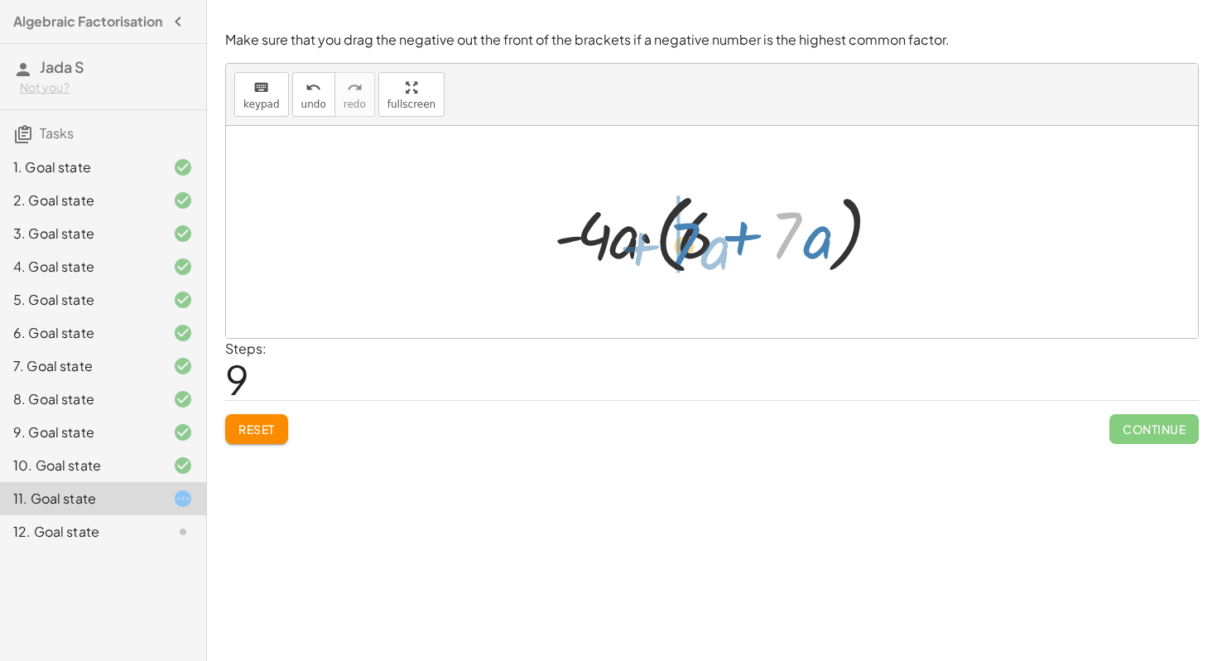
drag, startPoint x: 802, startPoint y: 231, endPoint x: 699, endPoint y: 243, distance: 104.2
click at [699, 243] on div at bounding box center [719, 232] width 346 height 95
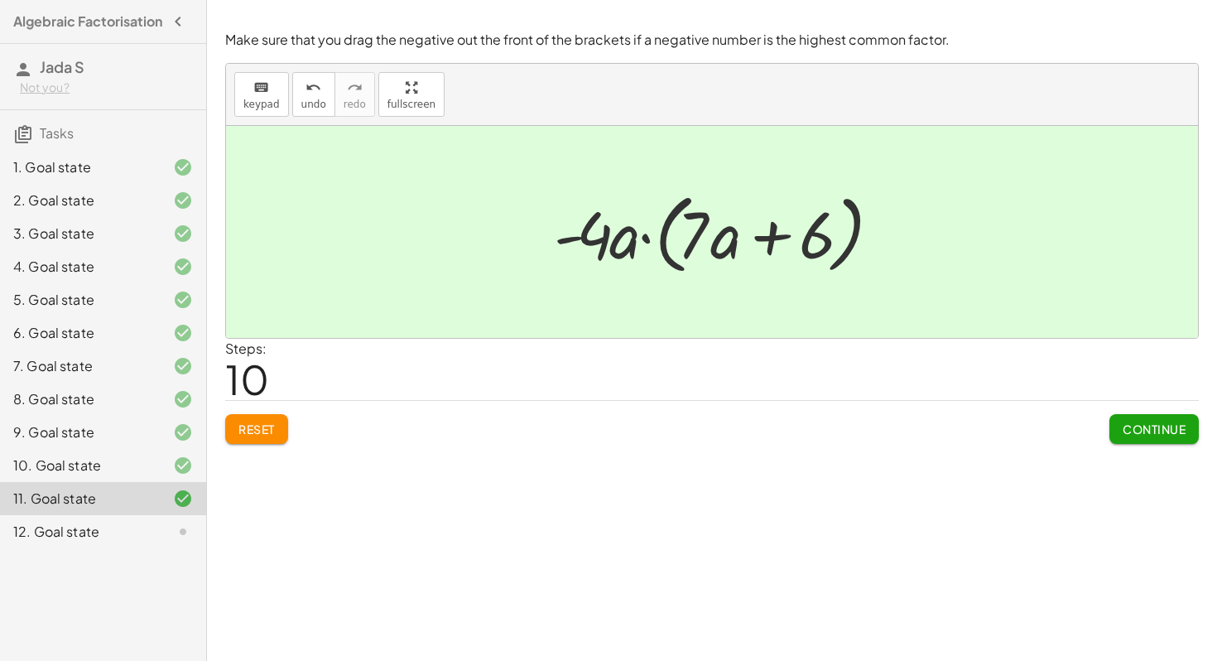
click at [1150, 426] on span "Continue" at bounding box center [1154, 428] width 63 height 15
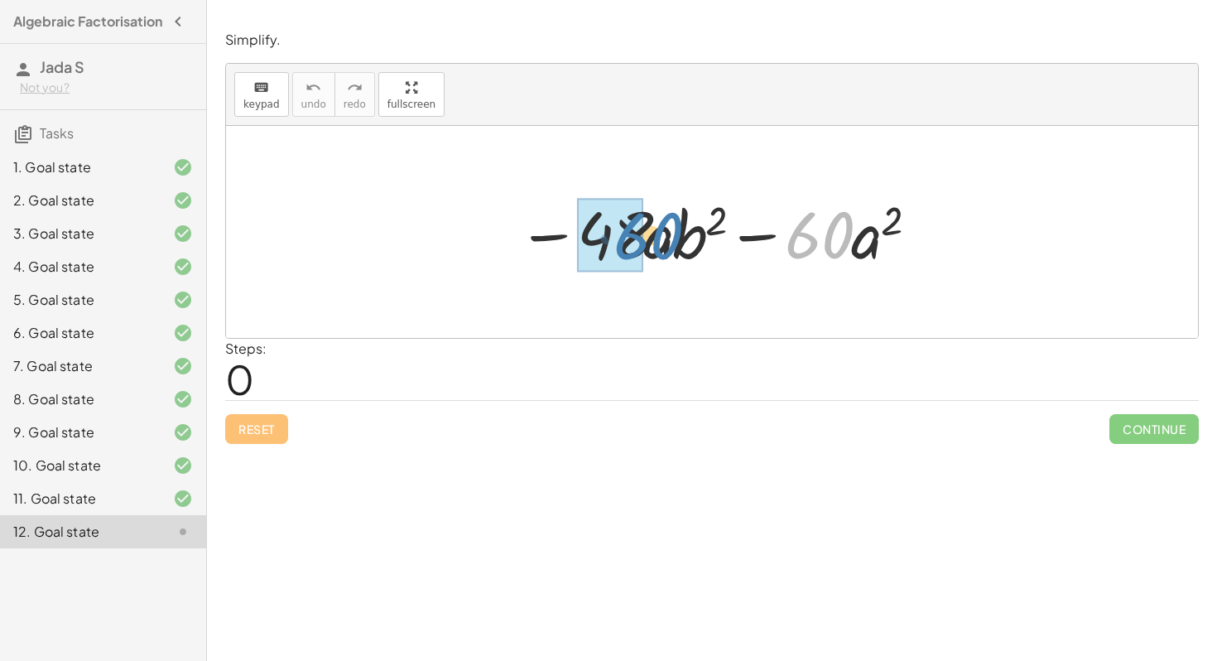
drag, startPoint x: 816, startPoint y: 238, endPoint x: 604, endPoint y: 245, distance: 212.1
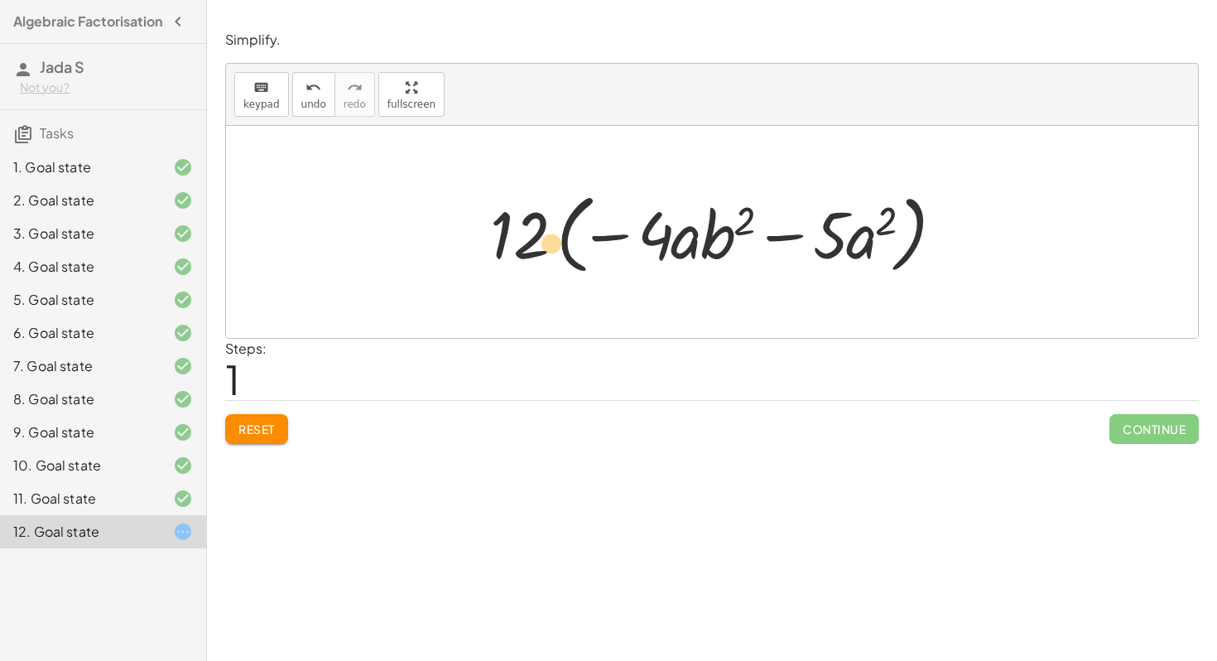
drag, startPoint x: 719, startPoint y: 244, endPoint x: 546, endPoint y: 248, distance: 172.3
click at [544, 249] on div at bounding box center [718, 232] width 473 height 95
drag, startPoint x: 870, startPoint y: 238, endPoint x: 552, endPoint y: 229, distance: 318.1
click at [552, 229] on div at bounding box center [718, 232] width 473 height 95
drag, startPoint x: 727, startPoint y: 237, endPoint x: 717, endPoint y: 228, distance: 13.5
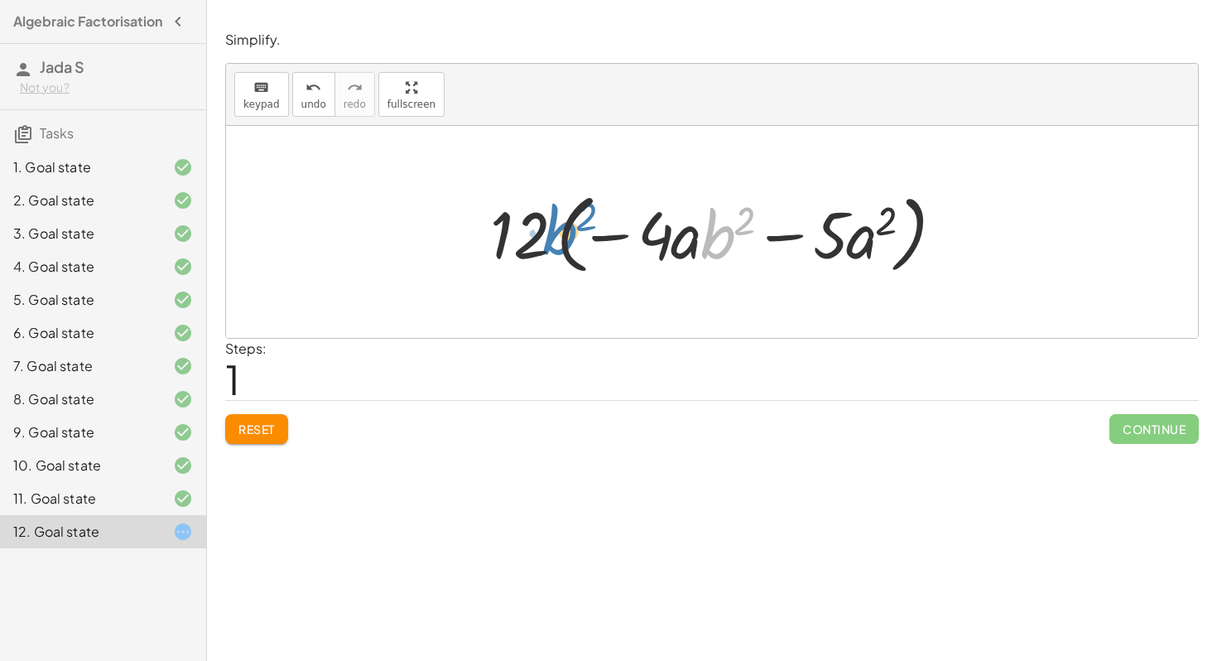
click at [713, 227] on div at bounding box center [718, 232] width 473 height 95
drag, startPoint x: 667, startPoint y: 229, endPoint x: 845, endPoint y: 230, distance: 178.9
click at [847, 230] on div at bounding box center [718, 232] width 473 height 95
drag, startPoint x: 707, startPoint y: 236, endPoint x: 650, endPoint y: 237, distance: 57.1
click at [650, 237] on div at bounding box center [718, 232] width 473 height 95
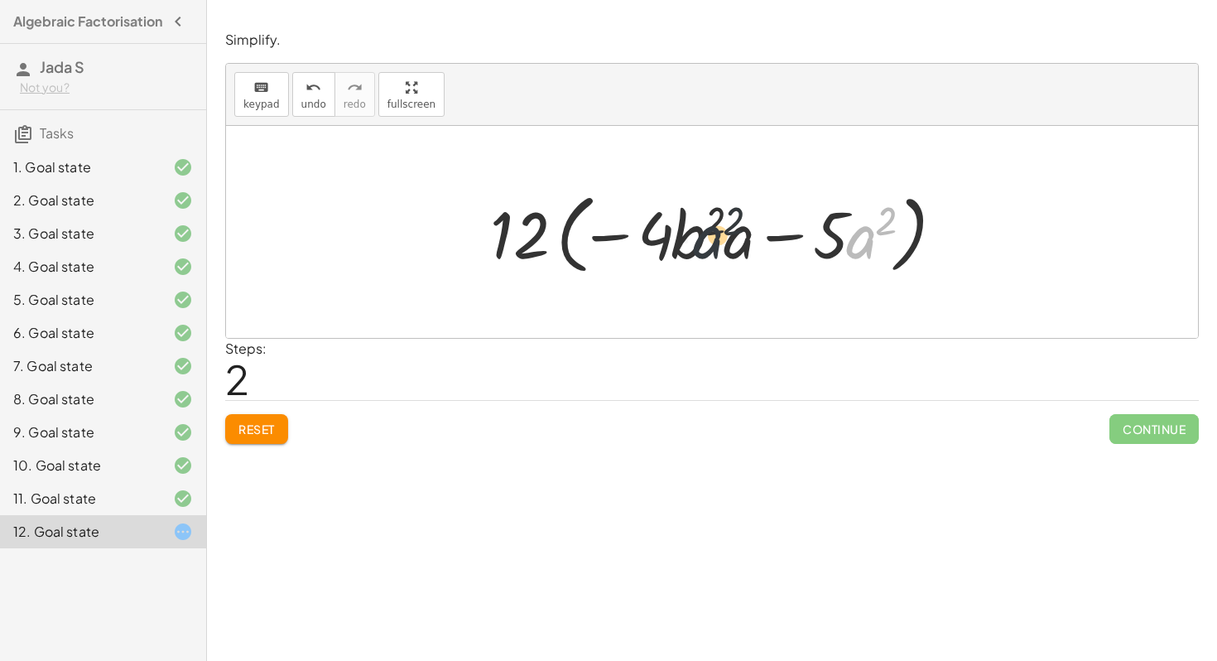
drag, startPoint x: 855, startPoint y: 240, endPoint x: 679, endPoint y: 241, distance: 176.4
click at [679, 240] on div at bounding box center [718, 232] width 473 height 95
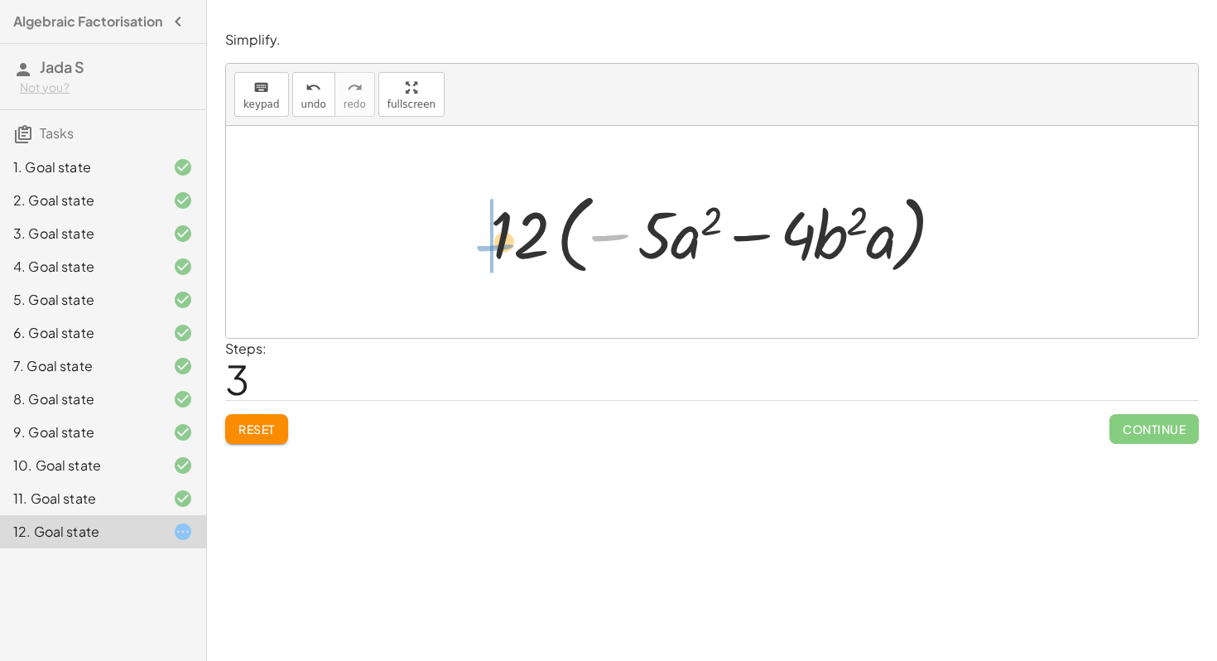
drag, startPoint x: 619, startPoint y: 228, endPoint x: 471, endPoint y: 240, distance: 148.7
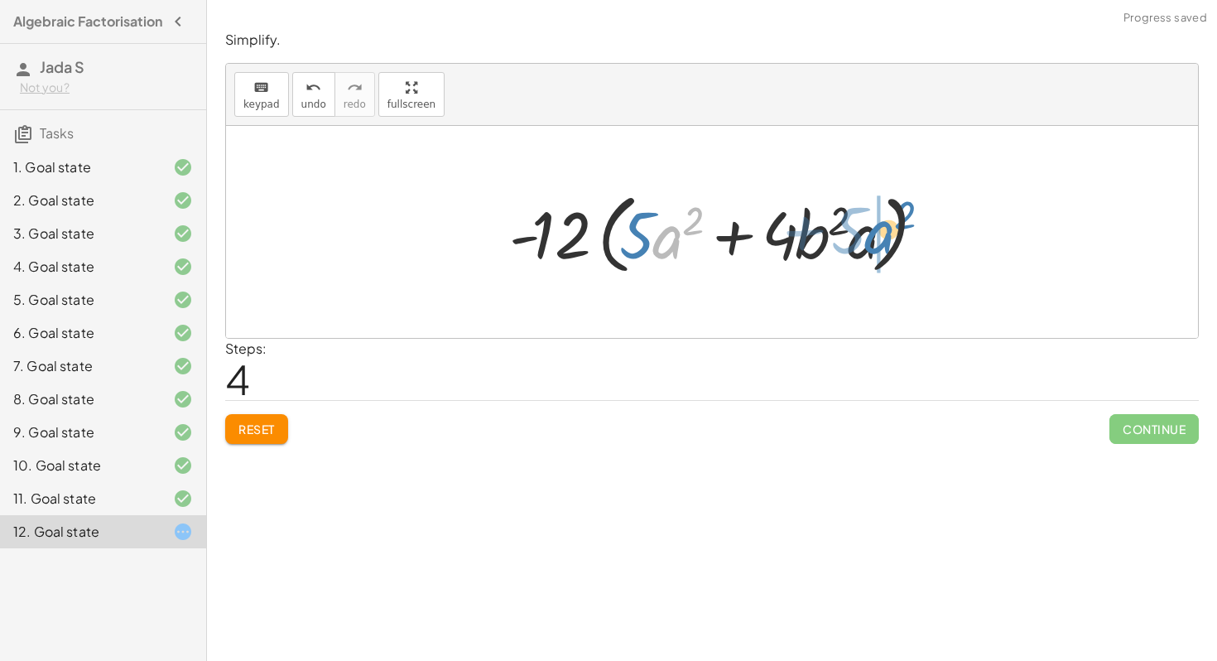
drag, startPoint x: 673, startPoint y: 241, endPoint x: 883, endPoint y: 236, distance: 210.4
click at [883, 236] on div at bounding box center [719, 232] width 436 height 95
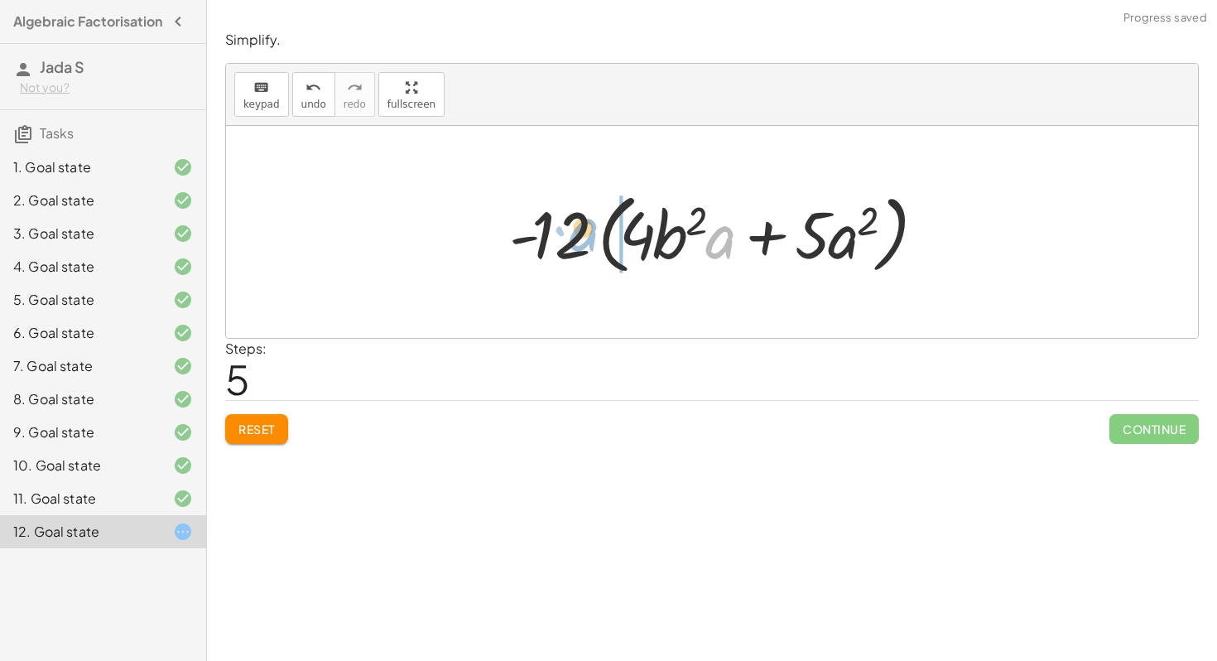
drag, startPoint x: 722, startPoint y: 235, endPoint x: 590, endPoint y: 229, distance: 132.6
click at [590, 229] on div at bounding box center [719, 232] width 436 height 95
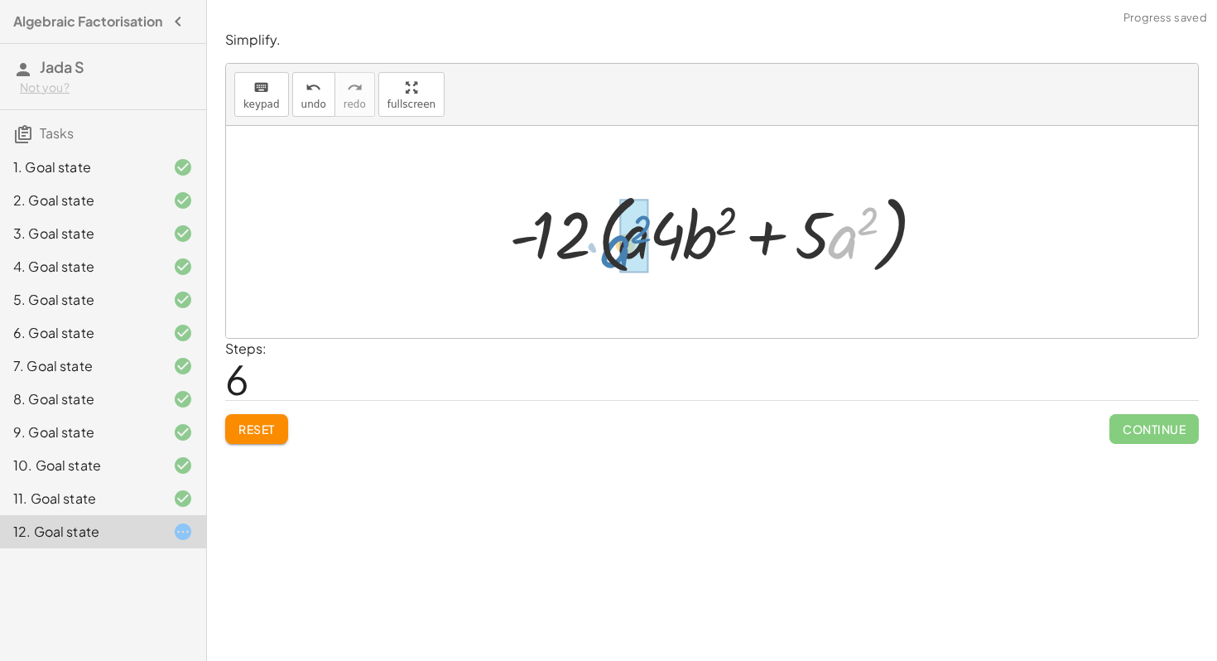
drag, startPoint x: 838, startPoint y: 237, endPoint x: 614, endPoint y: 246, distance: 224.6
click at [614, 246] on div at bounding box center [719, 232] width 436 height 95
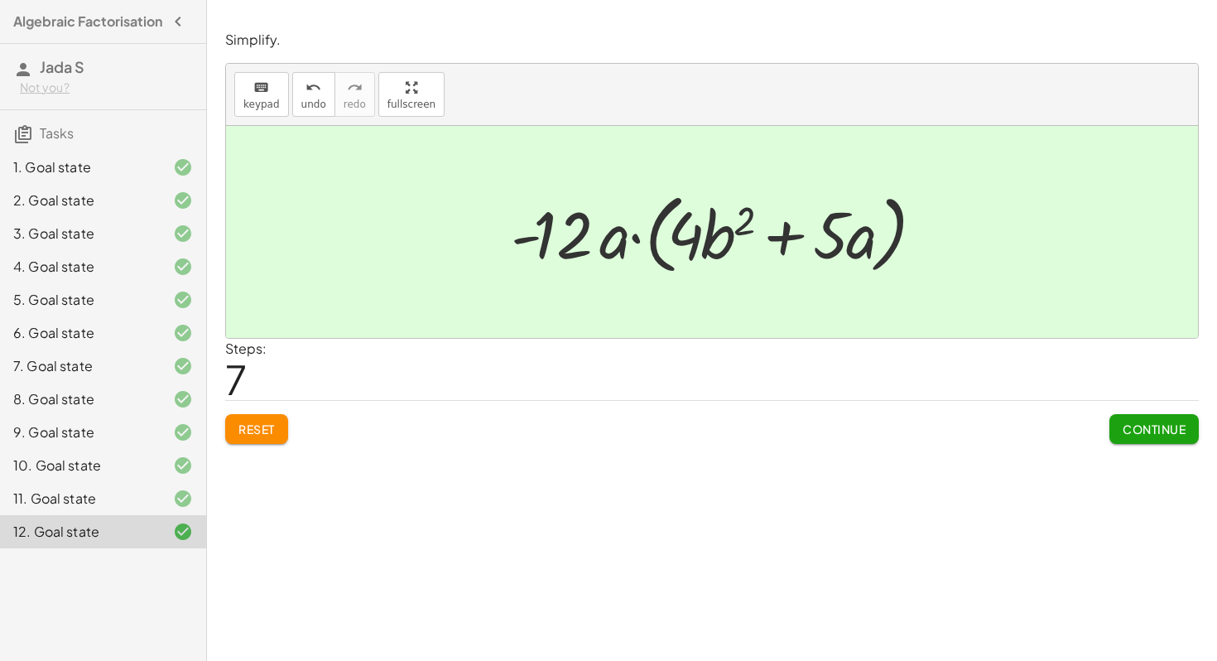
click at [1172, 429] on span "Continue" at bounding box center [1154, 428] width 63 height 15
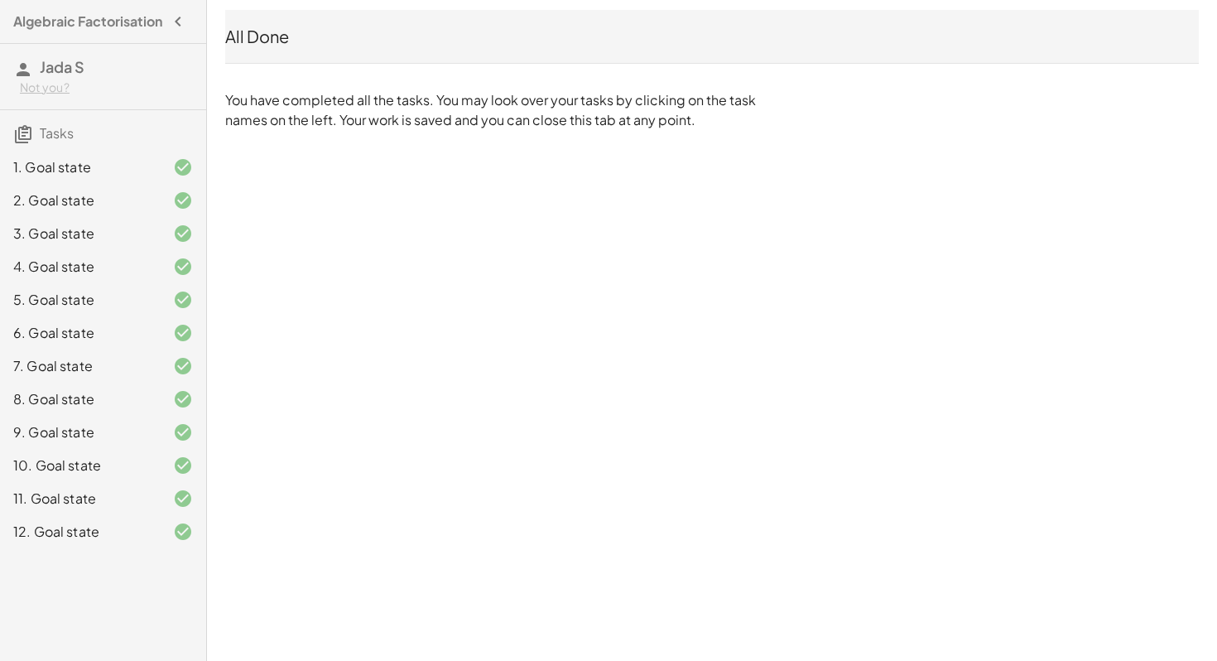
drag, startPoint x: 152, startPoint y: 529, endPoint x: 229, endPoint y: 502, distance: 82.5
click at [186, 516] on div "1. Goal state 2. Goal state 3. Goal state 4. Goal state 5. Goal state 6. Goal s…" at bounding box center [103, 349] width 206 height 411
